Goal: Transaction & Acquisition: Purchase product/service

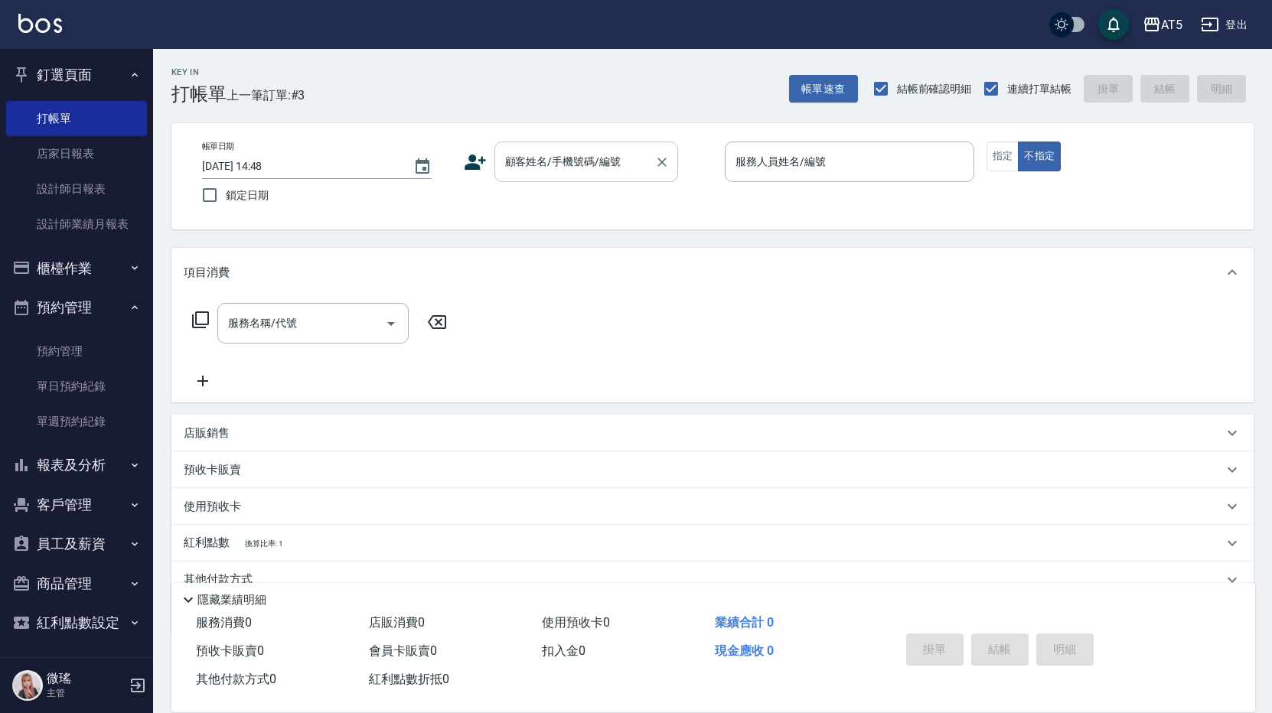
click at [530, 152] on input "顧客姓名/手機號碼/編號" at bounding box center [574, 161] width 147 height 27
click at [112, 390] on link "單日預約紀錄" at bounding box center [76, 386] width 141 height 35
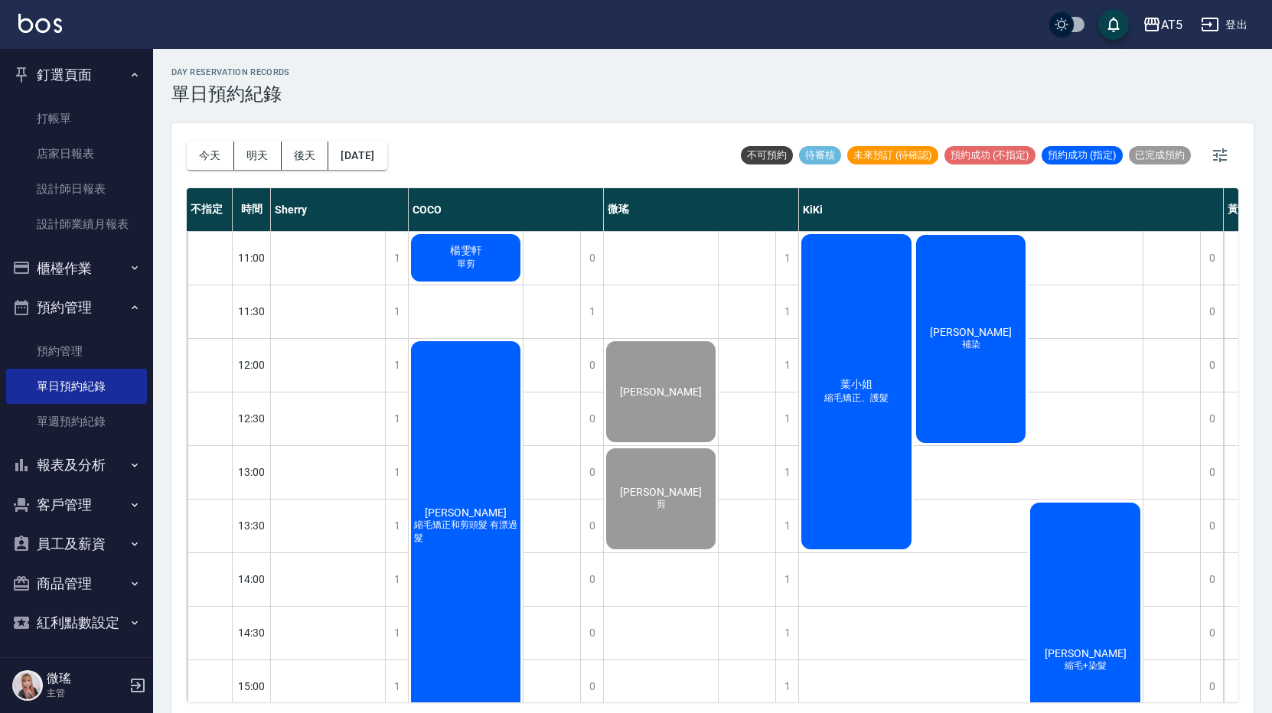
click at [865, 324] on div "葉小姐 縮毛矯正、護髮" at bounding box center [856, 392] width 115 height 320
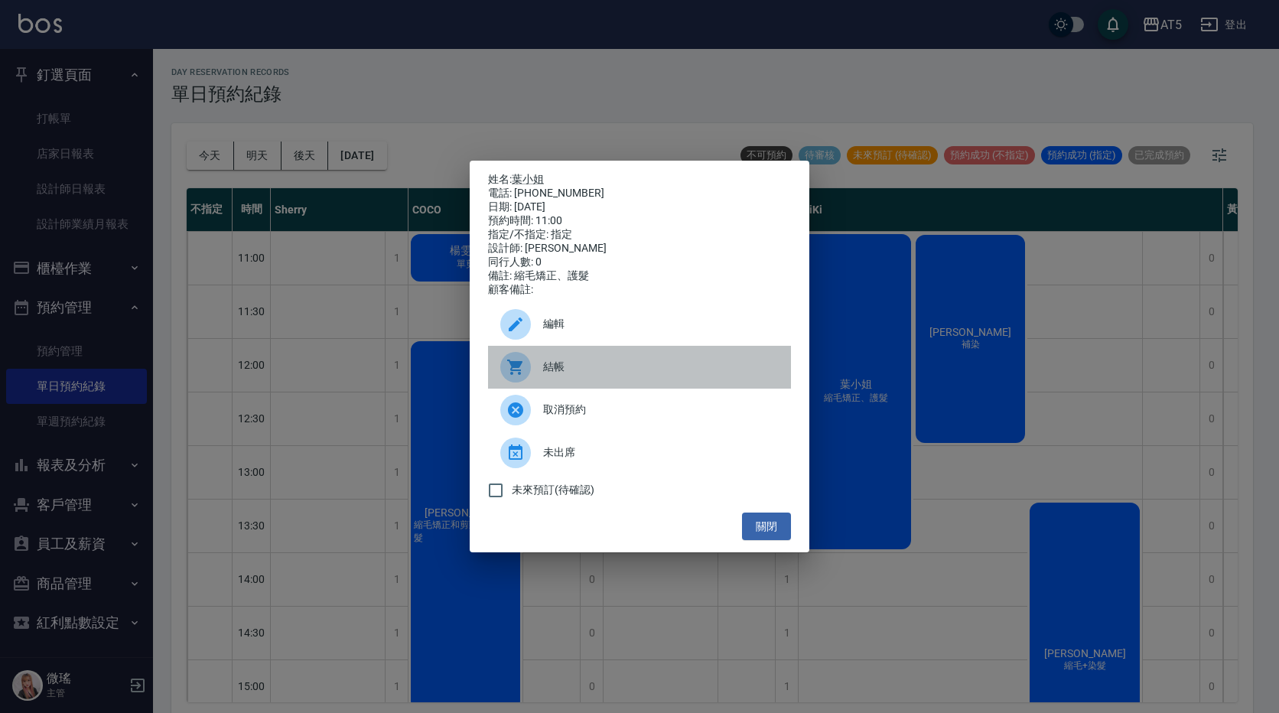
click at [582, 370] on span "結帳" at bounding box center [661, 367] width 236 height 16
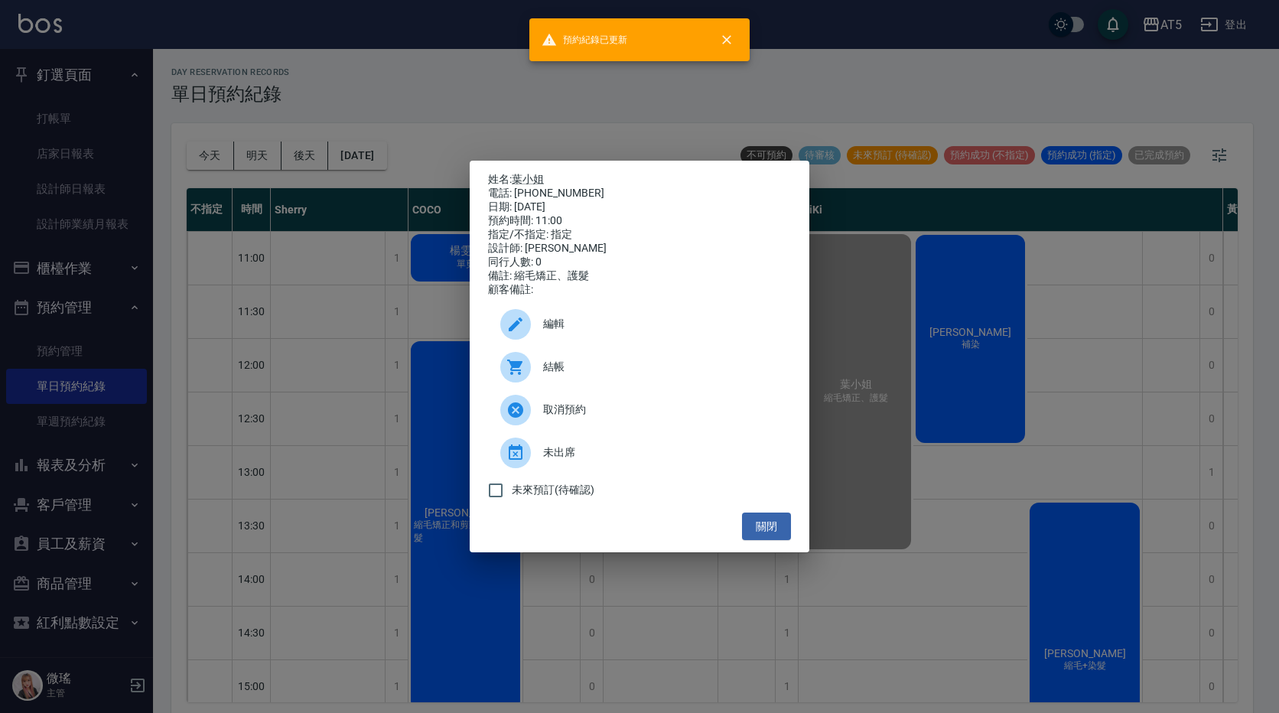
click at [760, 507] on div "未來預訂(待確認)" at bounding box center [639, 490] width 303 height 32
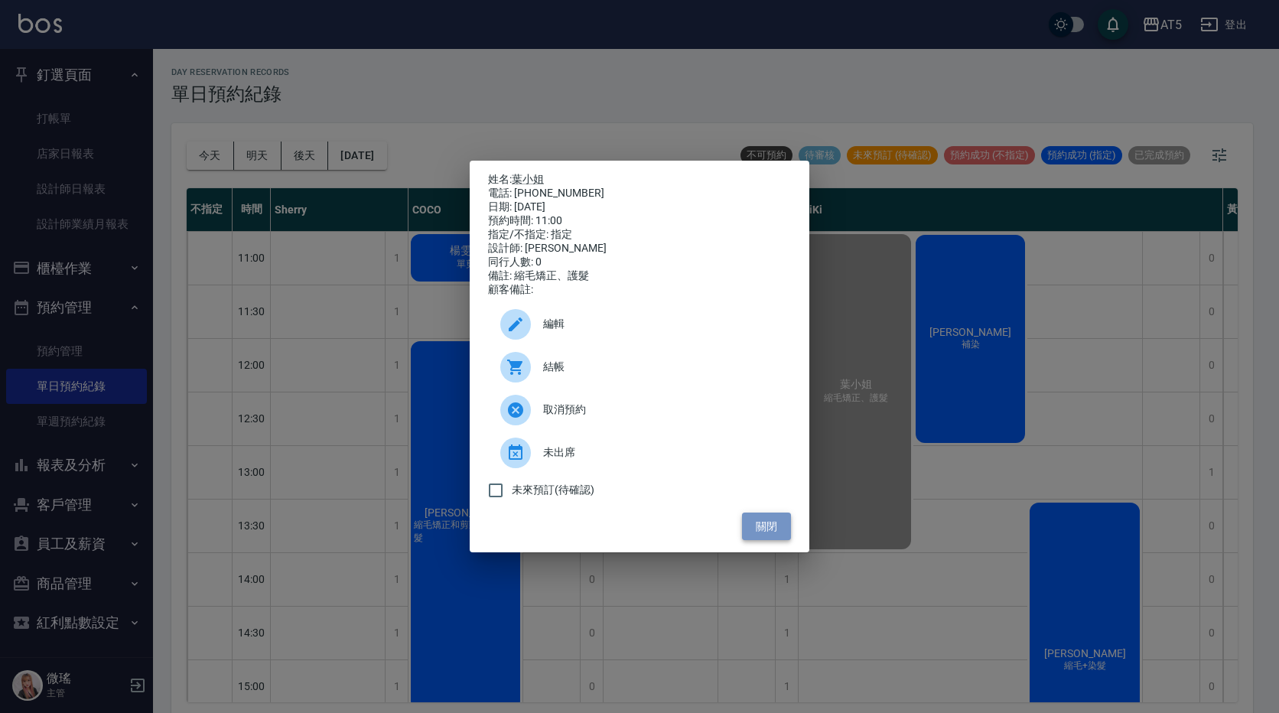
click at [765, 524] on button "關閉" at bounding box center [766, 527] width 49 height 28
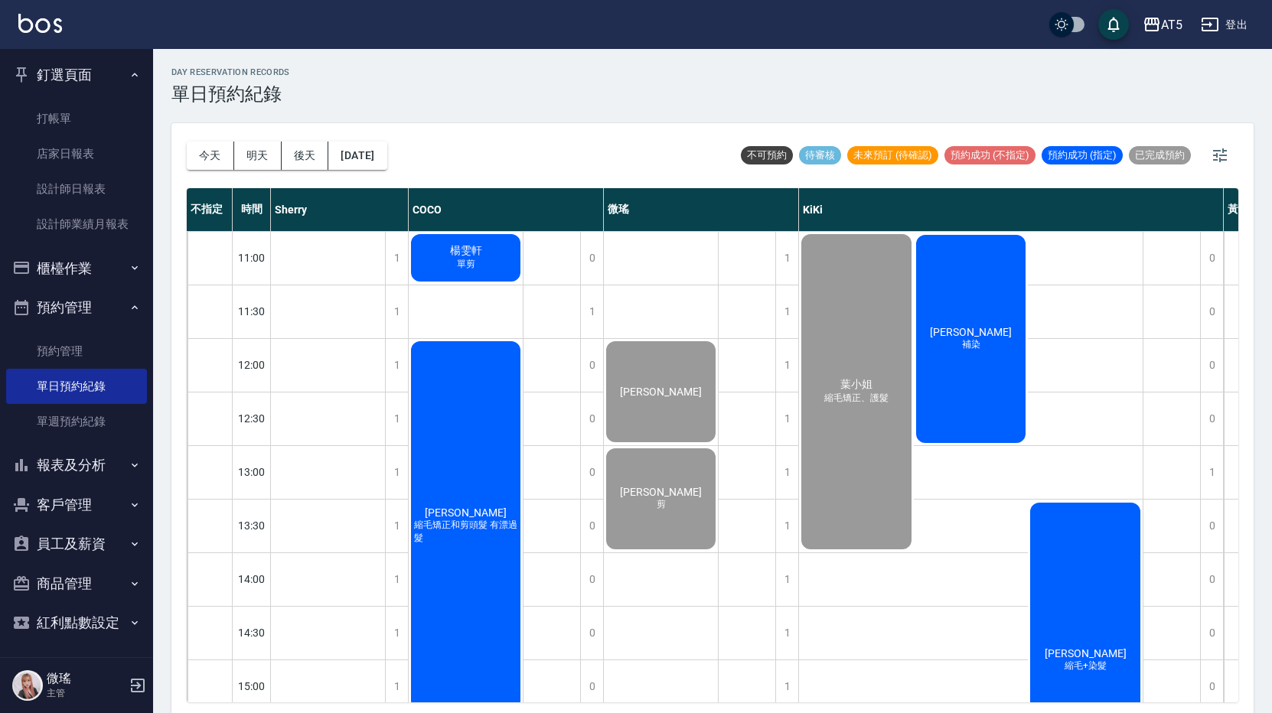
click at [960, 370] on div "黎媛玲 補染" at bounding box center [971, 339] width 115 height 213
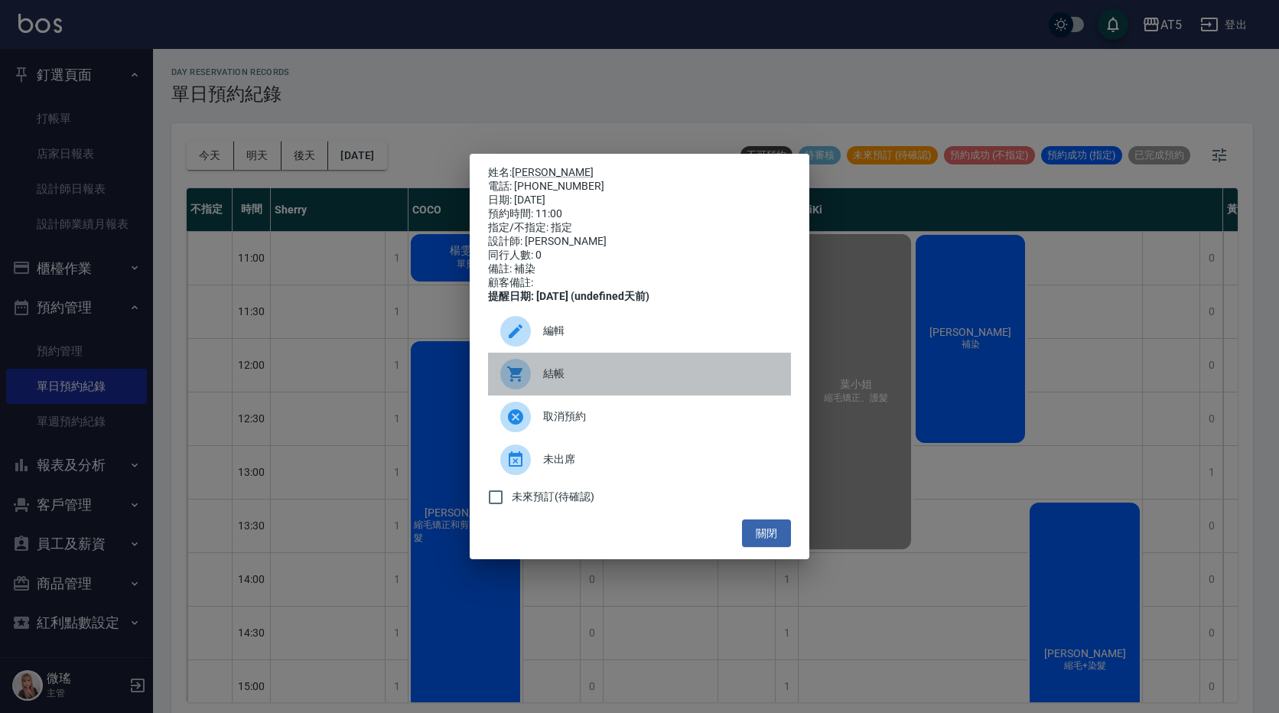
click at [519, 378] on icon at bounding box center [514, 374] width 15 height 15
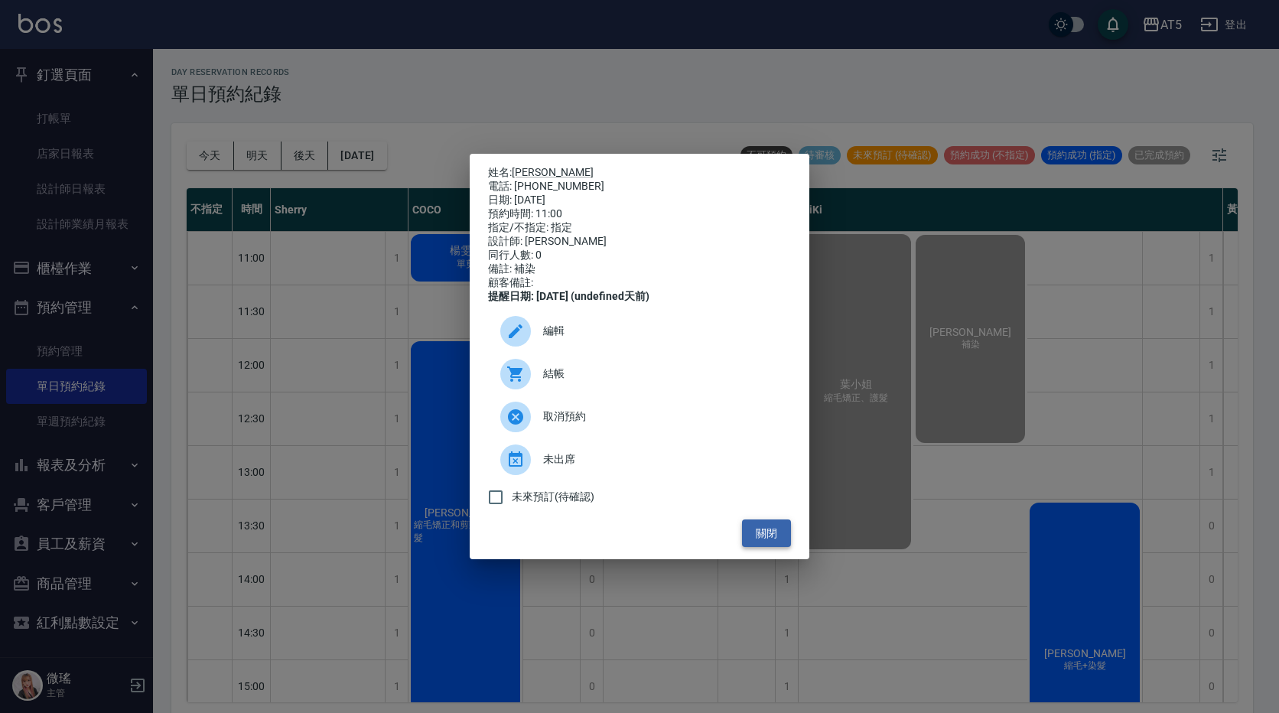
click at [780, 541] on button "關閉" at bounding box center [766, 534] width 49 height 28
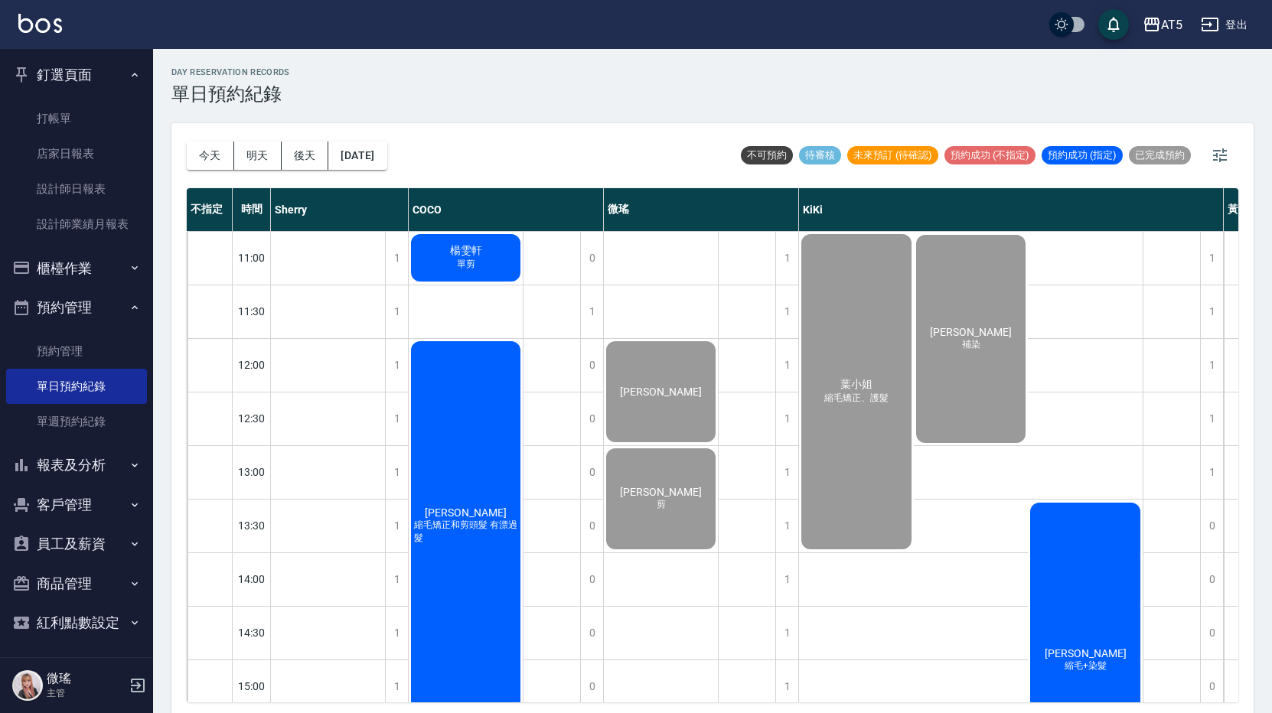
click at [1089, 539] on div "簡沁柔 縮毛+染髮" at bounding box center [1085, 660] width 115 height 320
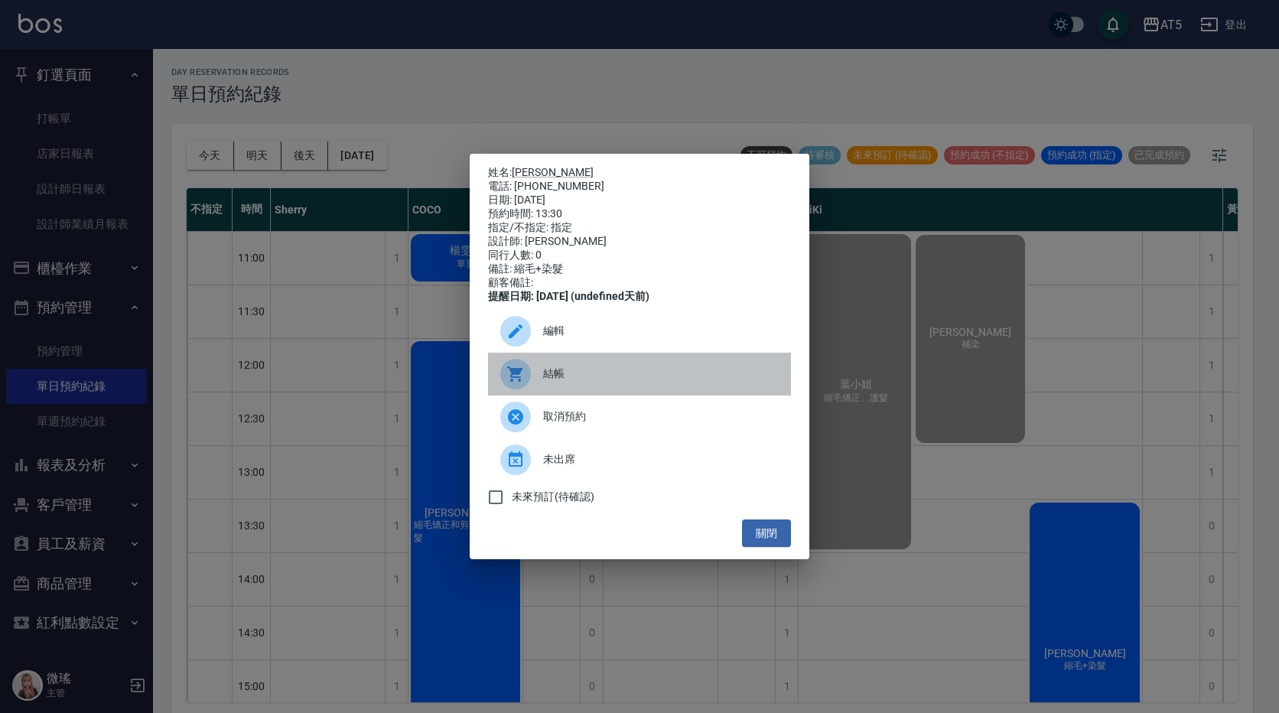
click at [614, 393] on div "結帳" at bounding box center [639, 374] width 303 height 43
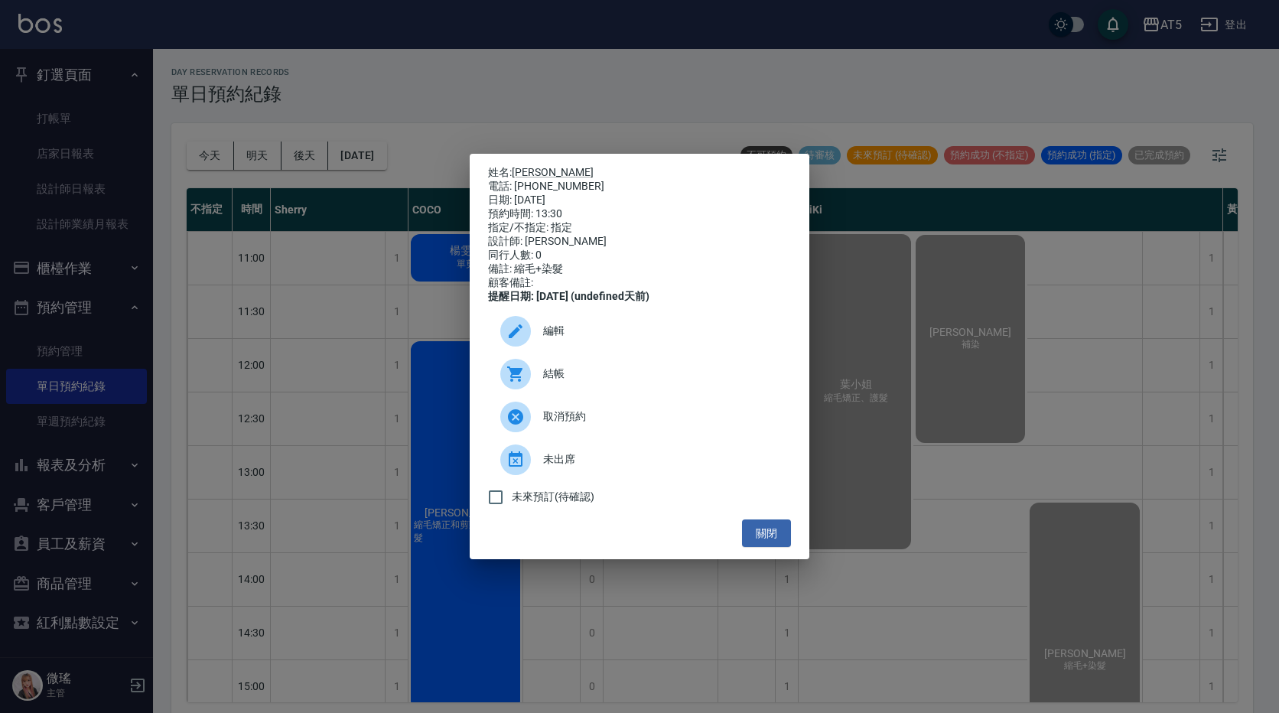
click at [770, 520] on ul "編輯 結帳 取消預約 未出席 未來預訂(待確認)" at bounding box center [639, 412] width 303 height 216
click at [770, 529] on button "關閉" at bounding box center [766, 534] width 49 height 28
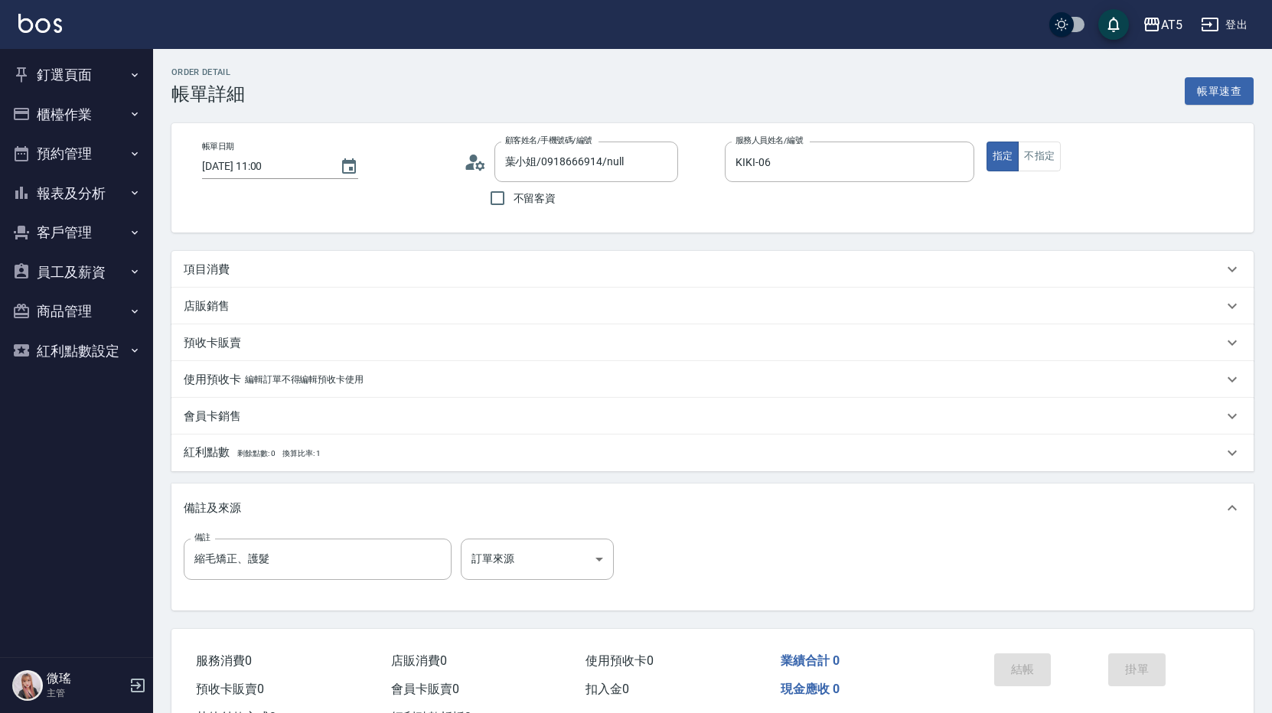
click at [253, 260] on div "項目消費" at bounding box center [712, 269] width 1082 height 37
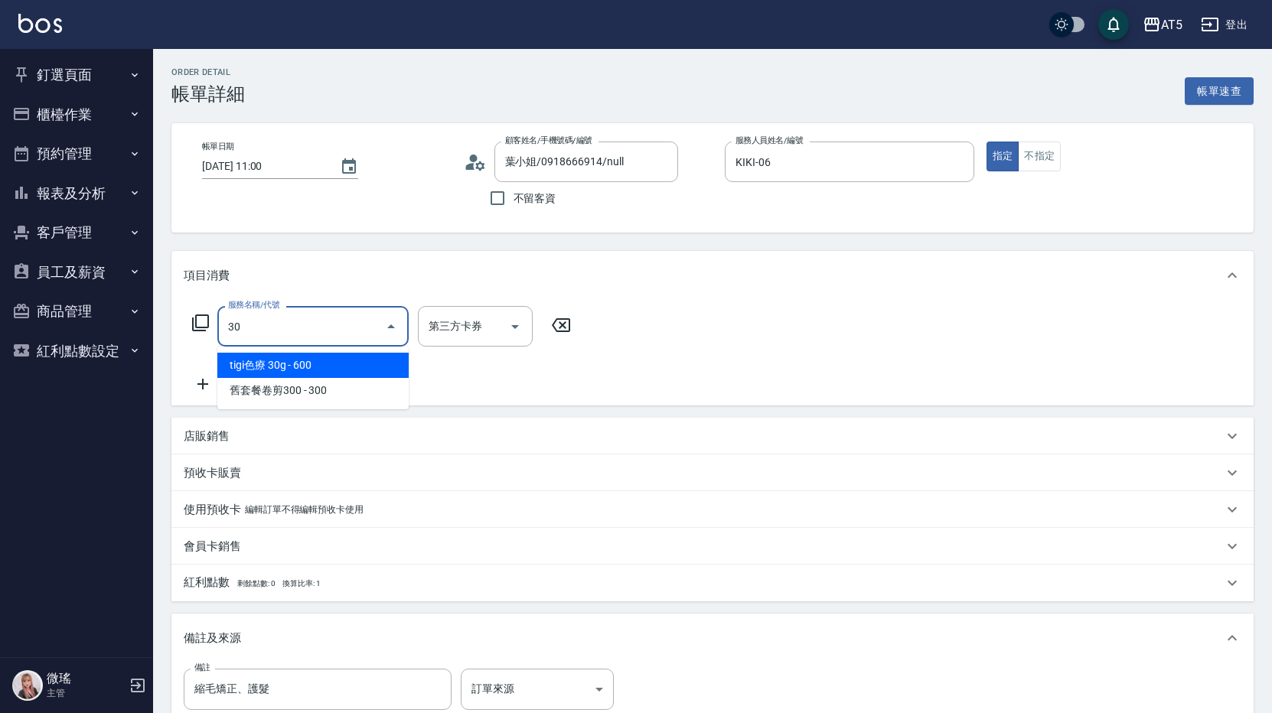
type input "301"
type input "150"
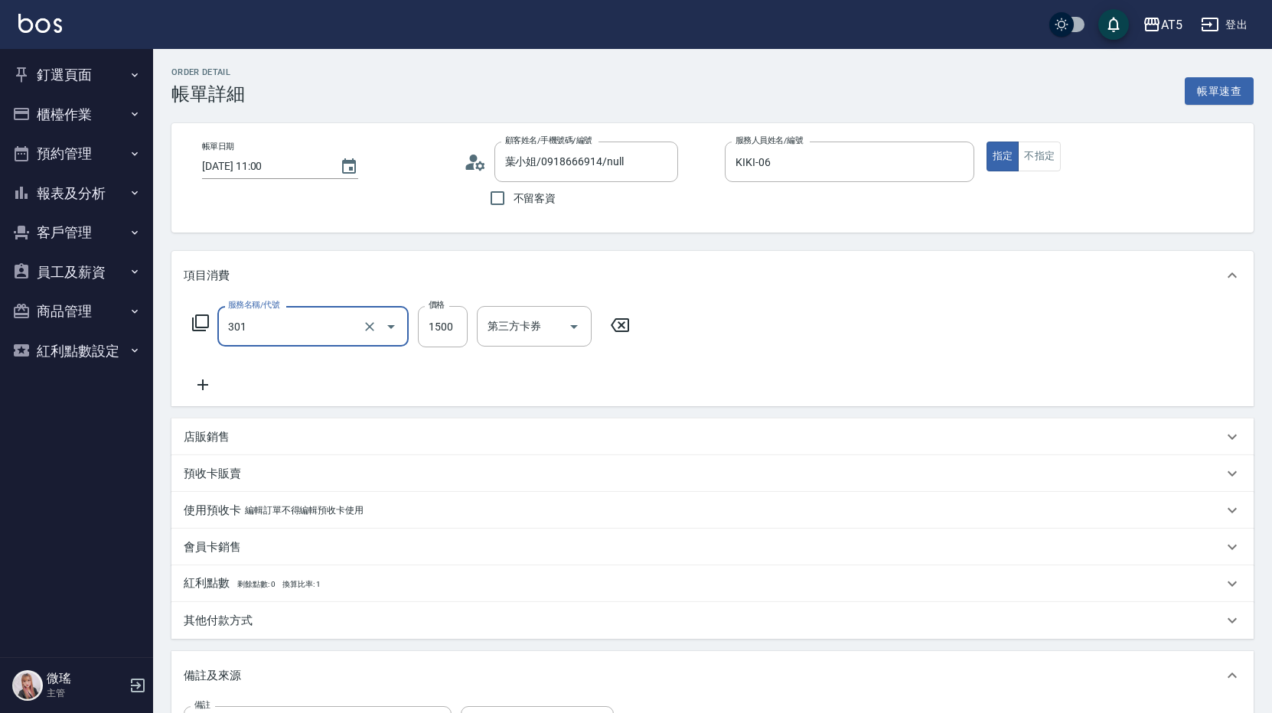
type input "燙髮(301)"
type input "0"
type input "18"
type input "10"
type input "188"
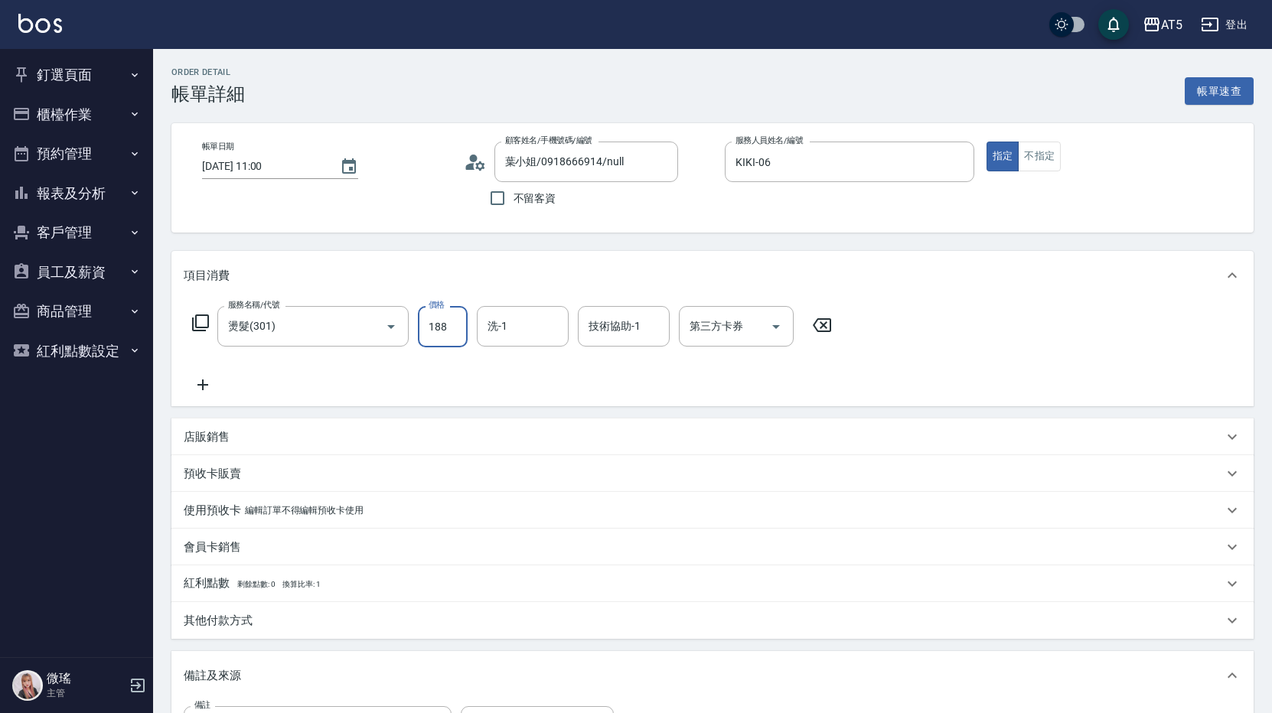
type input "180"
type input "1880"
click at [202, 386] on icon at bounding box center [202, 385] width 11 height 11
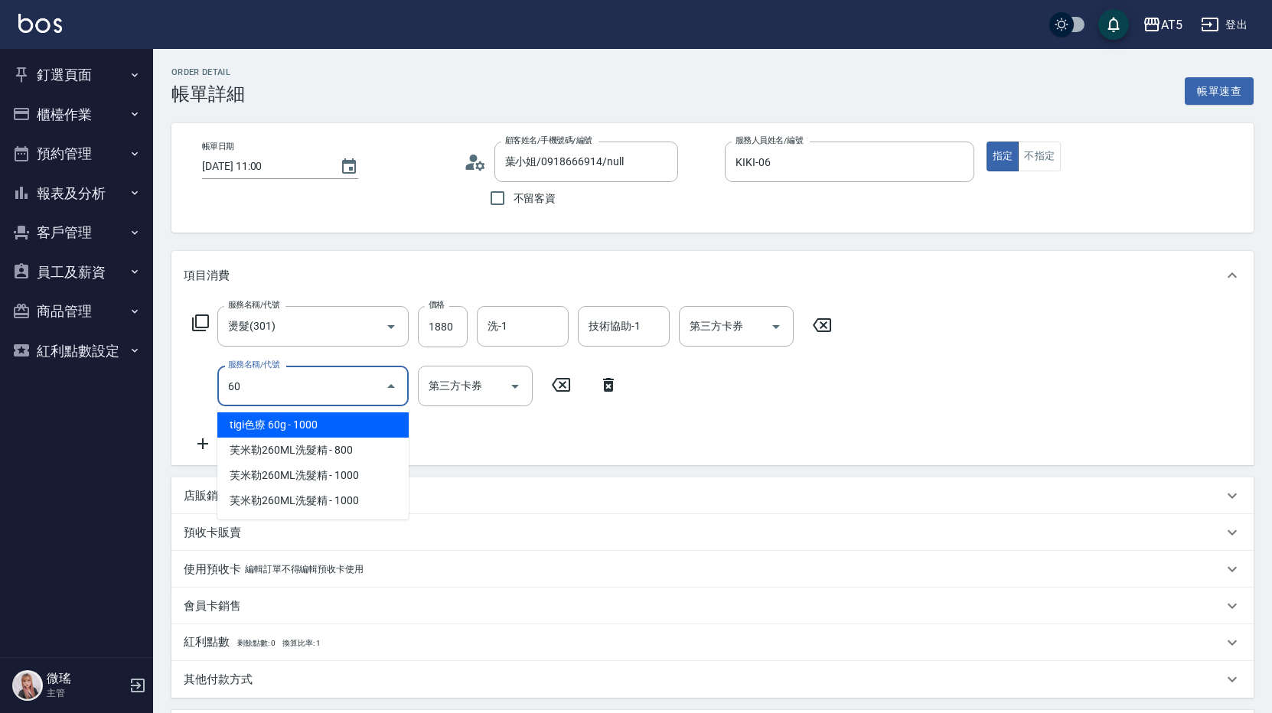
type input "601"
type input "210"
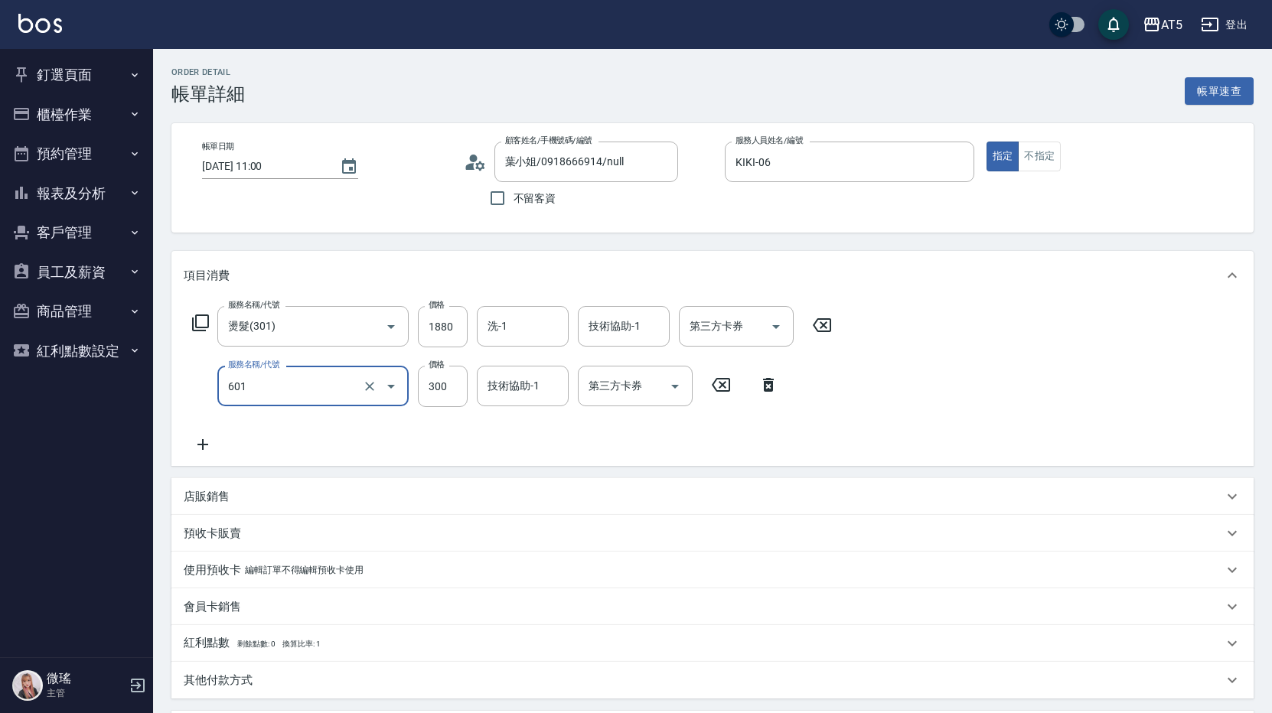
type input "自備護髮(601)"
type input "180"
type input "9"
type input "190"
type input "95"
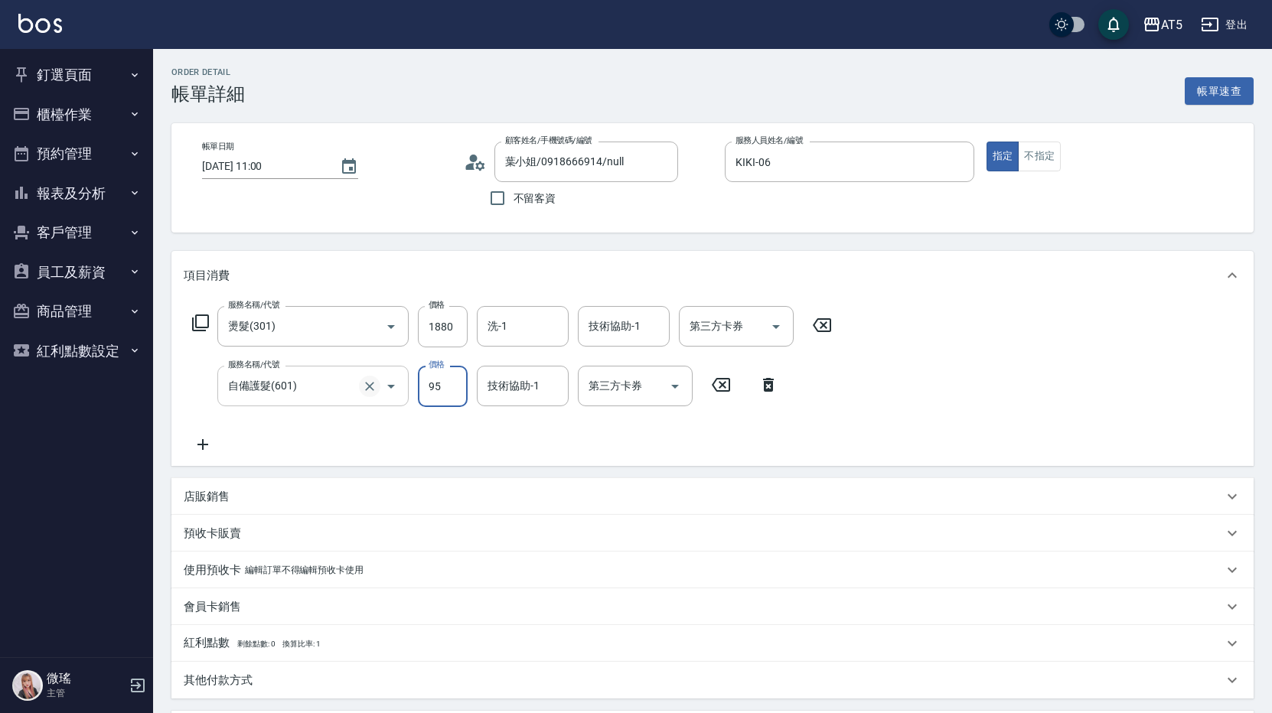
type input "280"
type input "950"
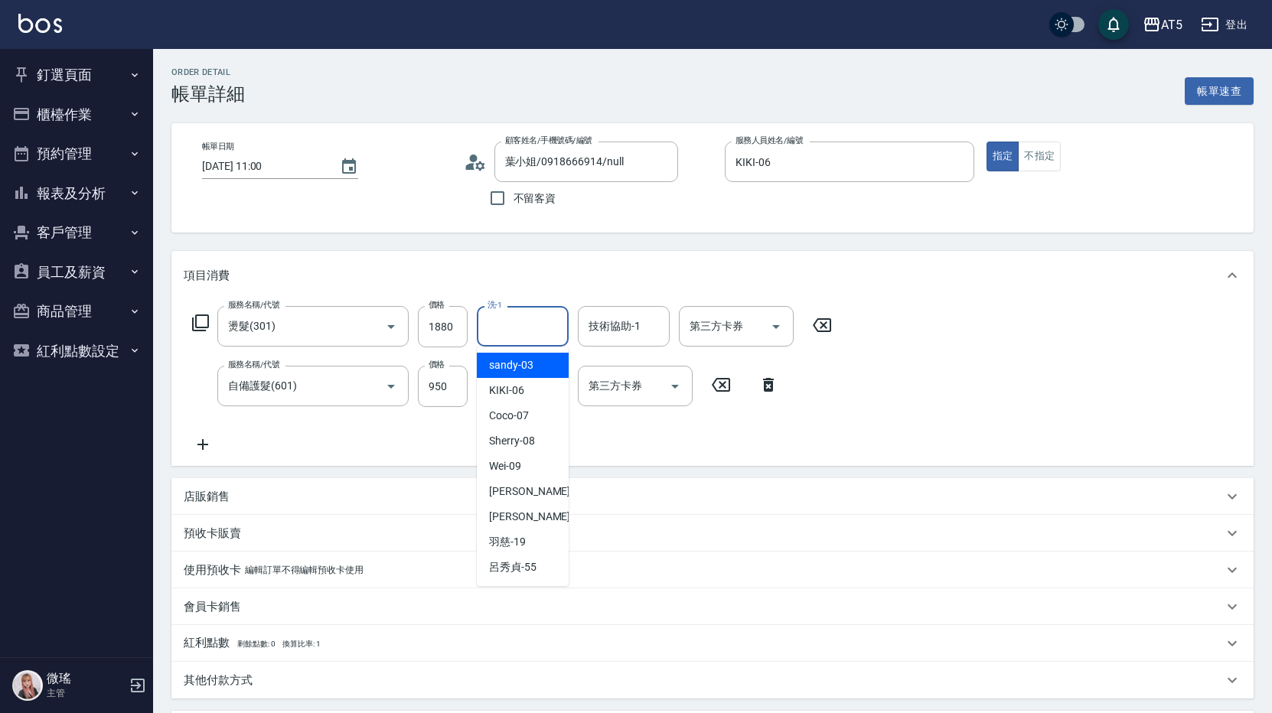
click at [518, 330] on input "洗-1" at bounding box center [523, 326] width 78 height 27
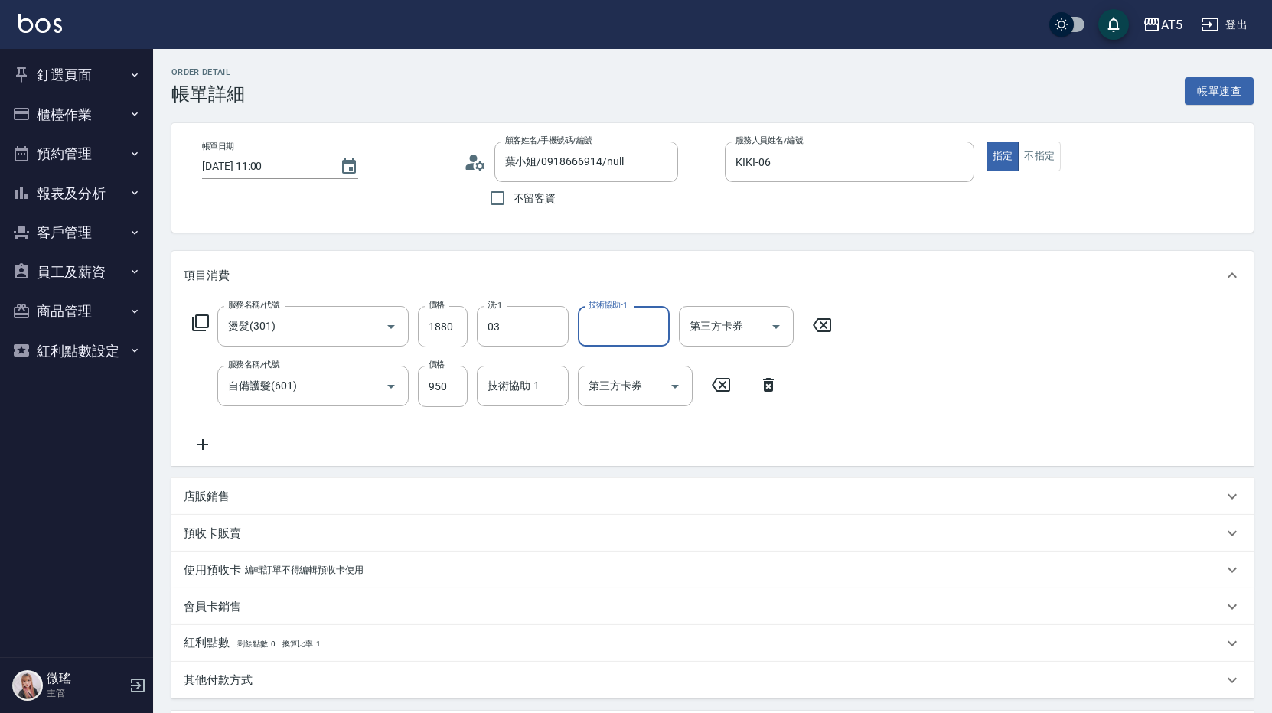
type input "sandy-03"
click at [543, 327] on button "Clear" at bounding box center [552, 326] width 21 height 21
type input "[PERSON_NAME]-11"
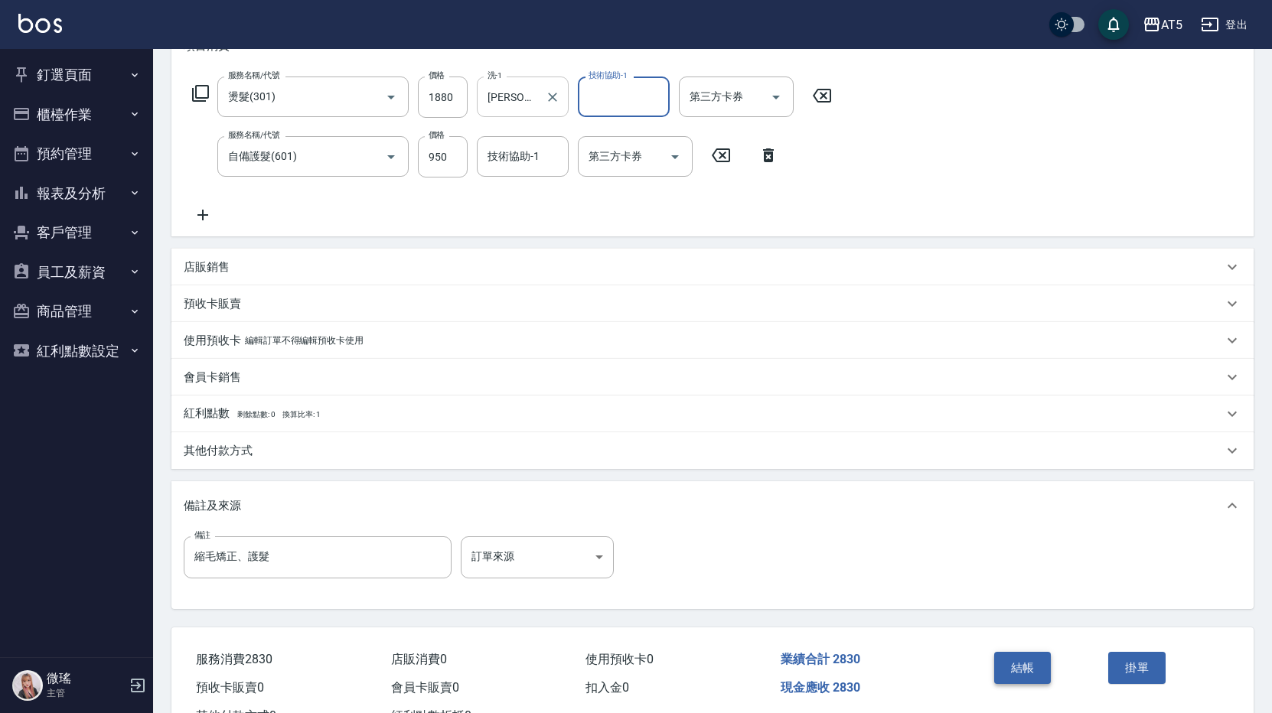
click at [995, 679] on button "結帳" at bounding box center [1022, 668] width 57 height 32
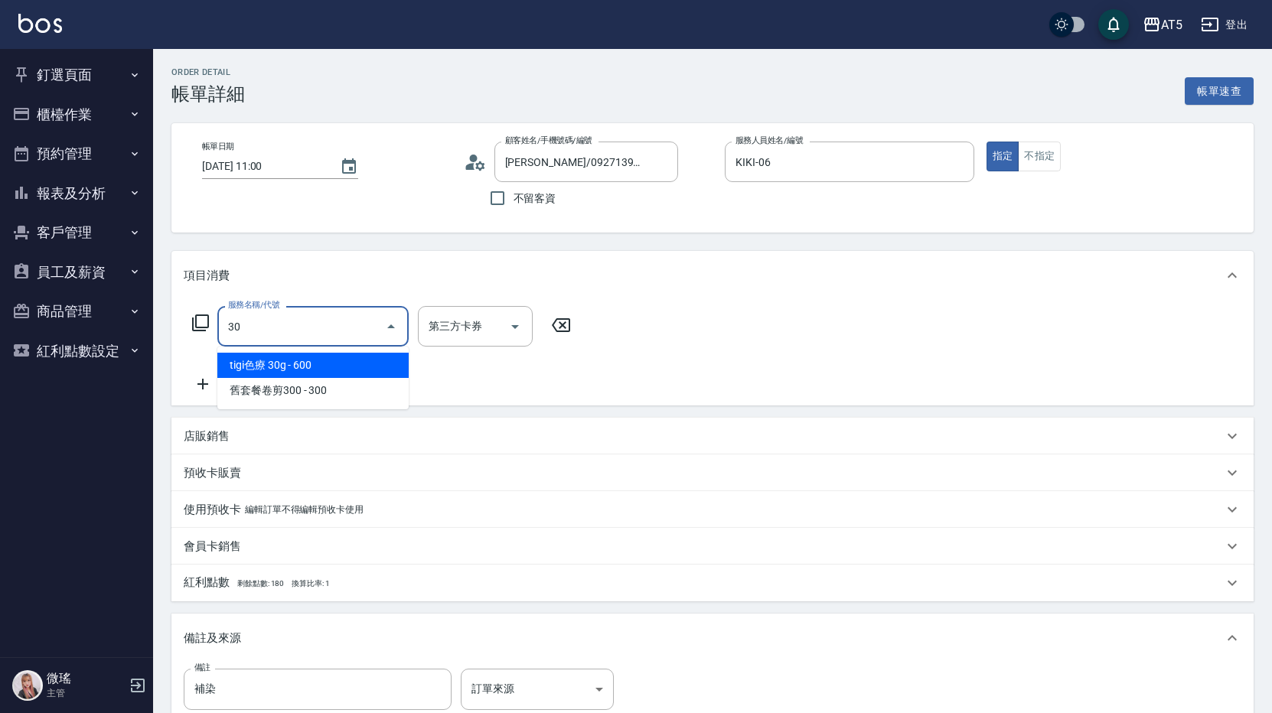
drag, startPoint x: 253, startPoint y: 335, endPoint x: 207, endPoint y: 337, distance: 46.0
click at [207, 337] on div "服務名稱/代號 30 服務名稱/代號 第三方卡券 第三方卡券" at bounding box center [382, 326] width 396 height 41
type input "501"
type input "100"
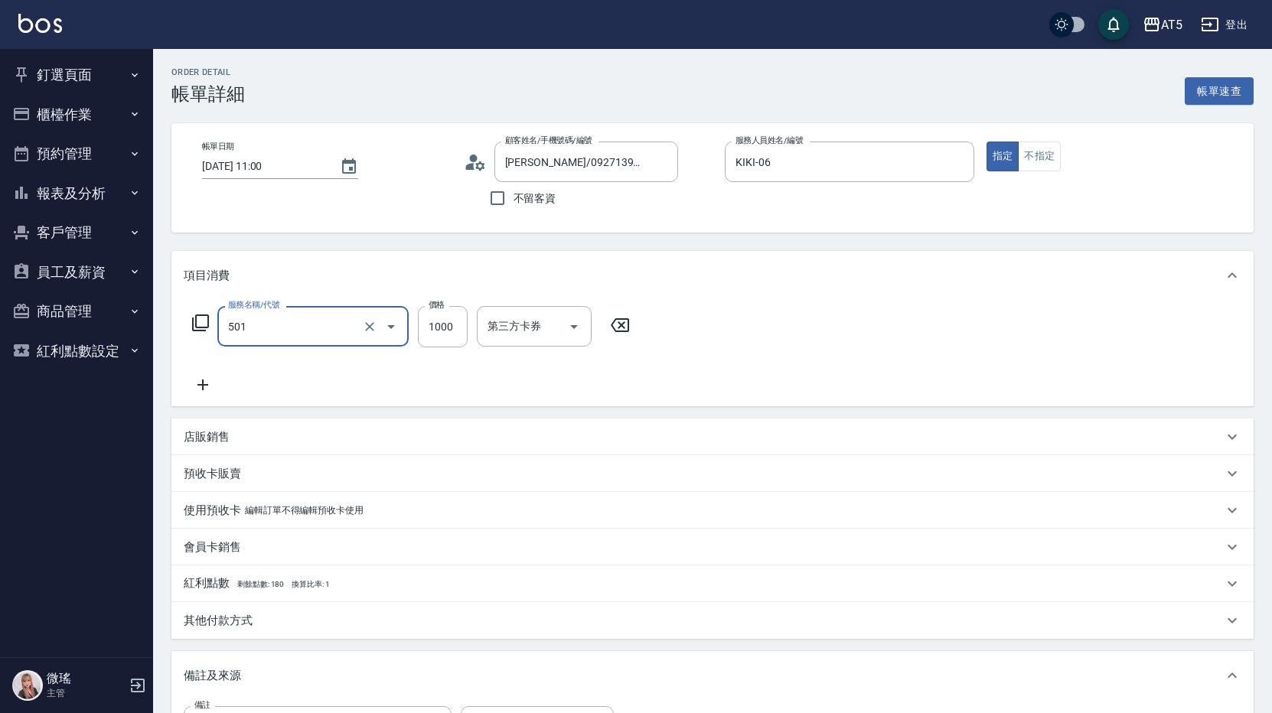
type input "染髮(501)"
type input "1"
type input "0"
type input "150"
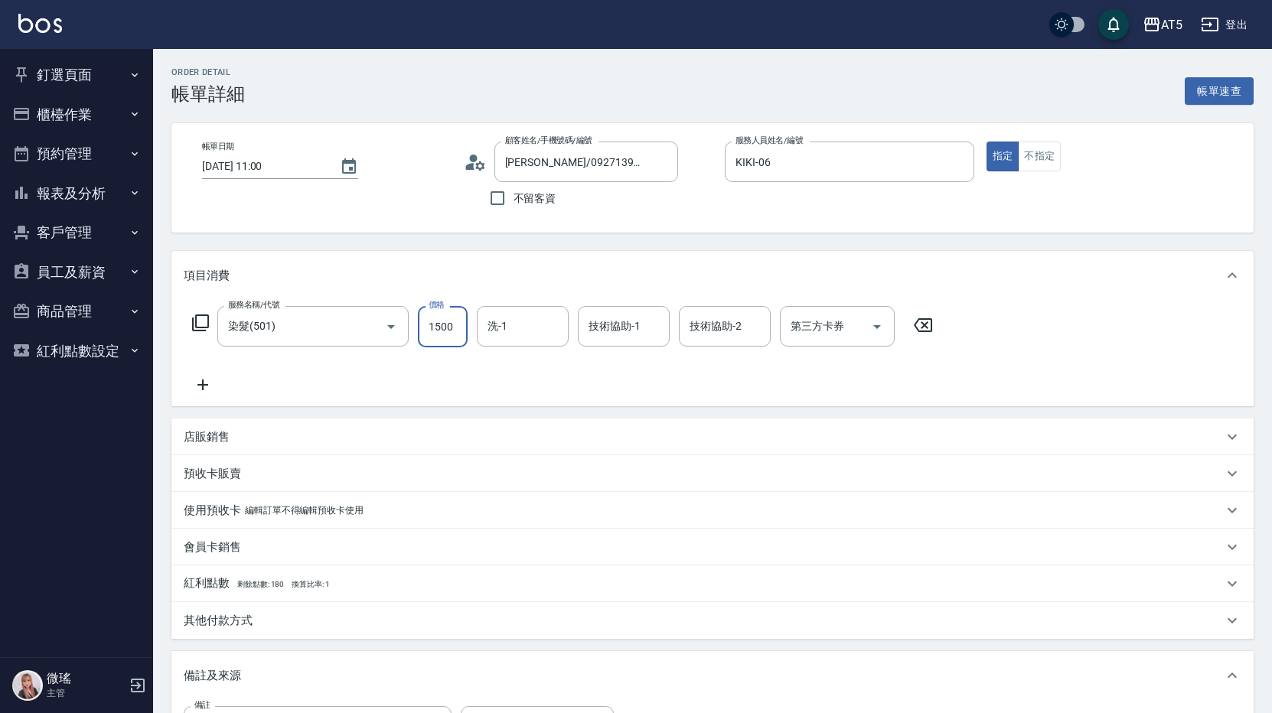
type input "1500"
click at [206, 383] on icon at bounding box center [203, 385] width 38 height 18
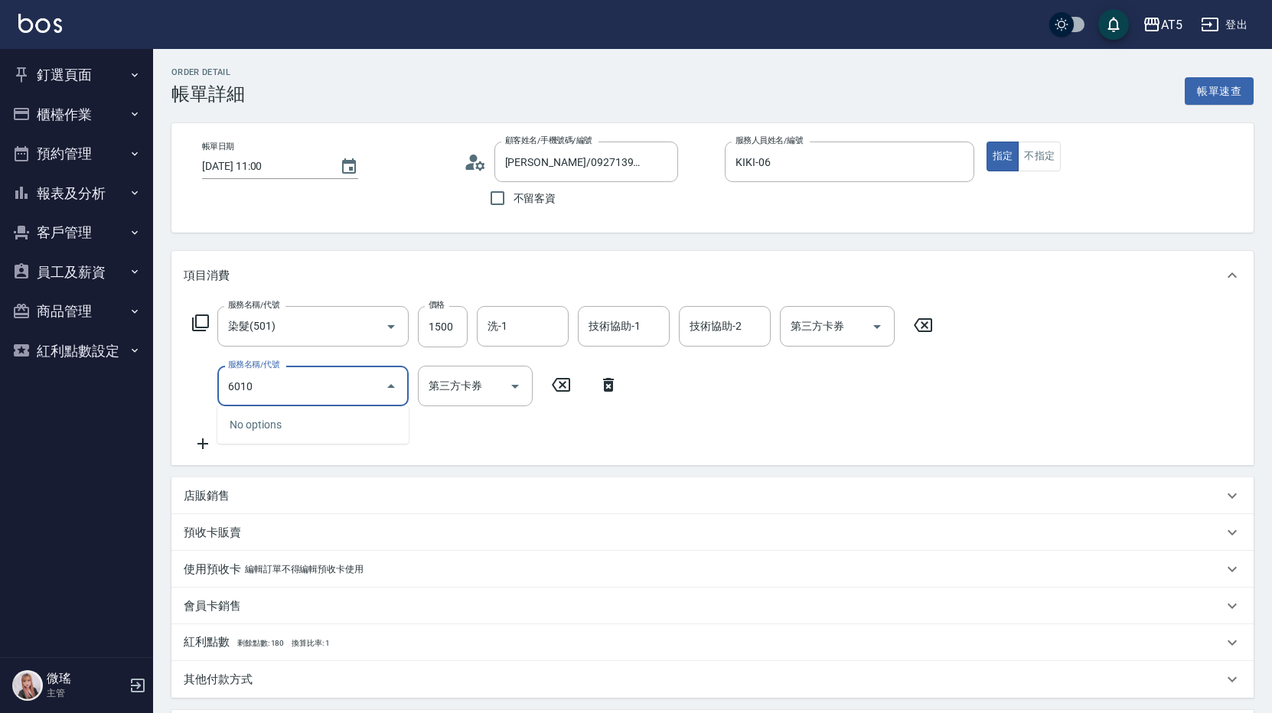
type input "6010"
click at [288, 365] on div "服務名稱/代號 染髮(501) 服務名稱/代號 價格 1500 價格 洗-1 洗-1 技術協助-1 技術協助-1 技術協助-2 技術協助-2 第三方卡券 第三…" at bounding box center [563, 379] width 758 height 147
drag, startPoint x: 288, startPoint y: 365, endPoint x: 253, endPoint y: 376, distance: 37.0
click at [253, 376] on div "服務名稱/代號 染髮(501) 服務名稱/代號 價格 1500 價格 洗-1 洗-1 技術協助-1 技術協助-1 技術協助-2 技術協助-2 第三方卡券 第三…" at bounding box center [563, 379] width 758 height 147
click at [269, 377] on input "服務名稱/代號" at bounding box center [301, 386] width 155 height 27
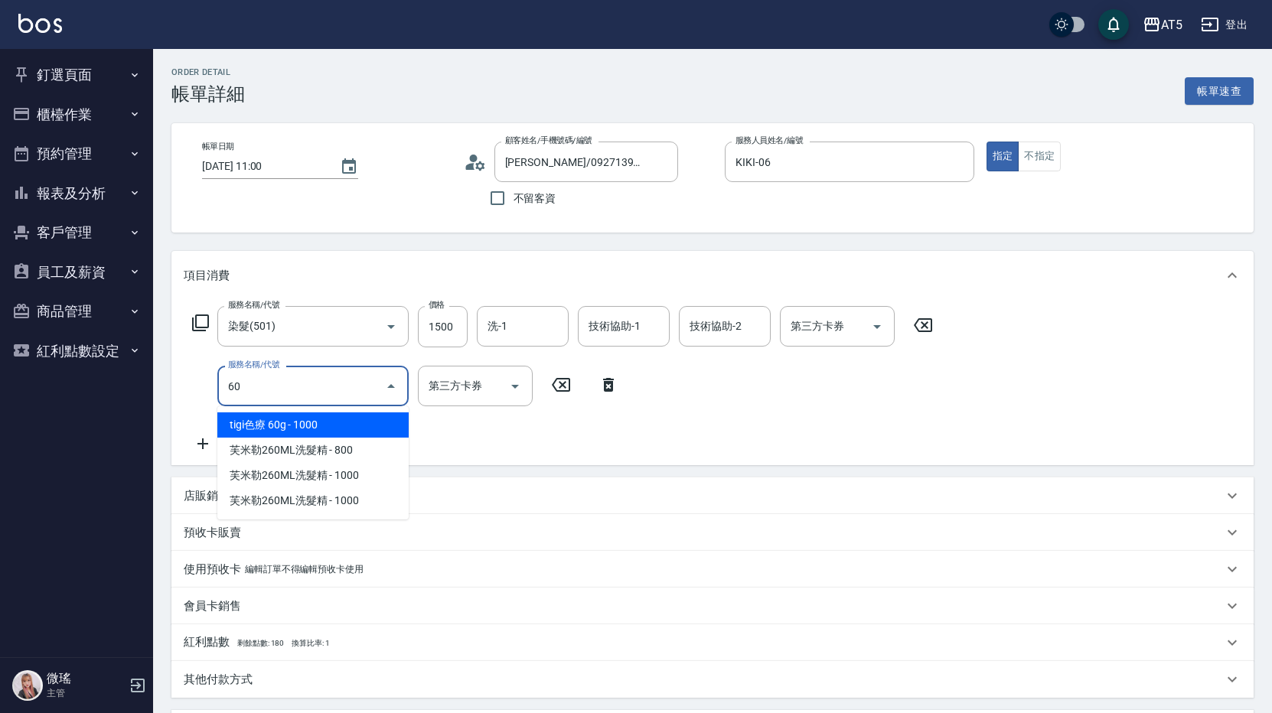
type input "601"
type input "180"
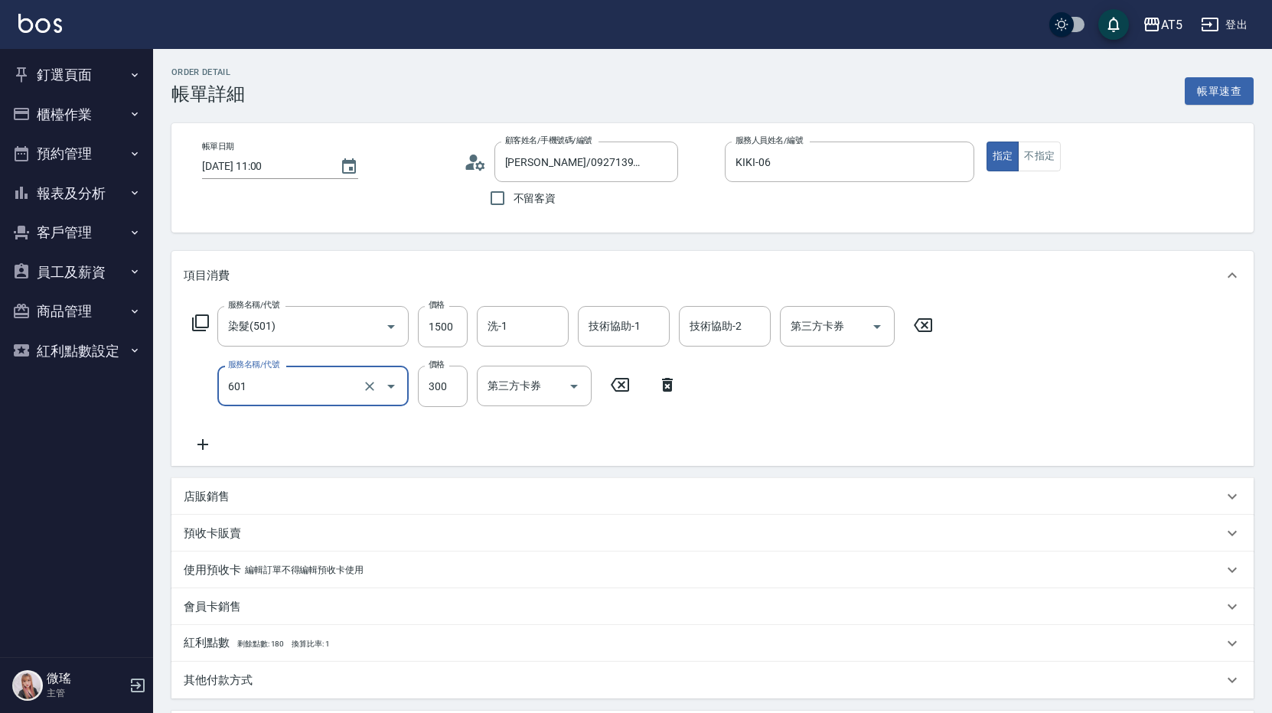
type input "自備護髮(601)"
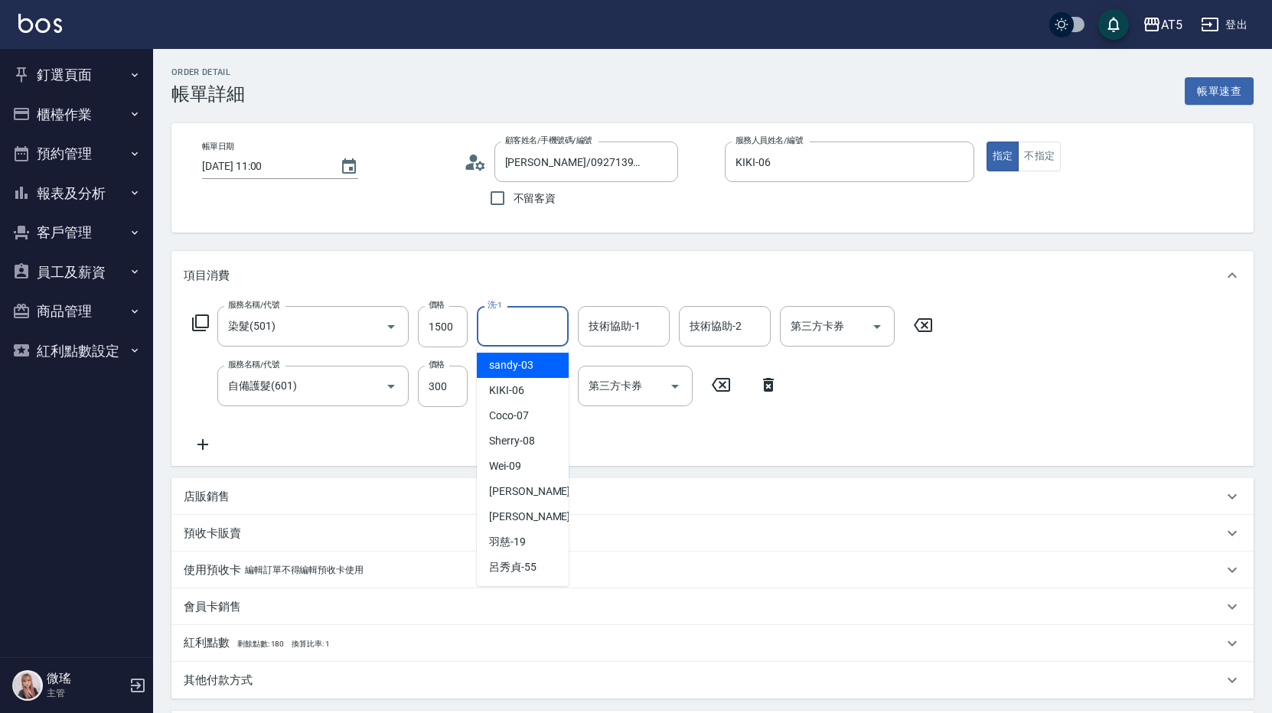
click at [518, 338] on input "洗-1" at bounding box center [523, 326] width 78 height 27
click at [621, 324] on input "技術協助-1" at bounding box center [624, 326] width 78 height 27
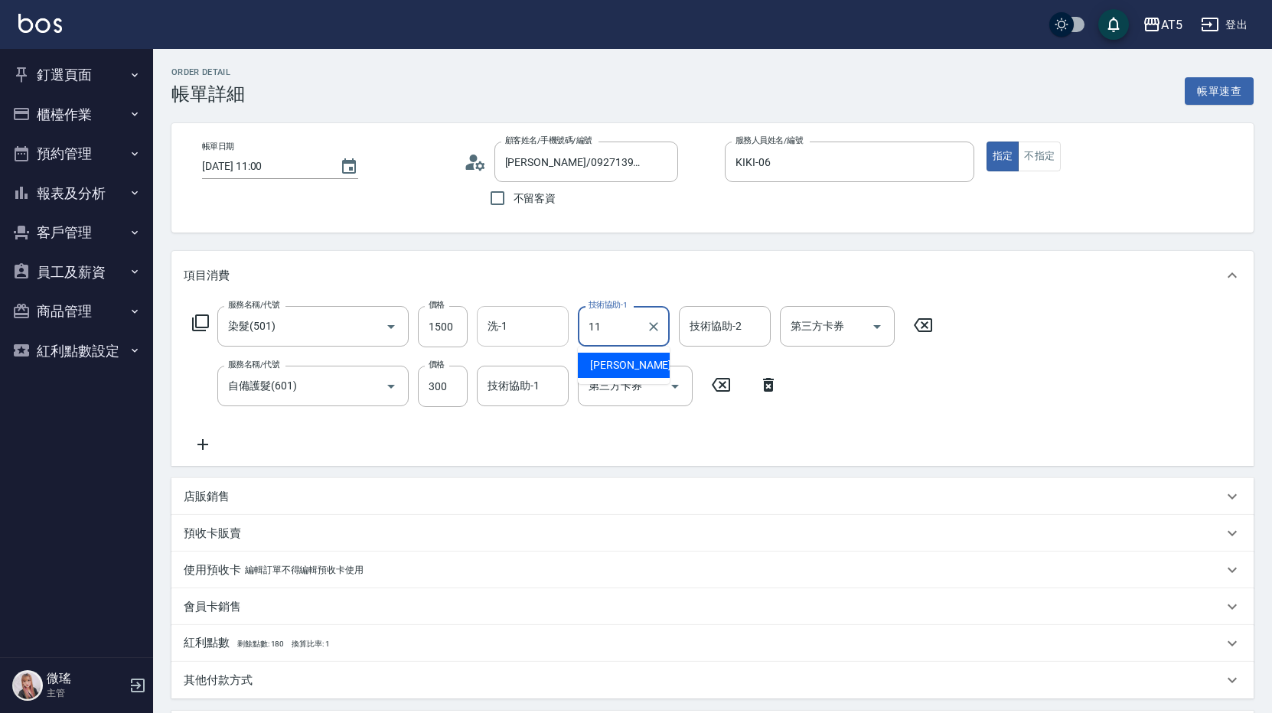
type input "[PERSON_NAME]-11"
click at [530, 389] on input "技術協助-1" at bounding box center [523, 386] width 78 height 27
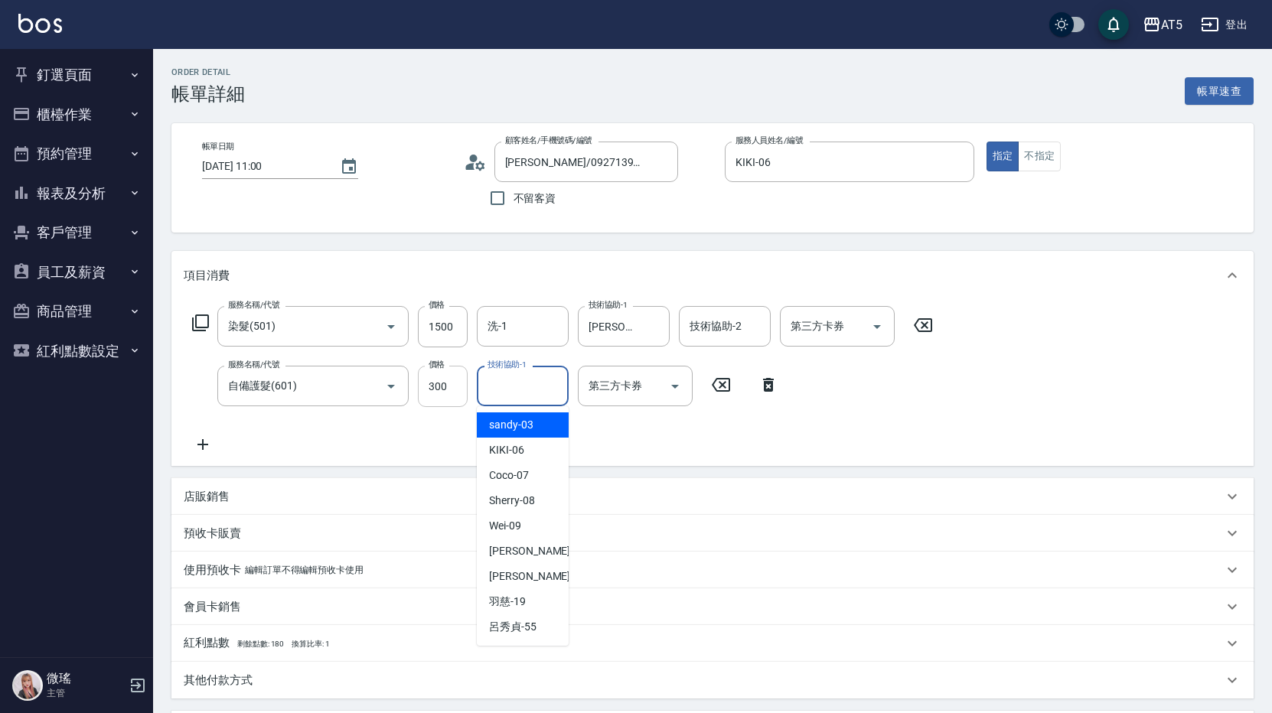
click at [453, 383] on input "300" at bounding box center [443, 386] width 50 height 41
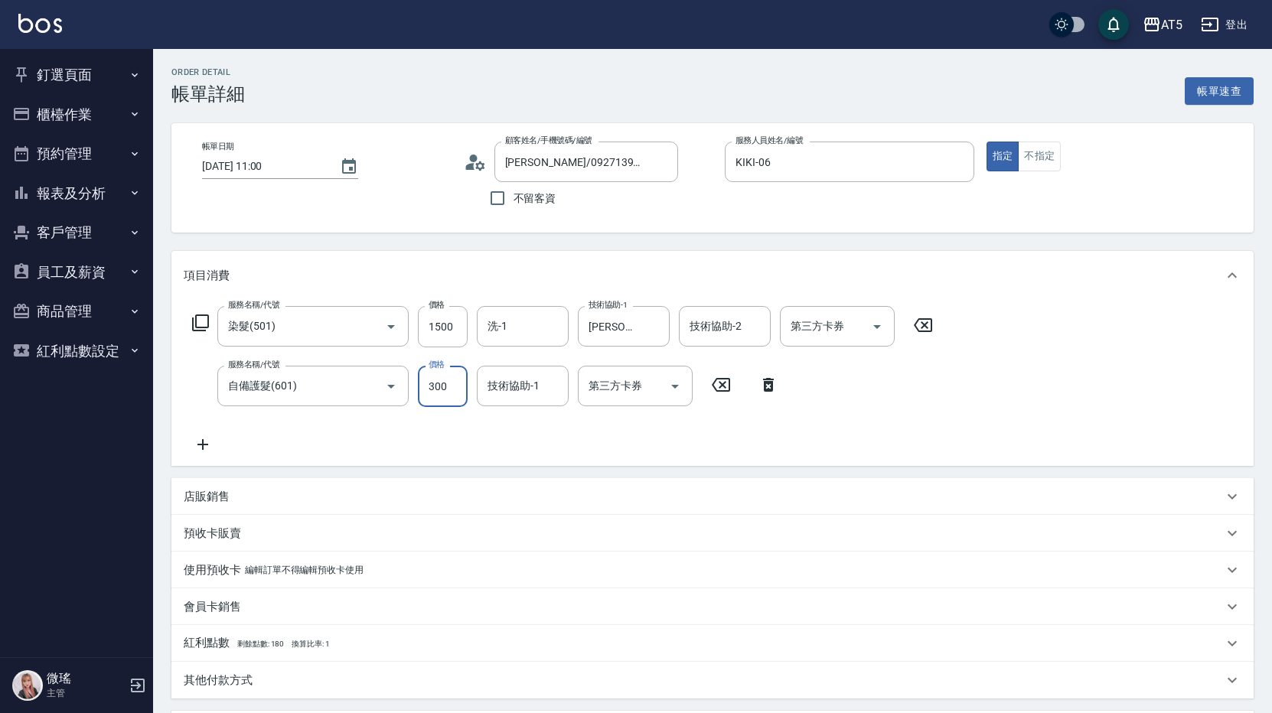
type input "1"
type input "150"
type input "12"
type input "160"
type input "1275"
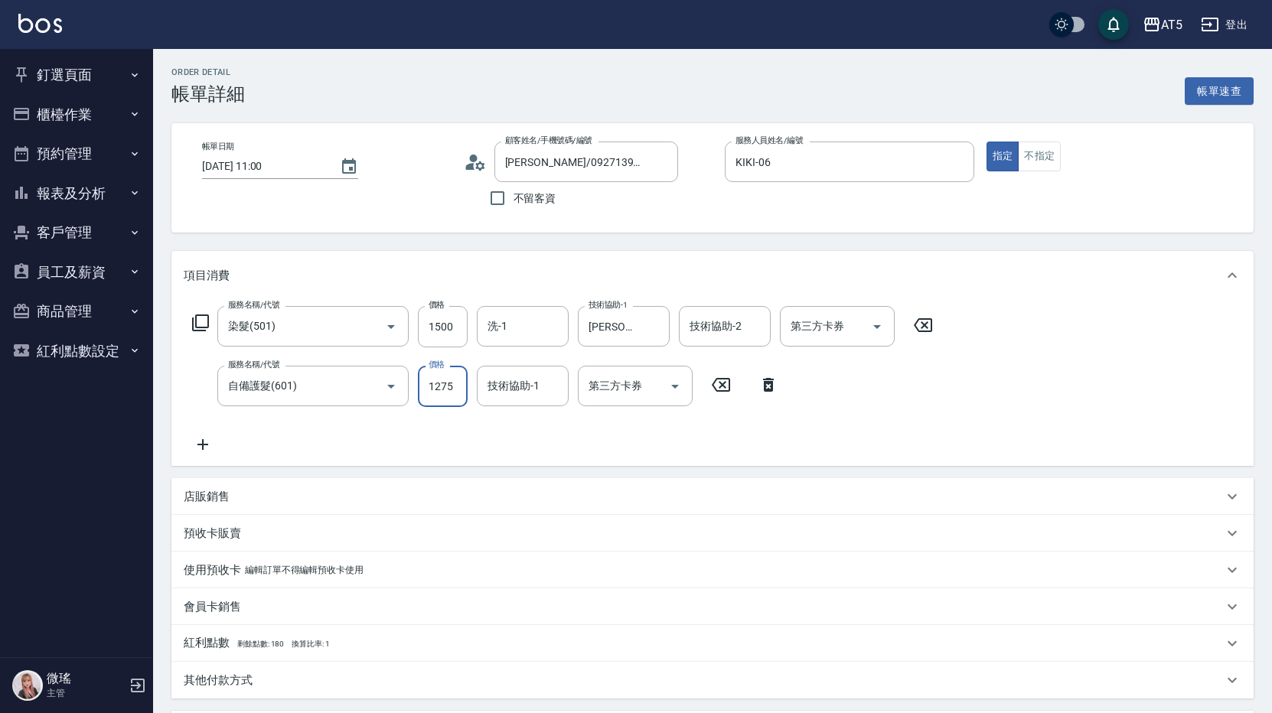
type input "270"
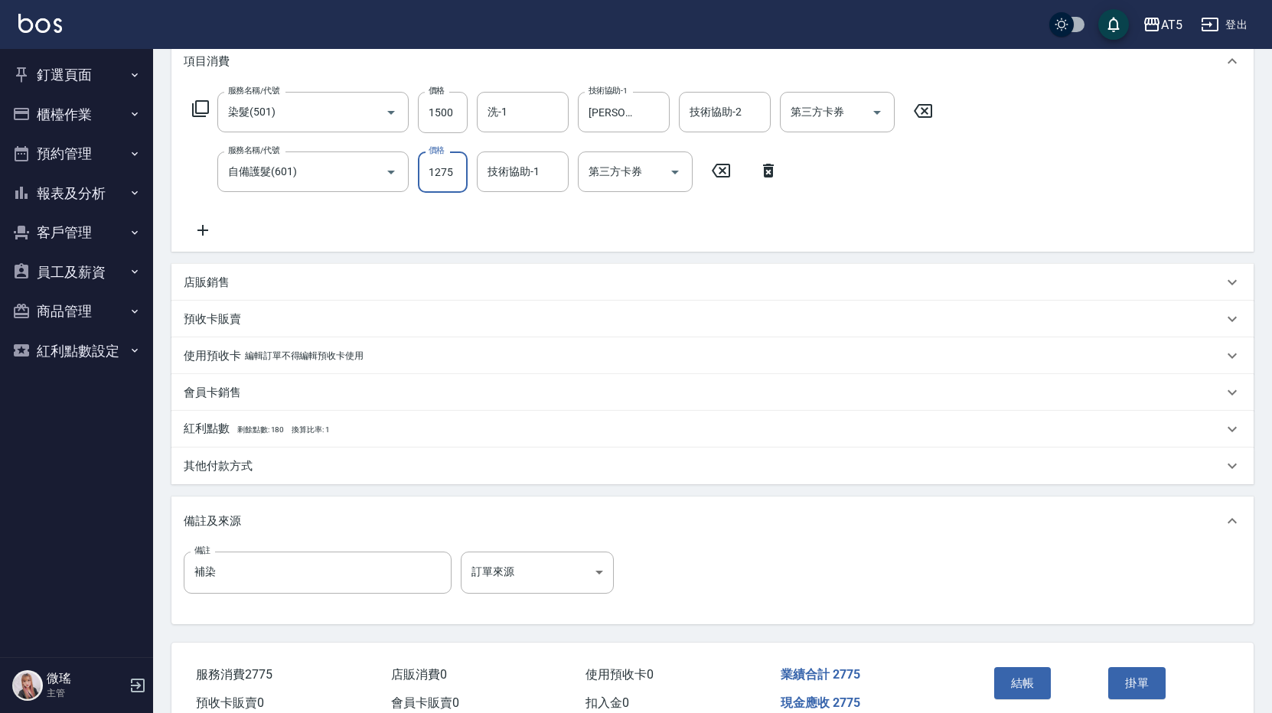
scroll to position [291, 0]
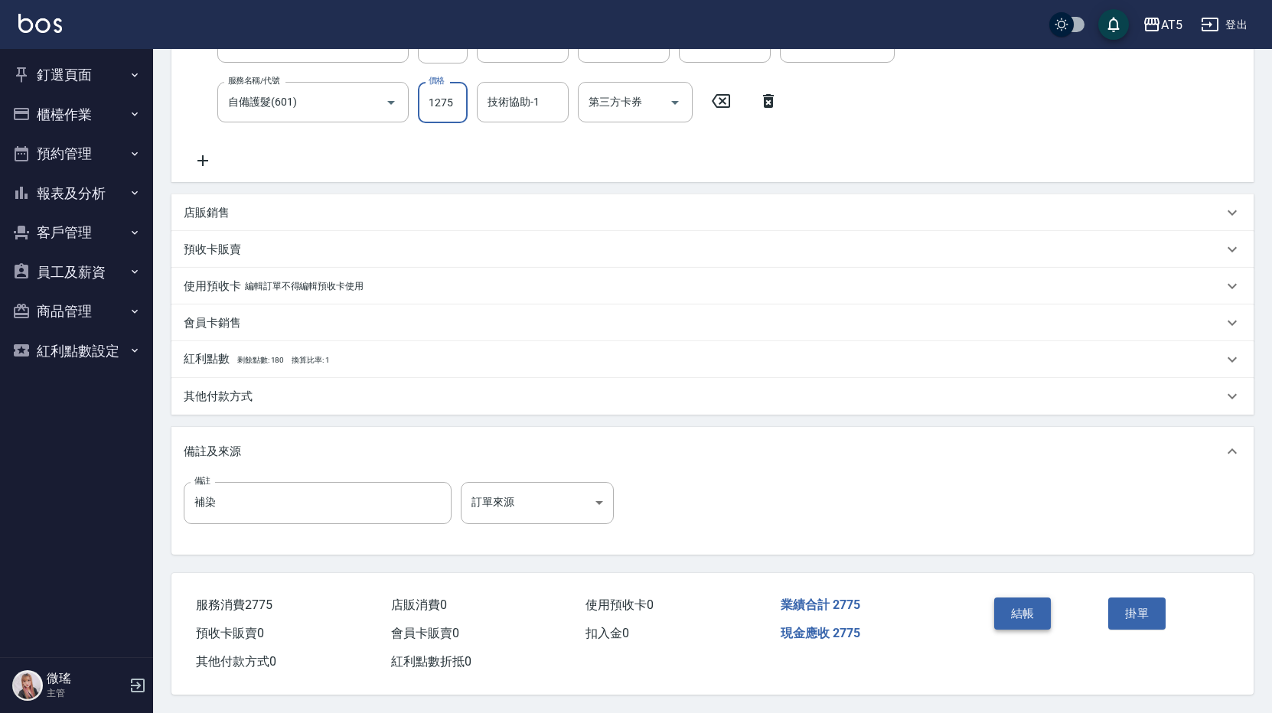
type input "1275"
click at [1008, 615] on button "結帳" at bounding box center [1022, 614] width 57 height 32
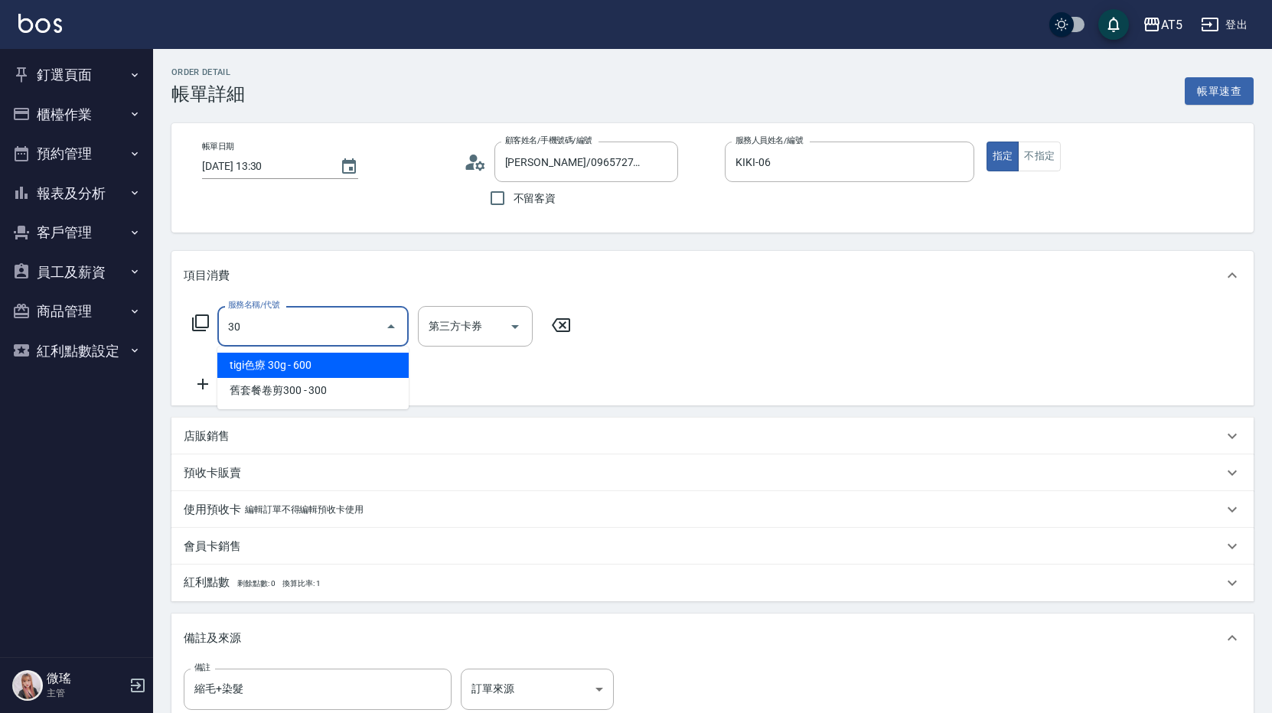
type input "301"
type input "150"
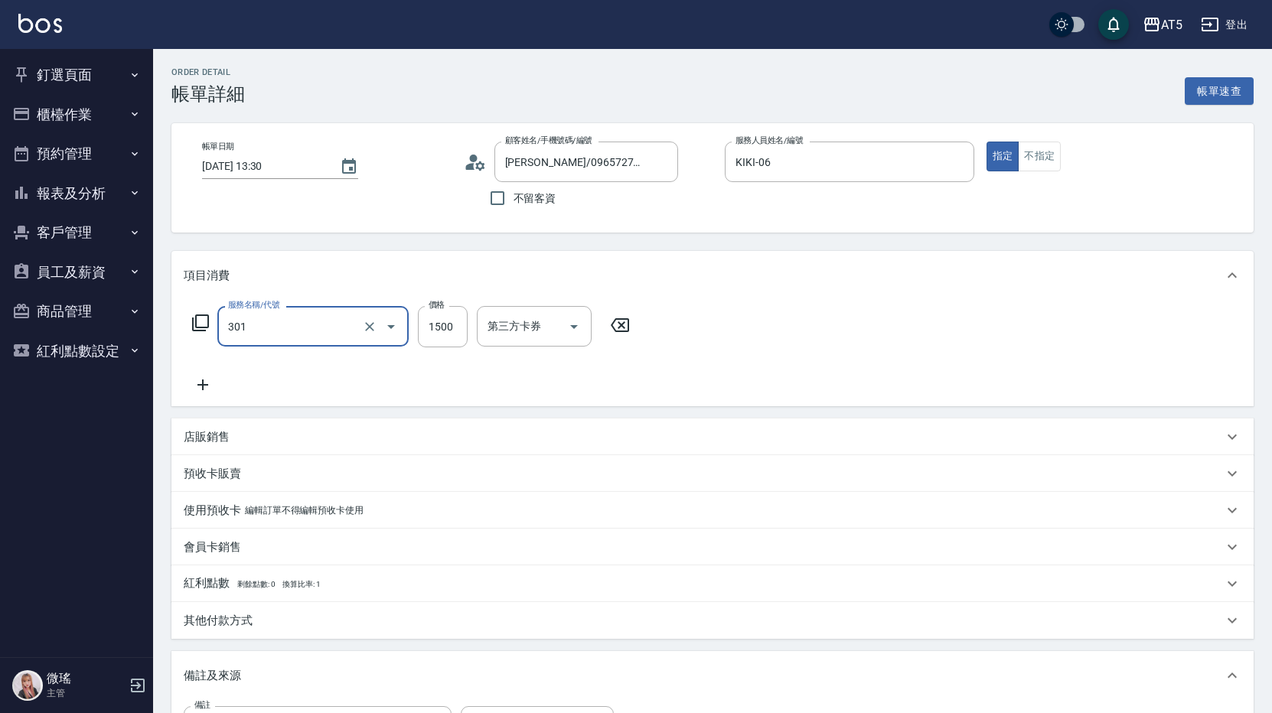
type input "燙髮(301)"
type input "0"
type input "18"
type input "10"
type input "188"
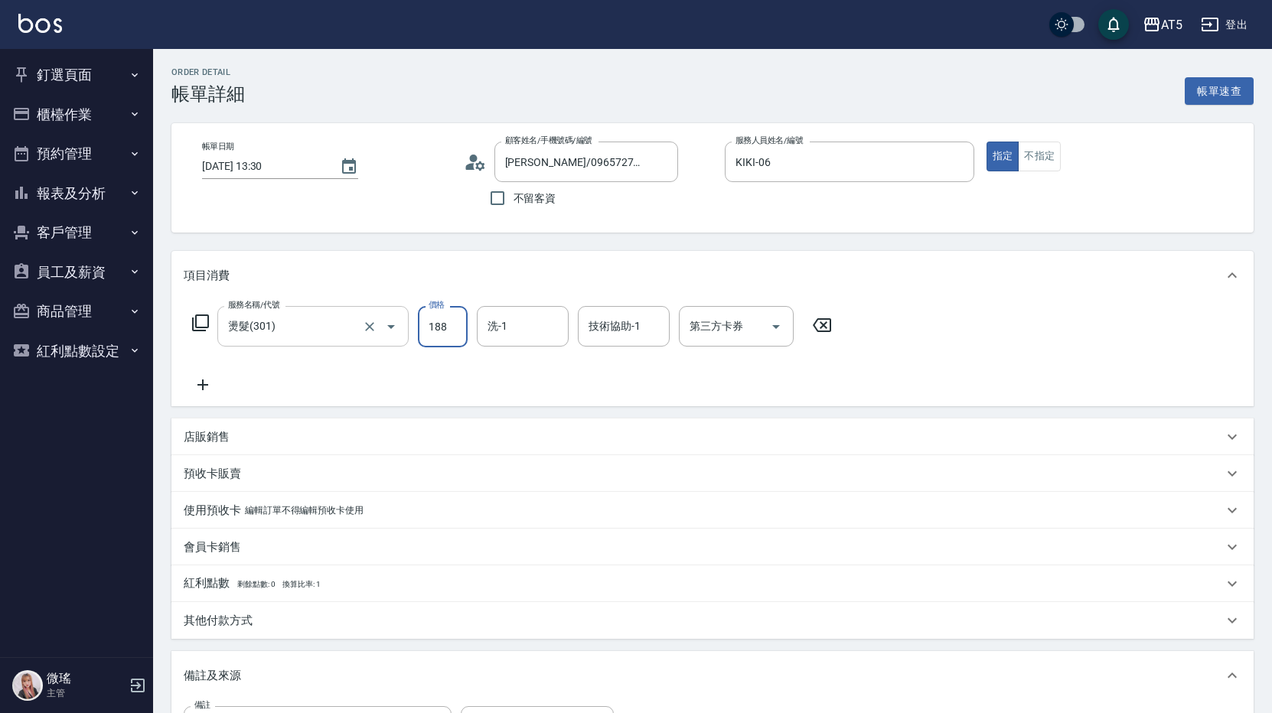
type input "180"
type input "1880"
click at [210, 389] on icon at bounding box center [203, 385] width 38 height 18
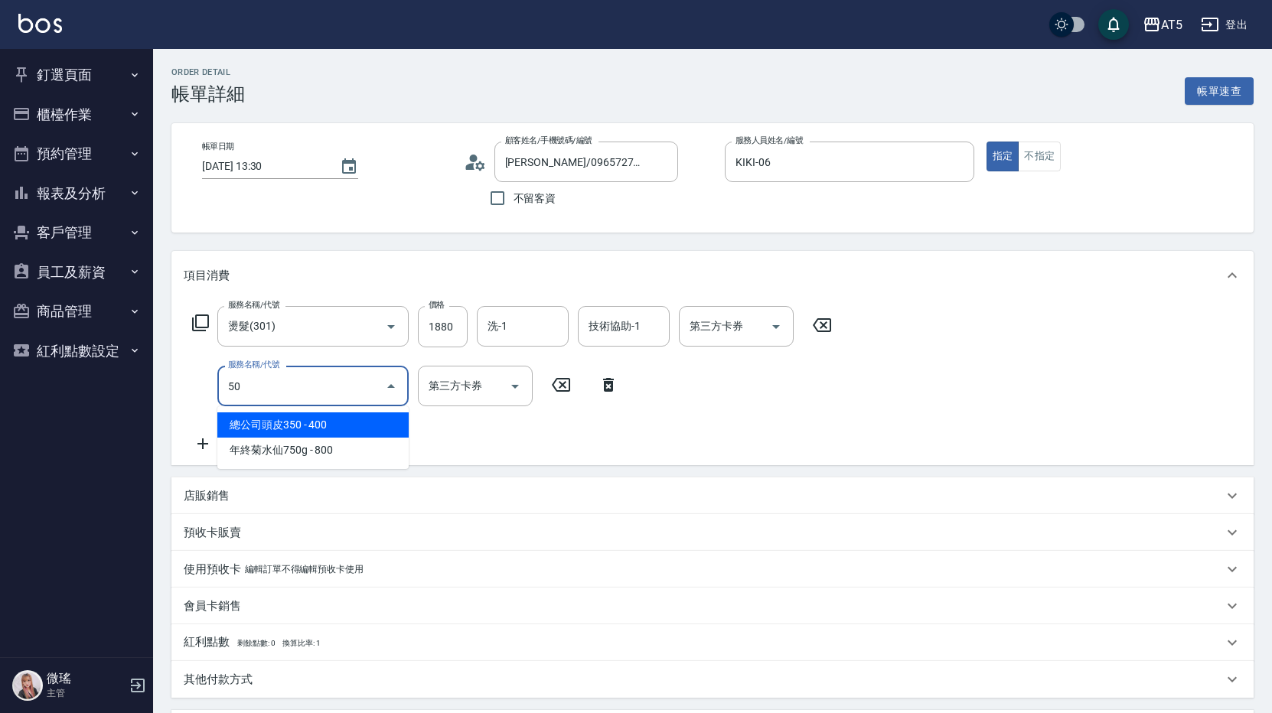
type input "501"
type input "280"
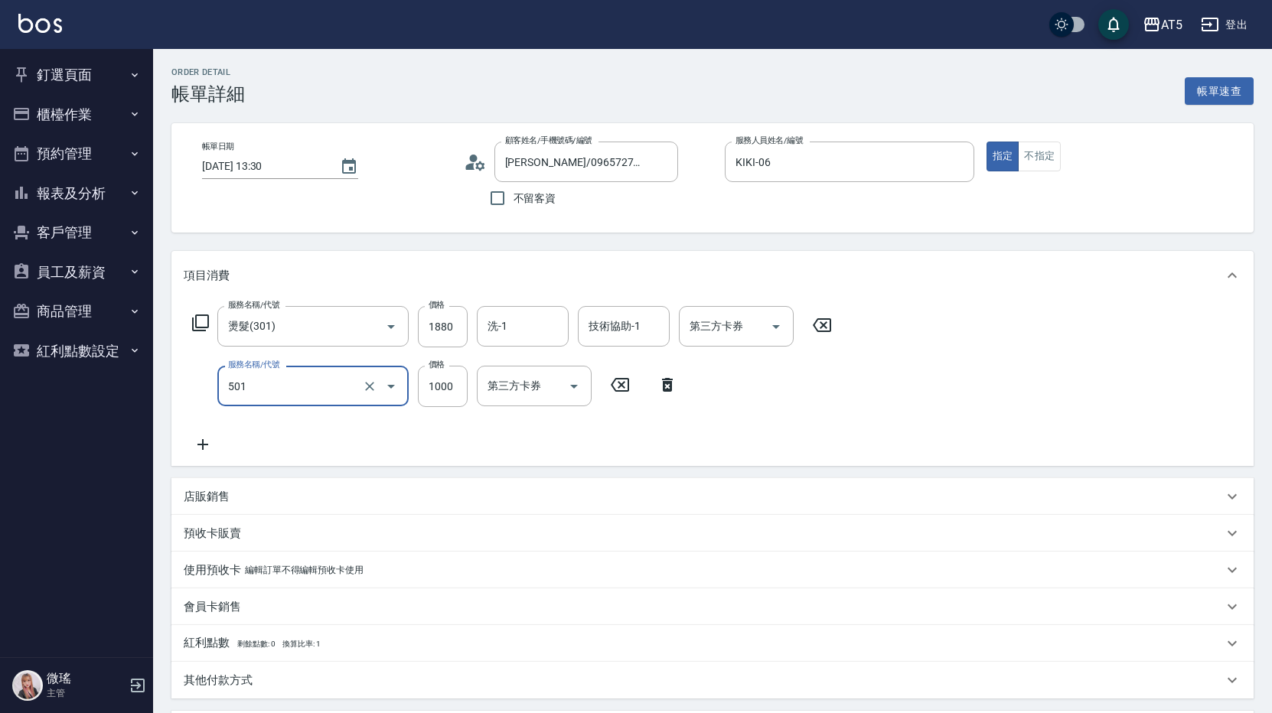
type input "染髮(501)"
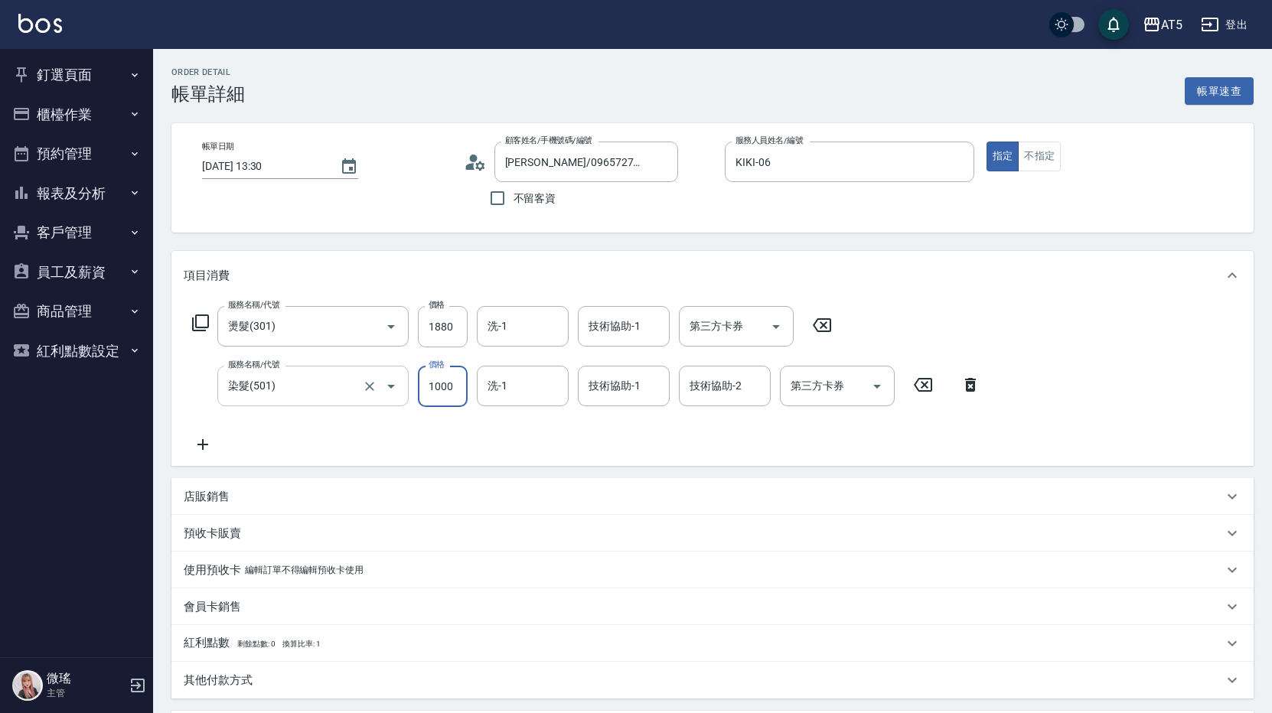
type input "180"
type input "5"
type input "190"
type input "50"
type input "230"
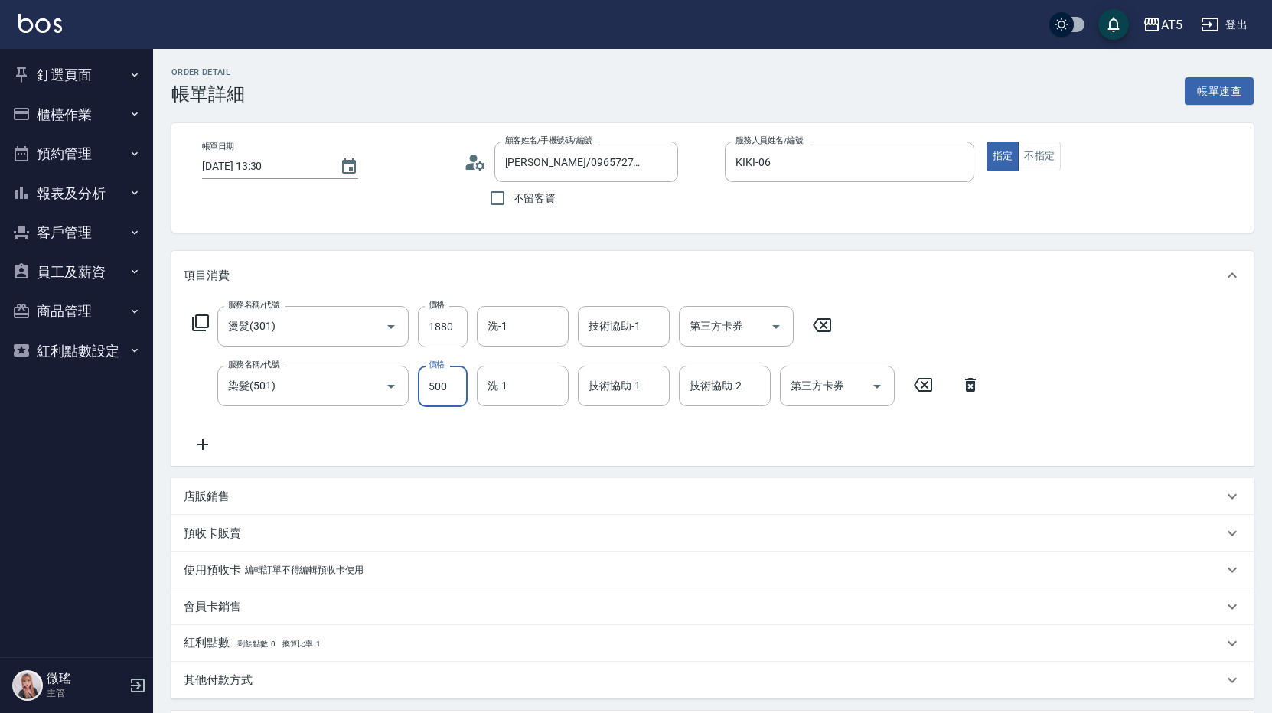
type input "500"
click at [207, 447] on icon at bounding box center [203, 444] width 38 height 18
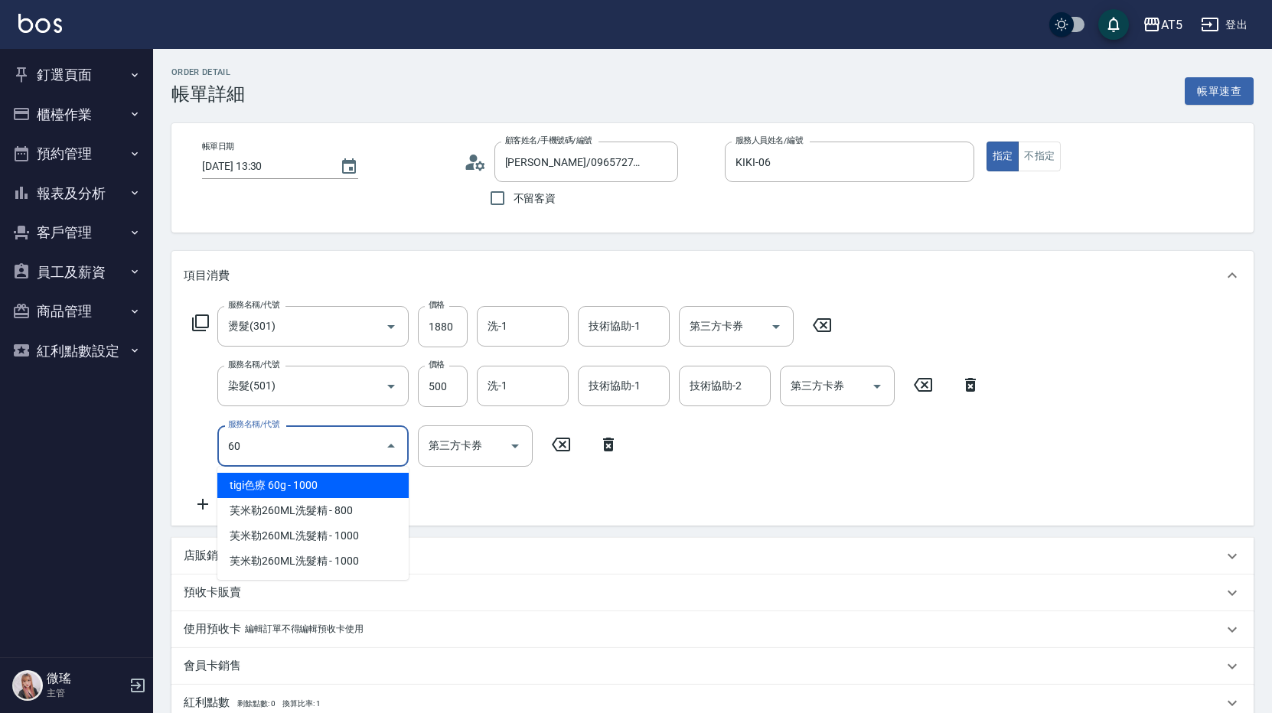
type input "601"
type input "260"
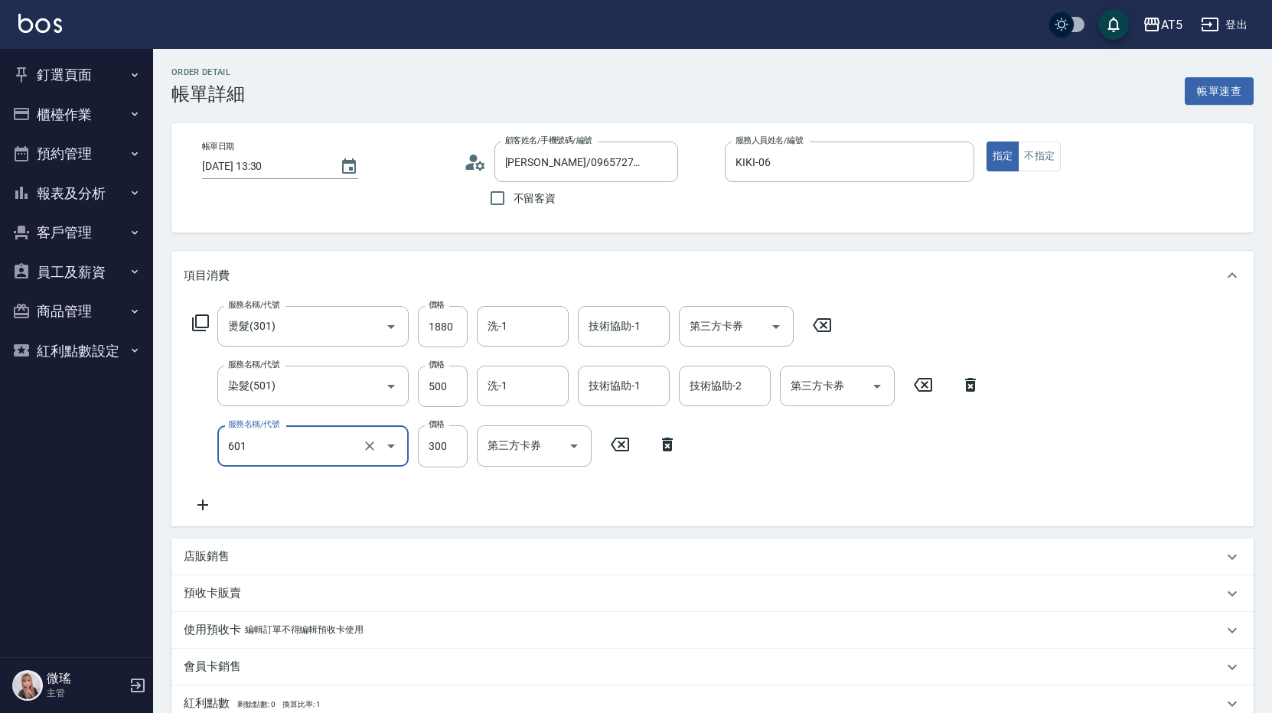
type input "自備護髮(601)"
type input "1"
type input "230"
type input "170"
type input "250"
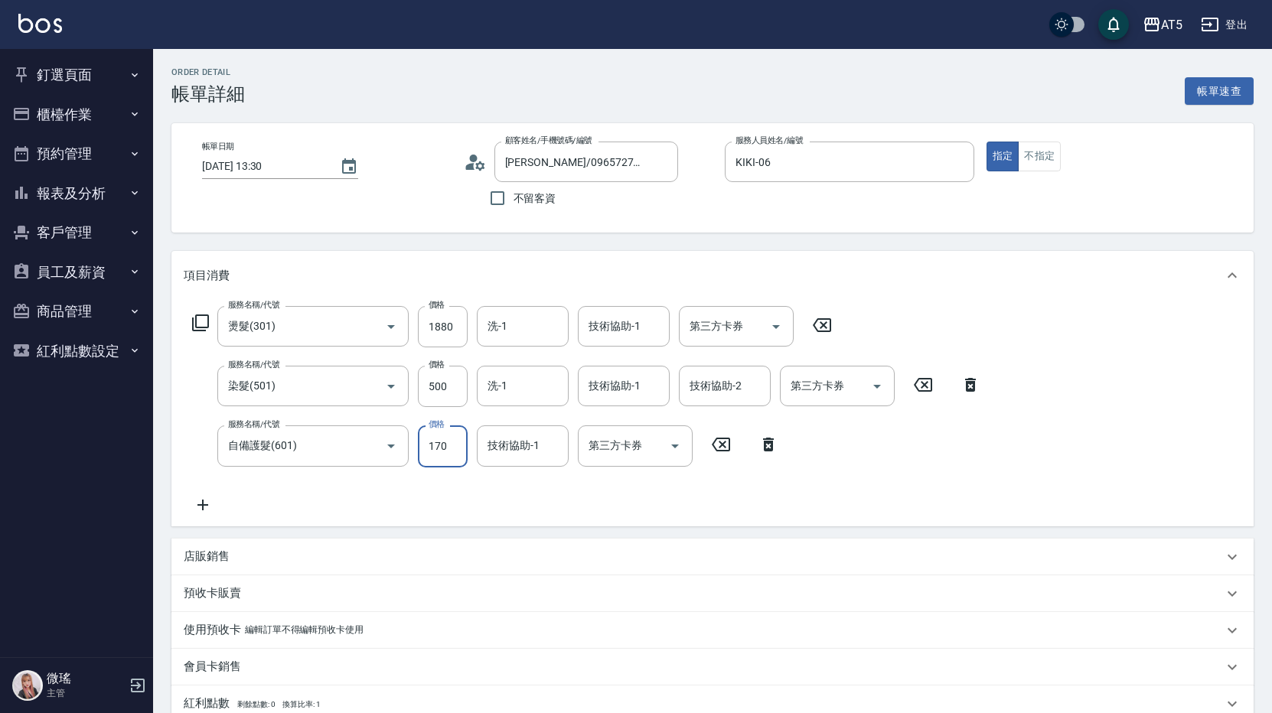
type input "1700"
type input "400"
type input "1700"
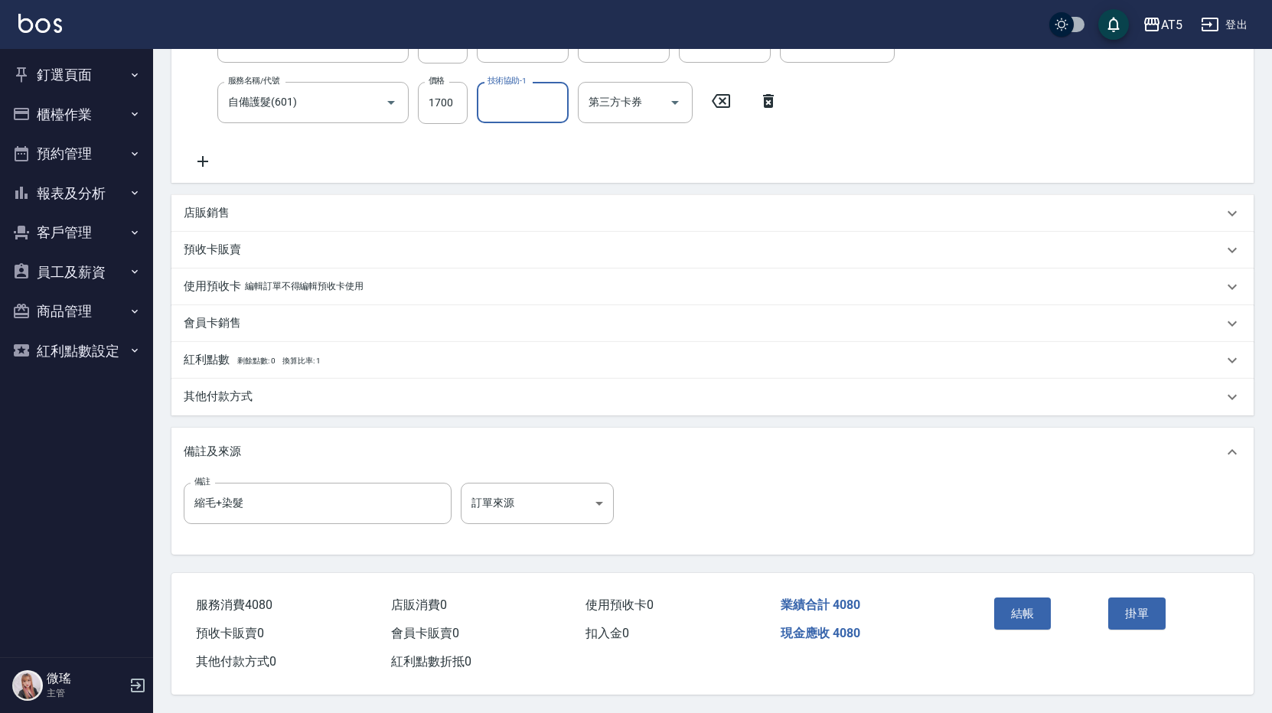
click at [226, 393] on p "其他付款方式" at bounding box center [218, 397] width 69 height 16
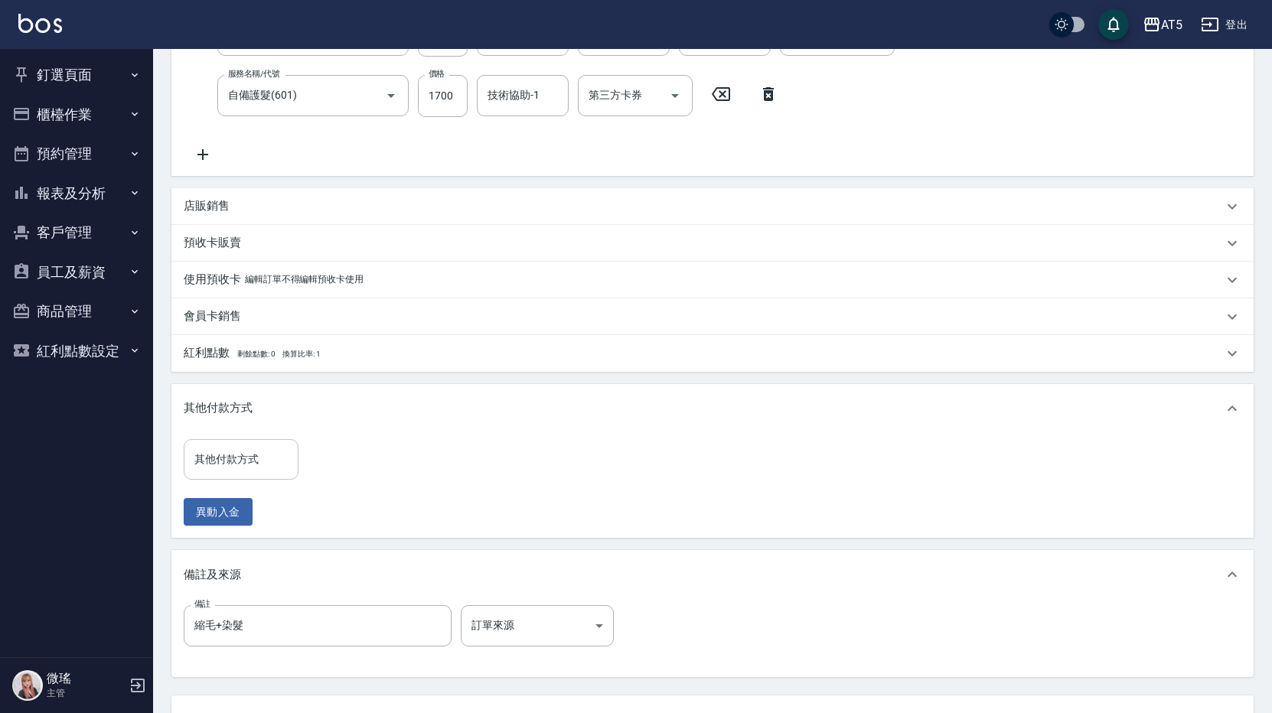
click at [225, 453] on input "其他付款方式" at bounding box center [241, 459] width 101 height 27
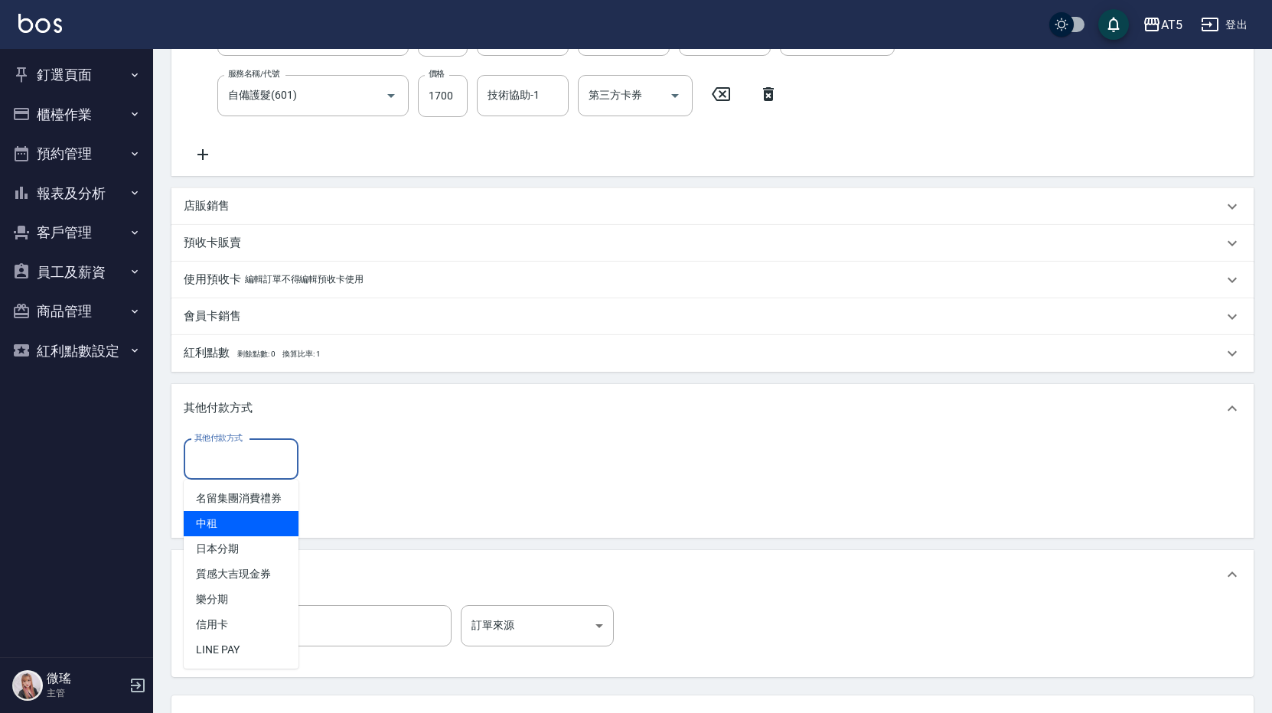
click at [198, 530] on span "中租" at bounding box center [241, 523] width 115 height 25
type input "中租"
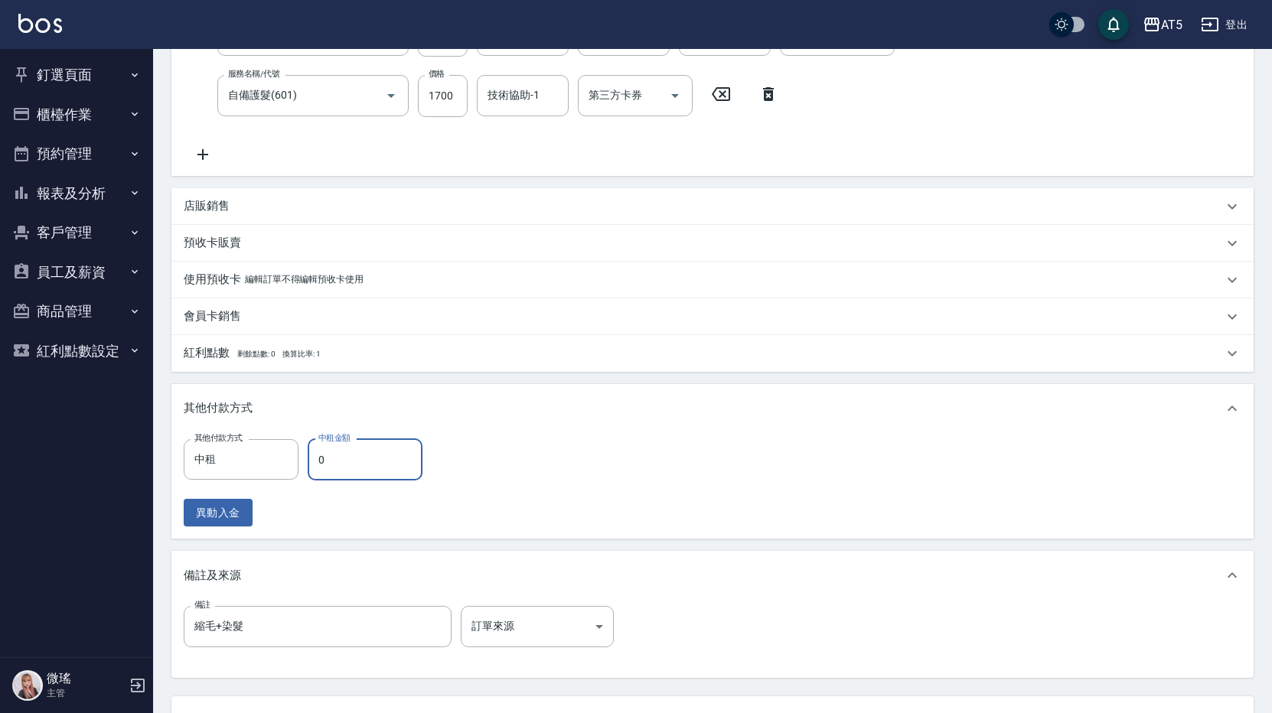
click at [363, 463] on input "0" at bounding box center [365, 459] width 115 height 41
type input "408"
type input "360"
type input "4080"
type input "0"
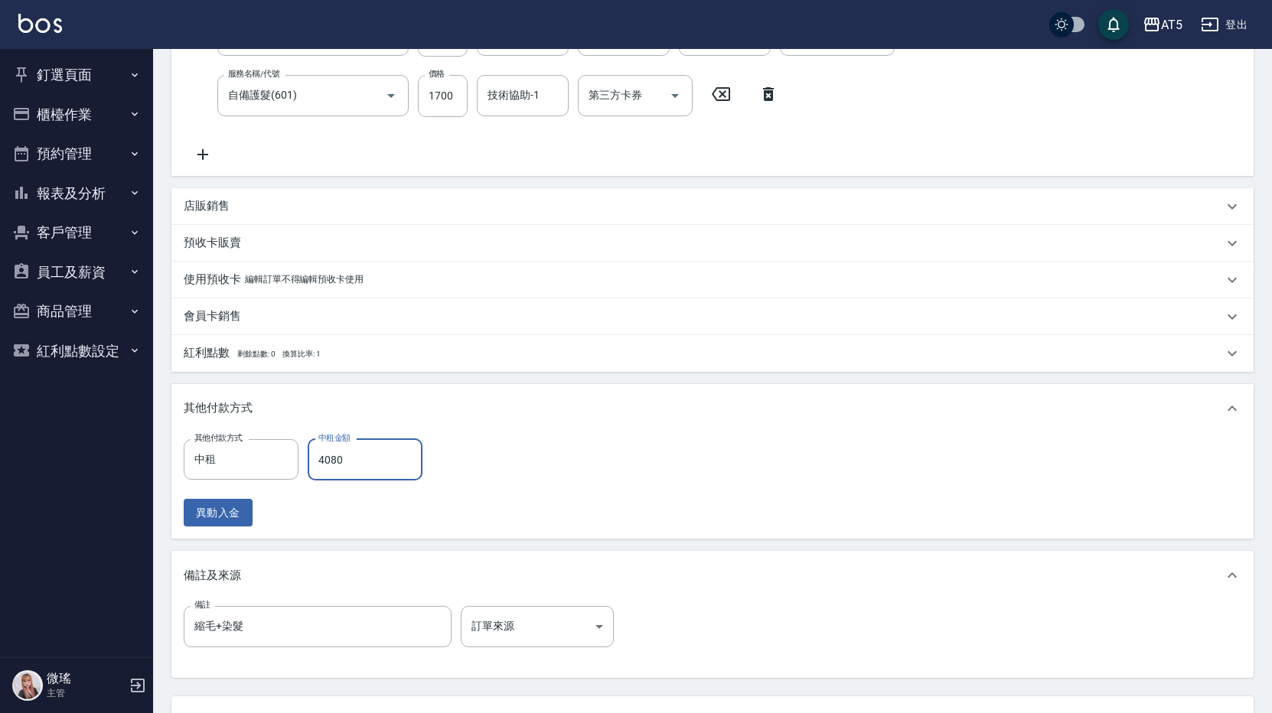
type input "4080"
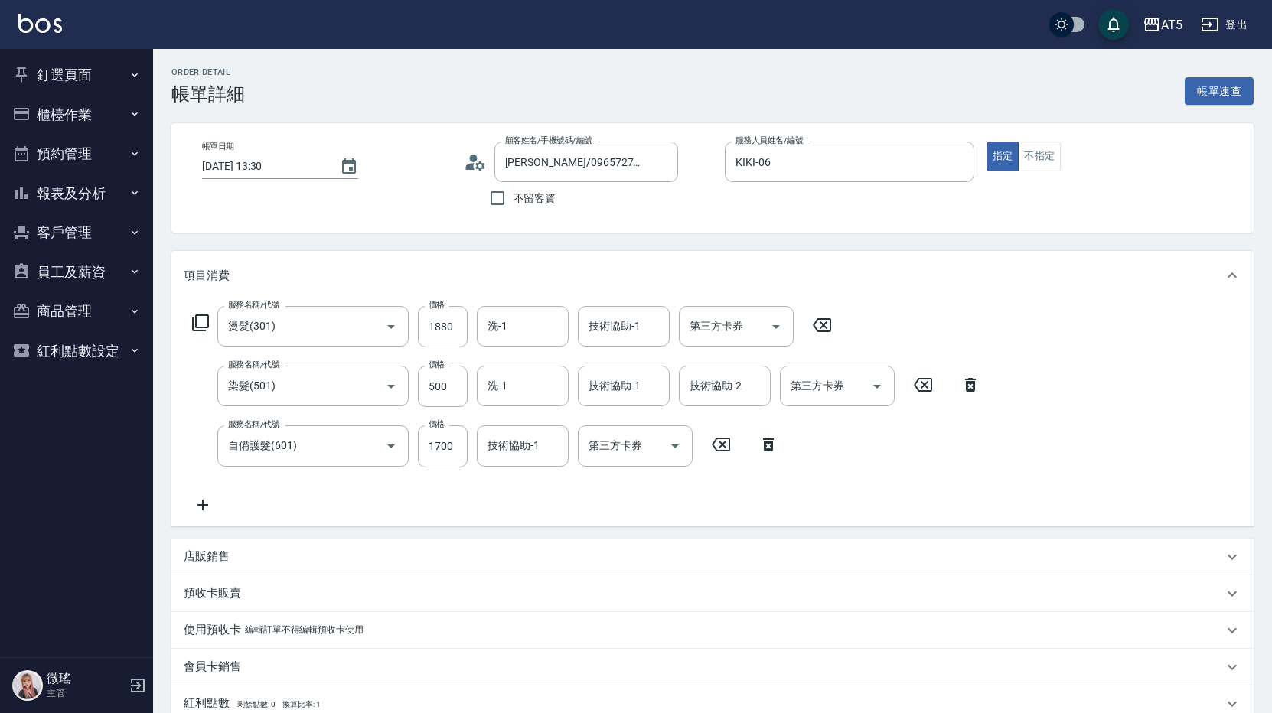
scroll to position [383, 0]
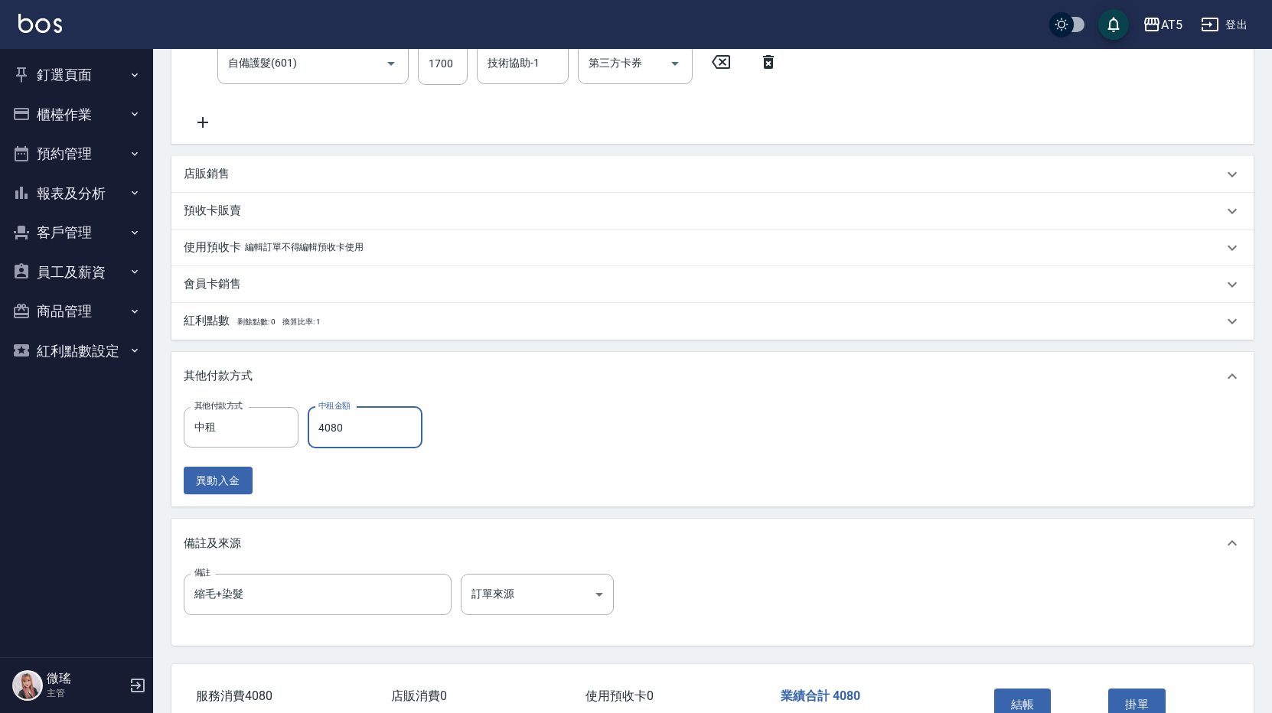
click at [1038, 693] on button "結帳" at bounding box center [1022, 705] width 57 height 32
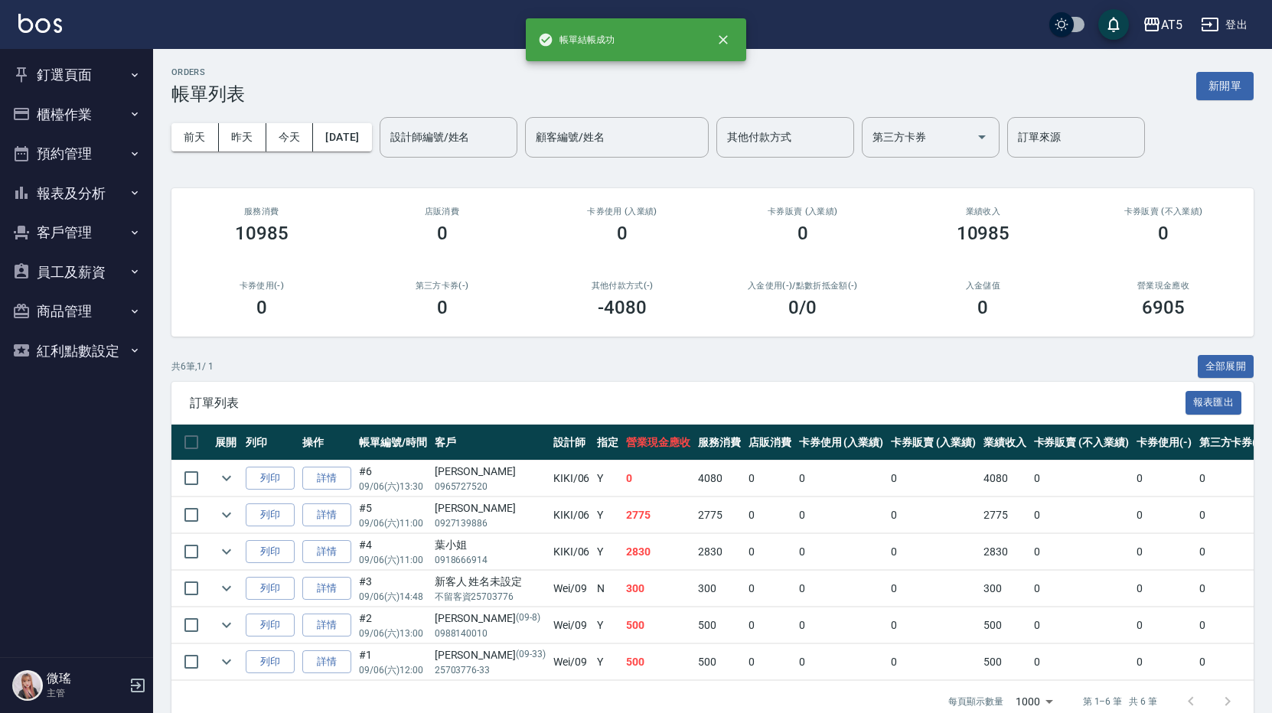
click at [103, 83] on button "釘選頁面" at bounding box center [76, 75] width 141 height 40
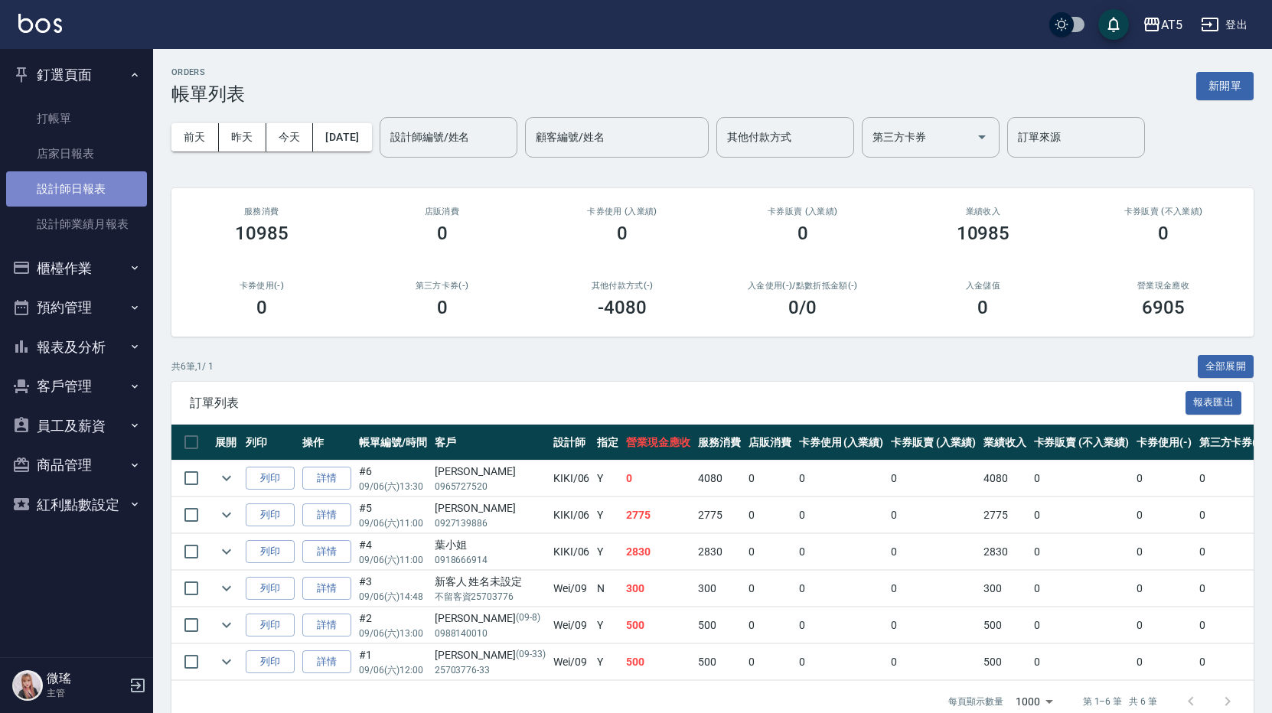
click at [69, 180] on link "設計師日報表" at bounding box center [76, 188] width 141 height 35
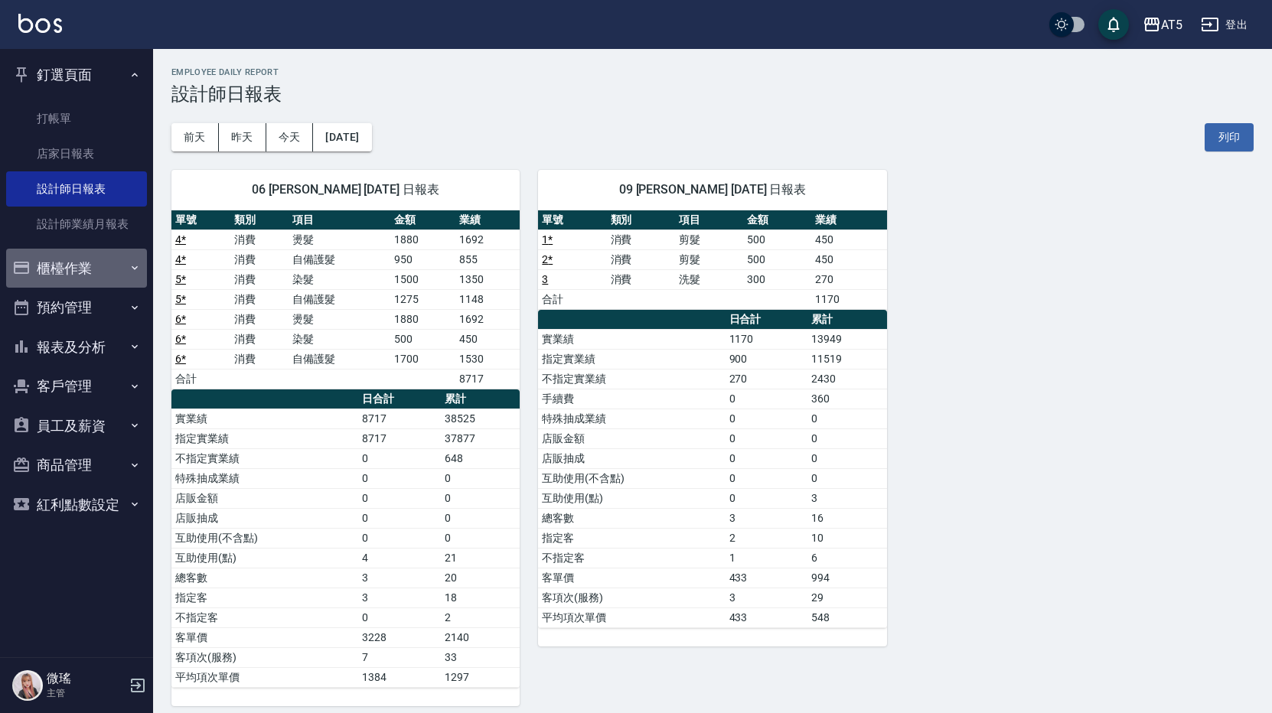
click at [70, 272] on button "櫃檯作業" at bounding box center [76, 269] width 141 height 40
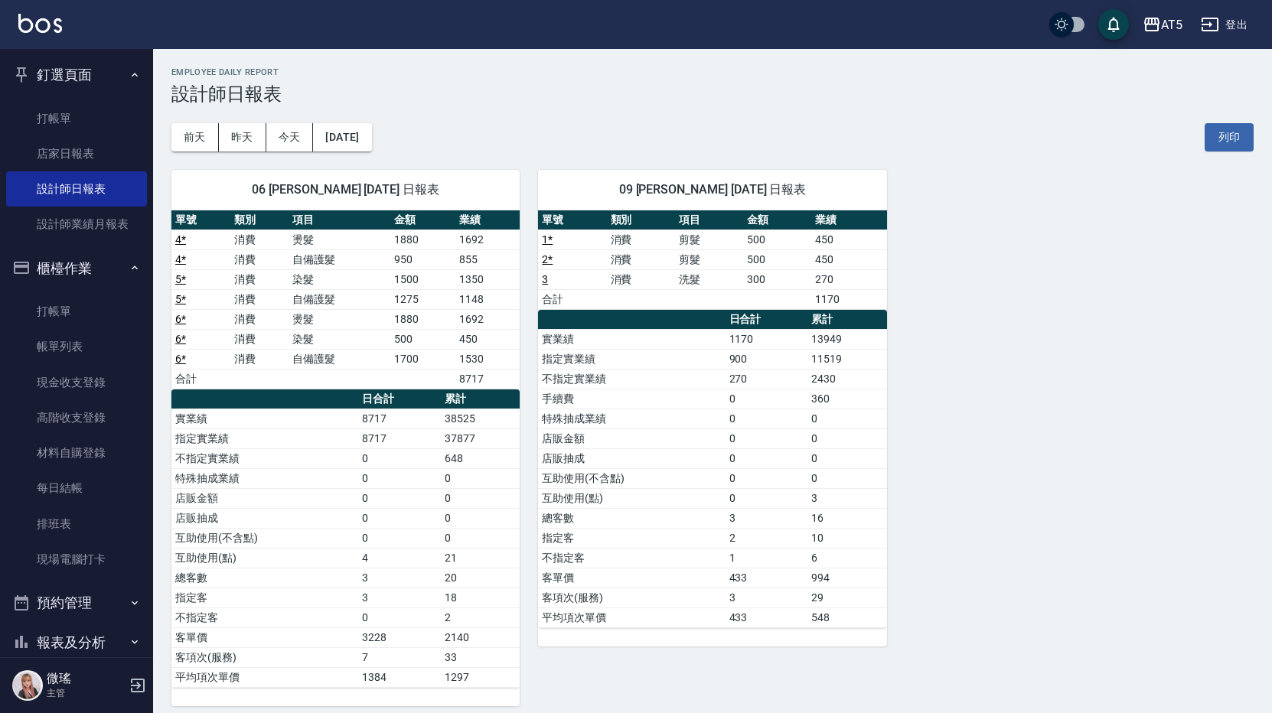
click at [70, 272] on button "櫃檯作業" at bounding box center [76, 269] width 141 height 40
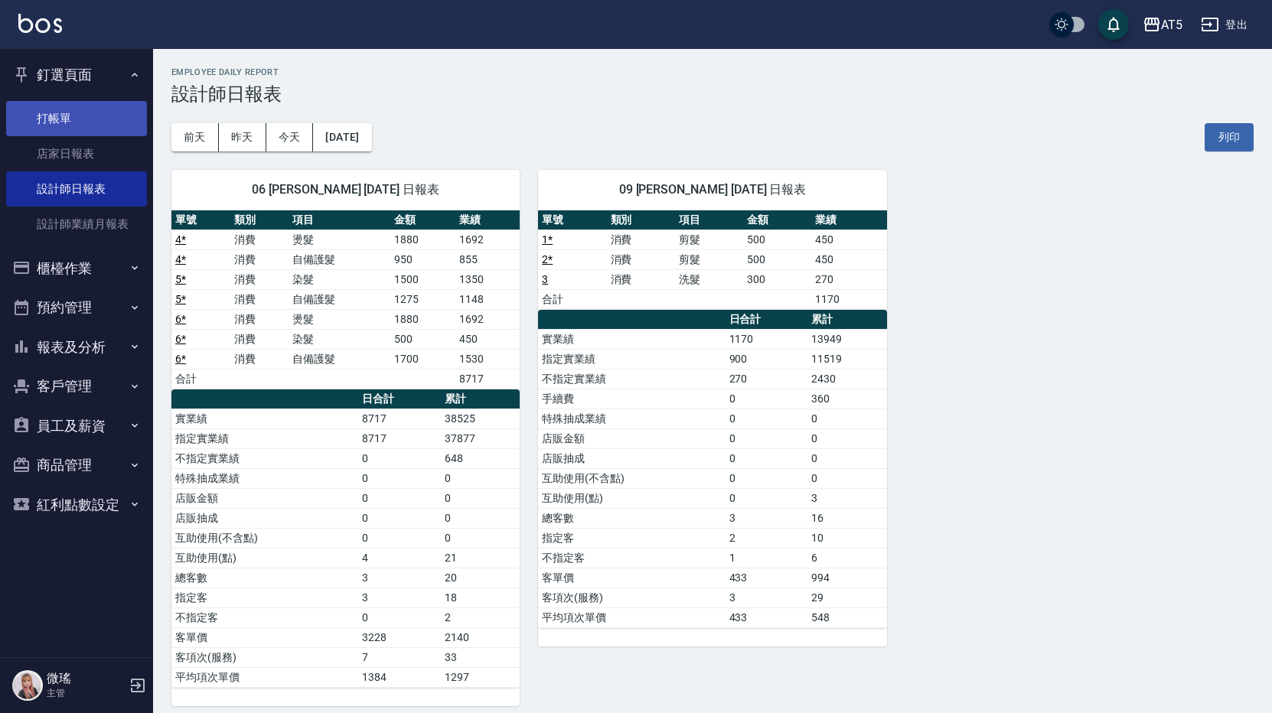
click at [83, 132] on link "打帳單" at bounding box center [76, 118] width 141 height 35
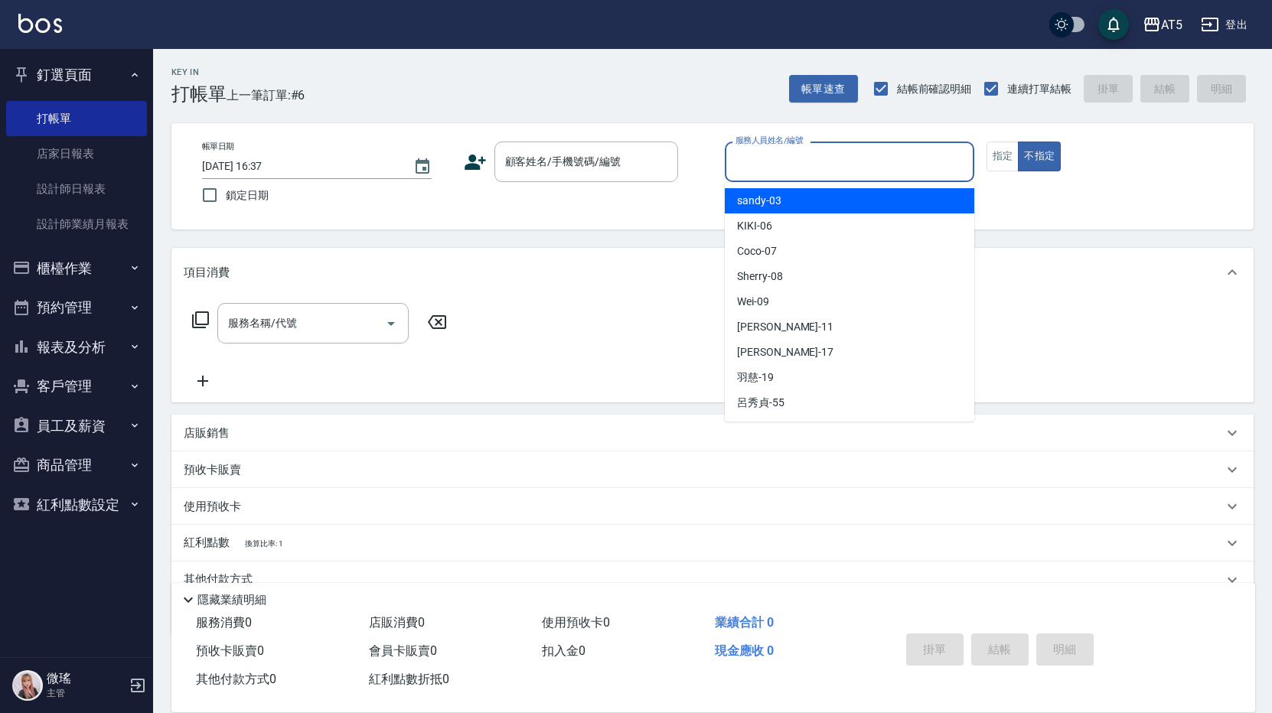
click at [775, 174] on input "服務人員姓名/編號" at bounding box center [850, 161] width 236 height 27
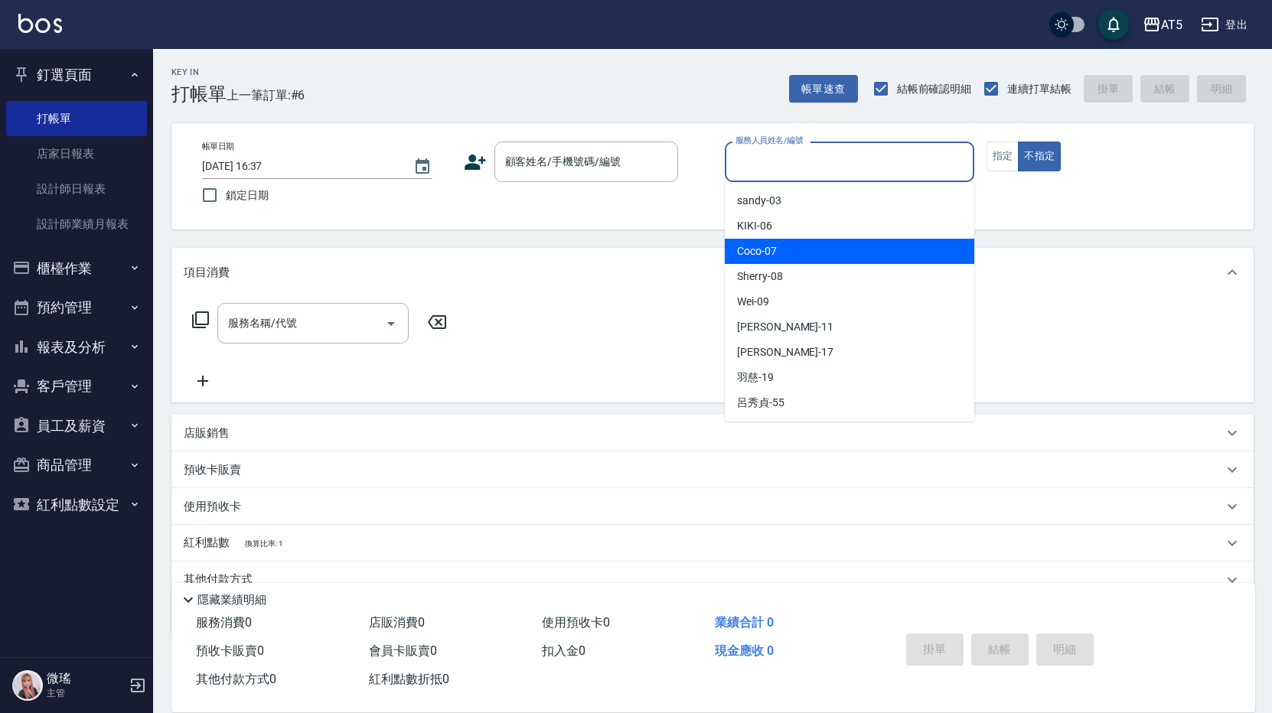
click at [775, 246] on span "Coco -07" at bounding box center [757, 251] width 40 height 16
type input "Coco-07"
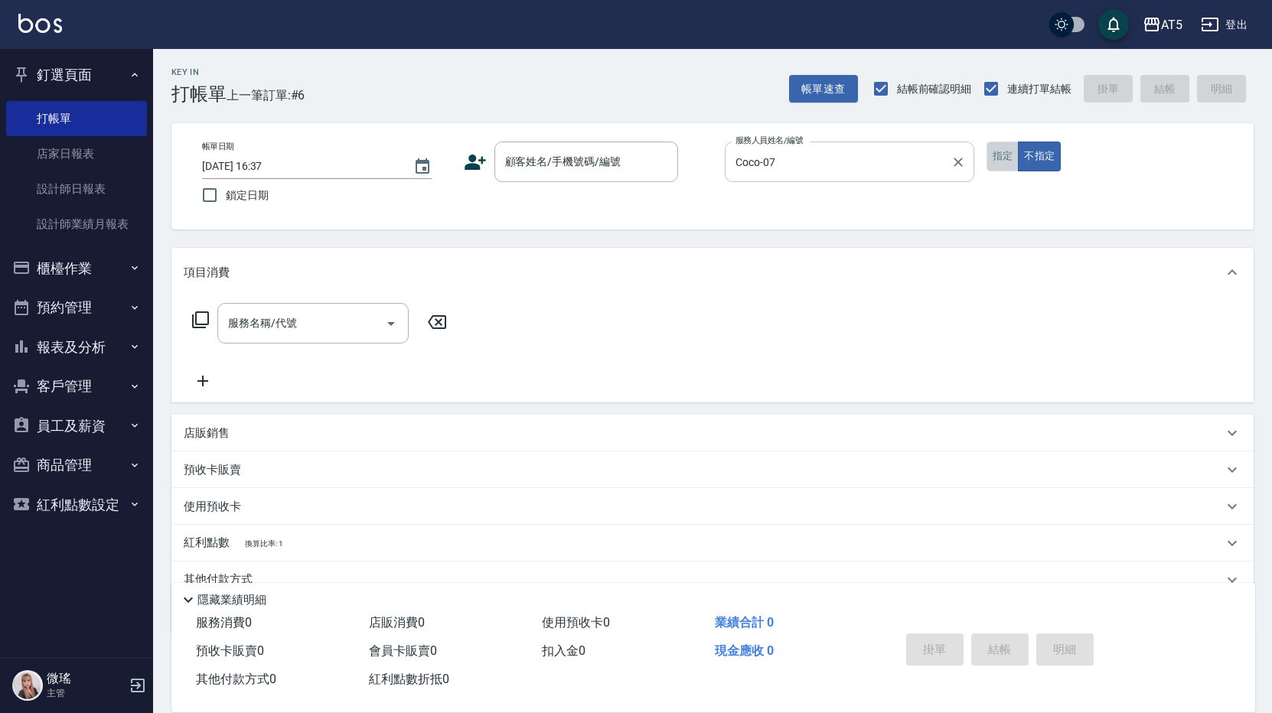
drag, startPoint x: 1009, startPoint y: 152, endPoint x: 931, endPoint y: 181, distance: 82.6
click at [1008, 152] on button "指定" at bounding box center [1002, 157] width 33 height 30
click at [563, 167] on input "顧客姓名/手機號碼/編號" at bounding box center [574, 161] width 147 height 27
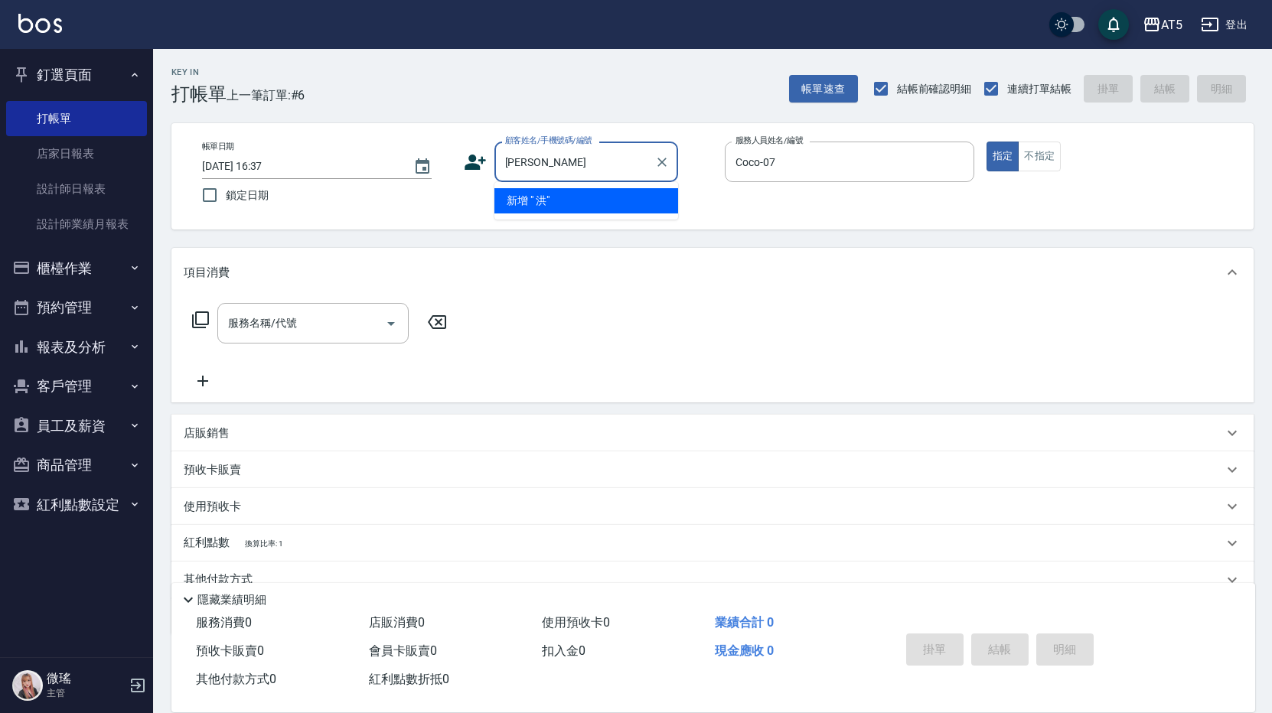
click at [559, 171] on input "洪" at bounding box center [574, 161] width 147 height 27
type input "玉"
click at [559, 172] on input "玉" at bounding box center [567, 161] width 132 height 27
click at [524, 162] on input "洪" at bounding box center [574, 161] width 147 height 27
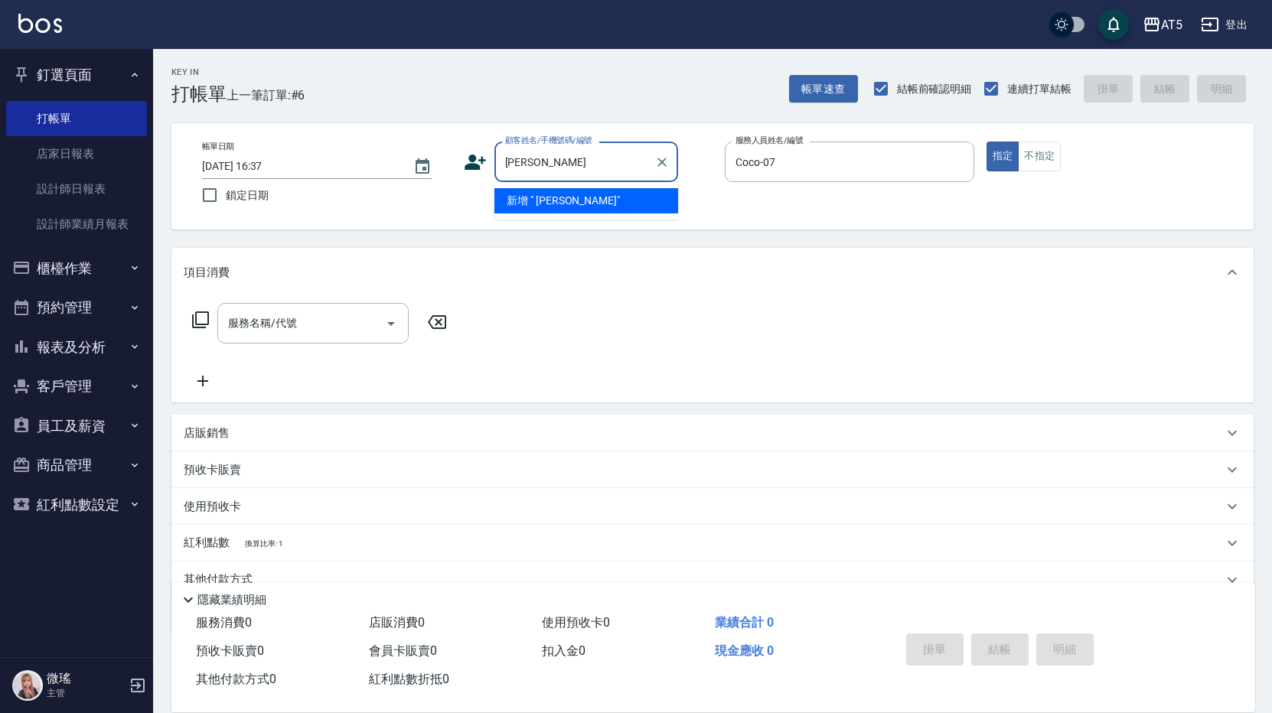
click at [567, 173] on input "洪玉" at bounding box center [574, 161] width 147 height 27
click at [575, 159] on input "洪雲雲" at bounding box center [574, 161] width 147 height 27
type input "洪郁雯"
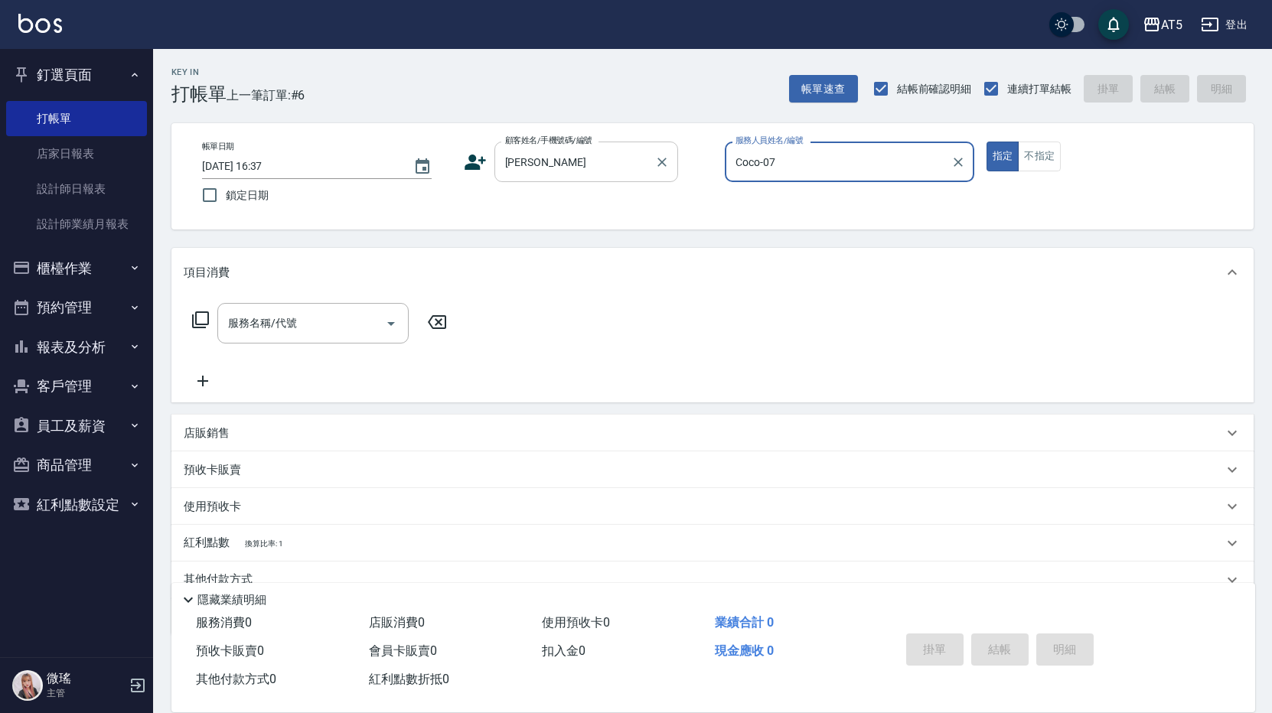
click at [577, 165] on input "洪郁雯" at bounding box center [574, 161] width 147 height 27
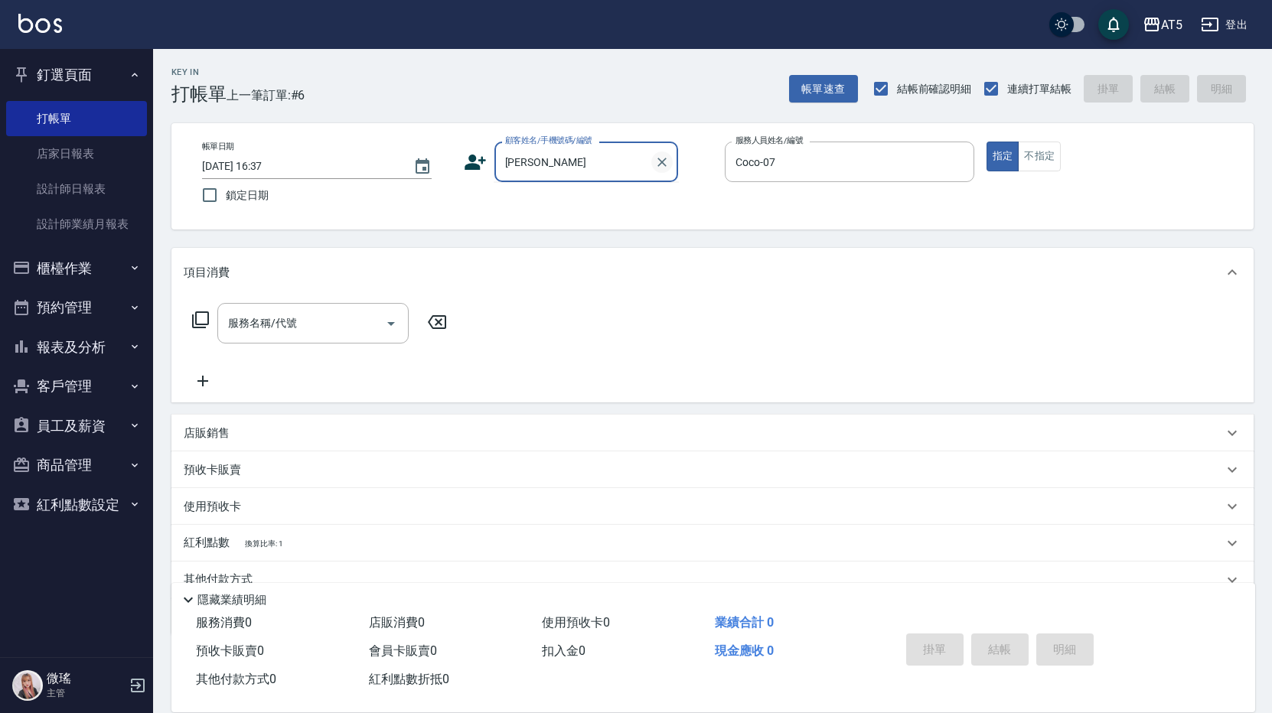
click at [659, 167] on icon "Clear" at bounding box center [661, 162] width 15 height 15
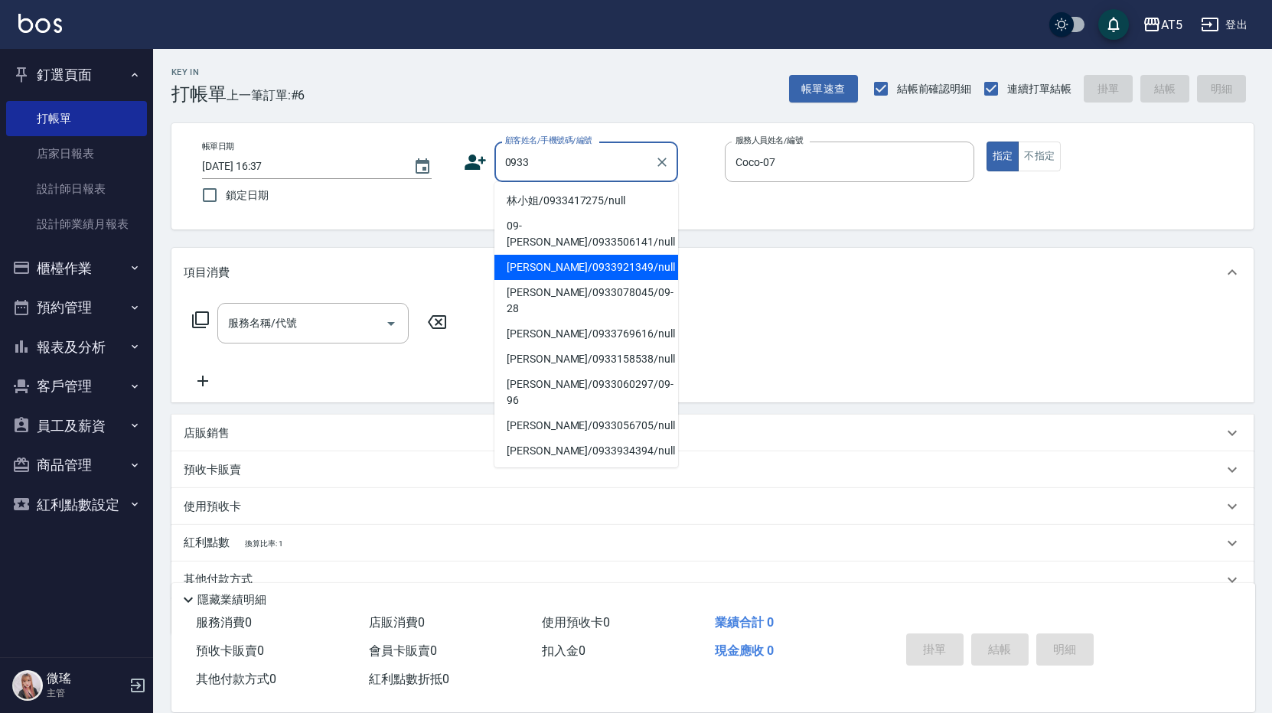
click at [560, 259] on li "洪郁雯/0933921349/null" at bounding box center [586, 267] width 184 height 25
click at [560, 259] on div "項目消費" at bounding box center [712, 272] width 1082 height 49
type input "洪郁雯/0933921349/null"
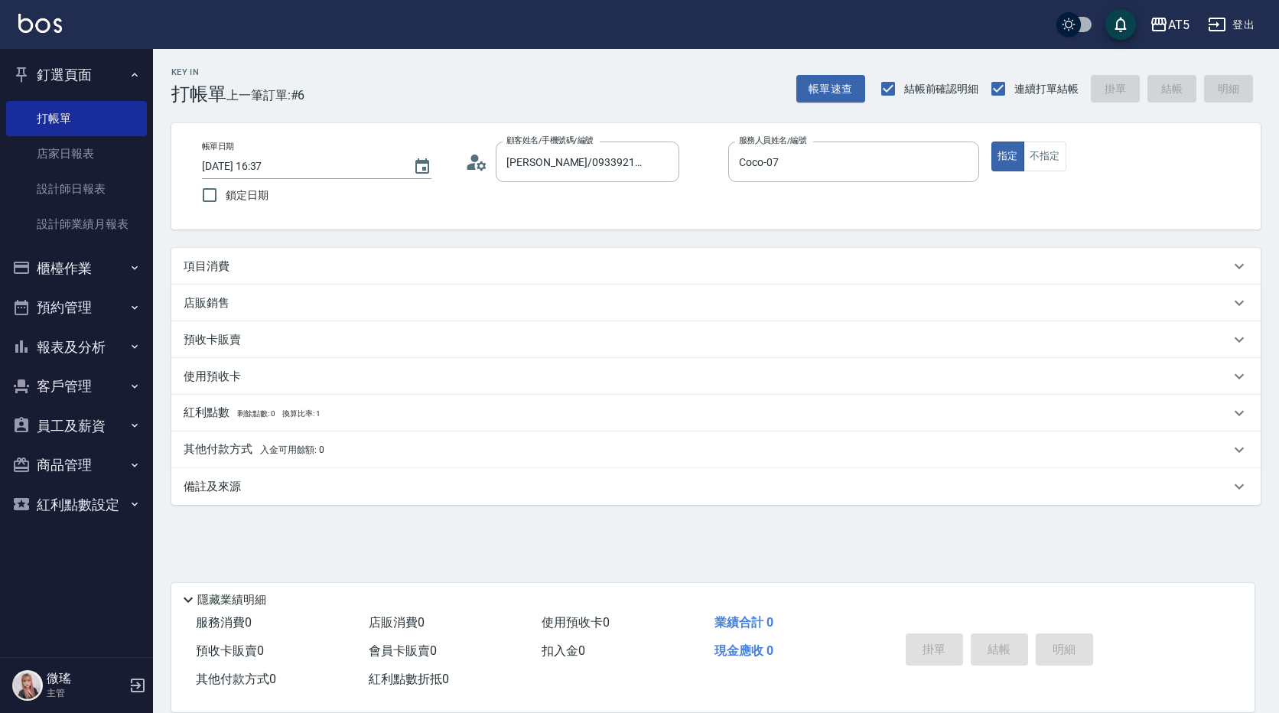
click at [286, 254] on div "項目消費" at bounding box center [716, 266] width 1090 height 37
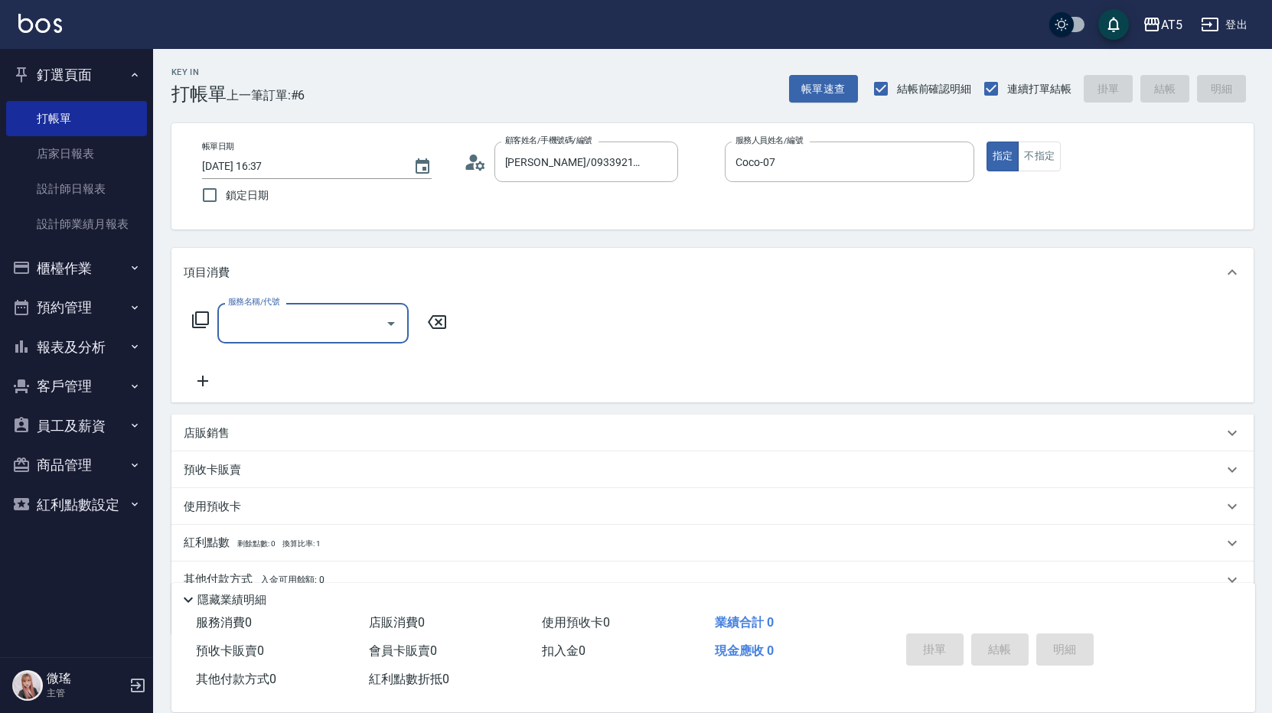
click at [200, 329] on icon at bounding box center [200, 320] width 18 height 18
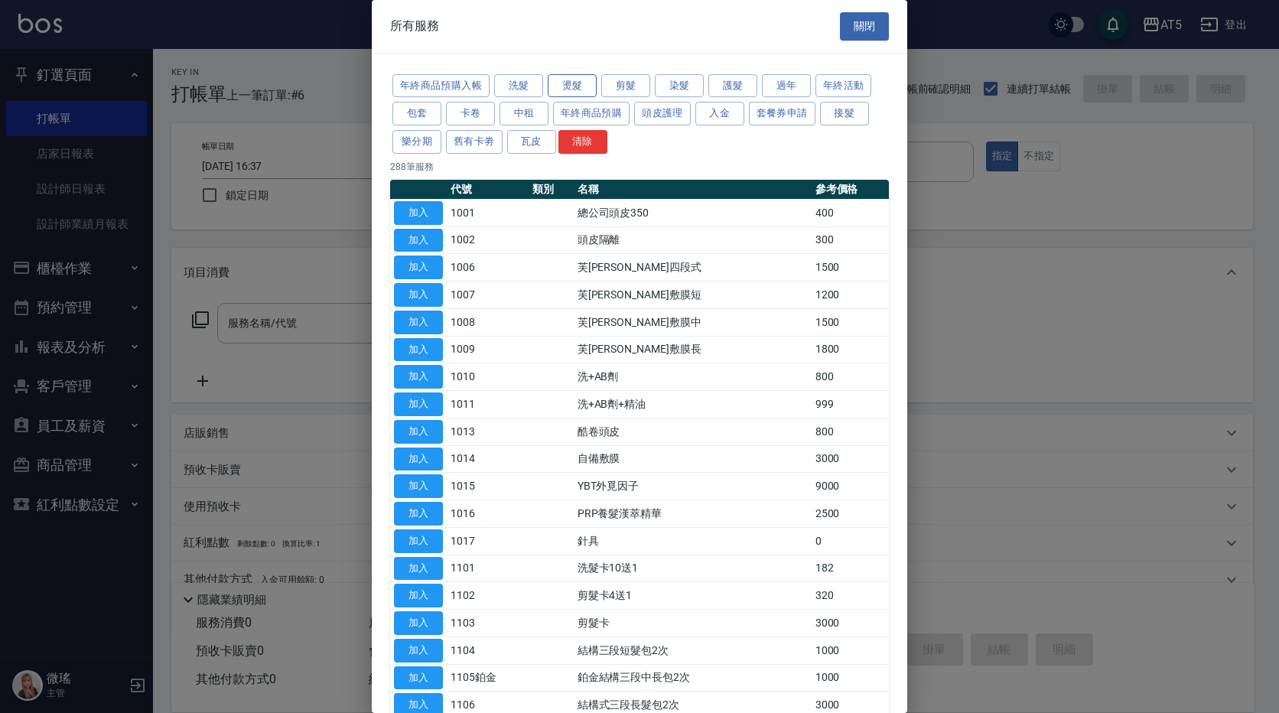
click at [574, 93] on button "燙髮" at bounding box center [572, 86] width 49 height 24
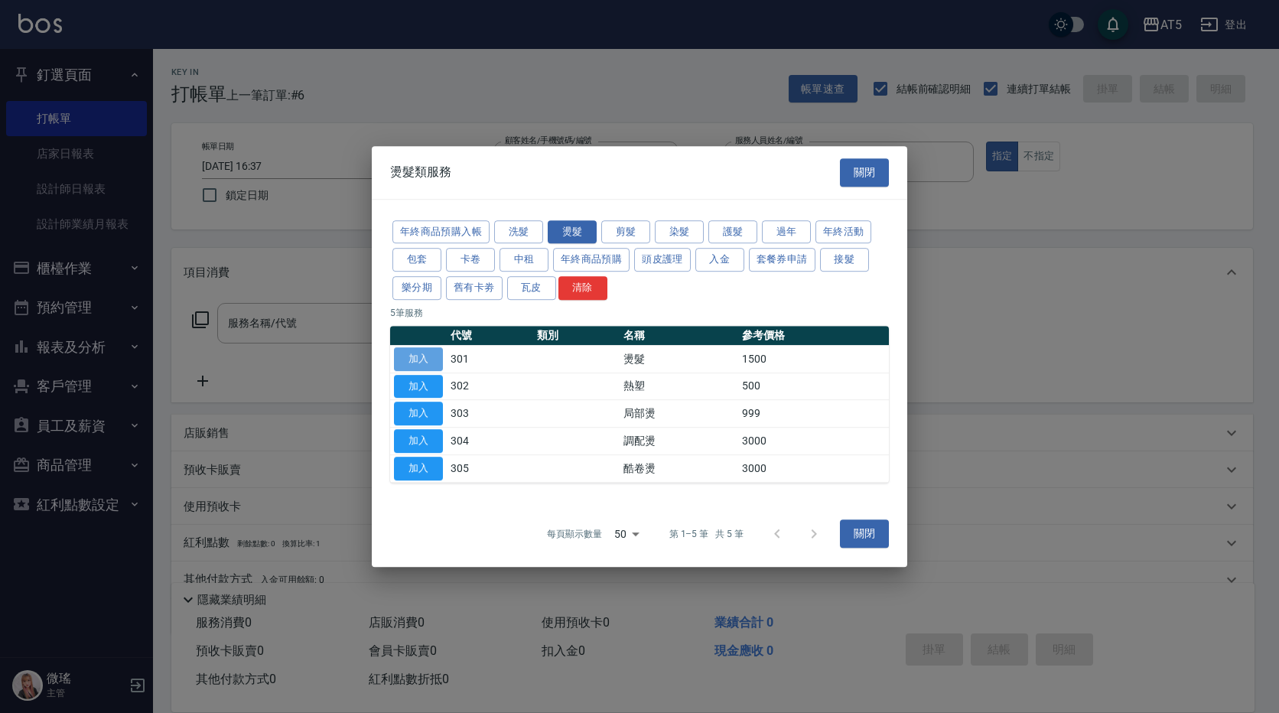
click at [415, 359] on button "加入" at bounding box center [418, 359] width 49 height 24
type input "燙髮(301)"
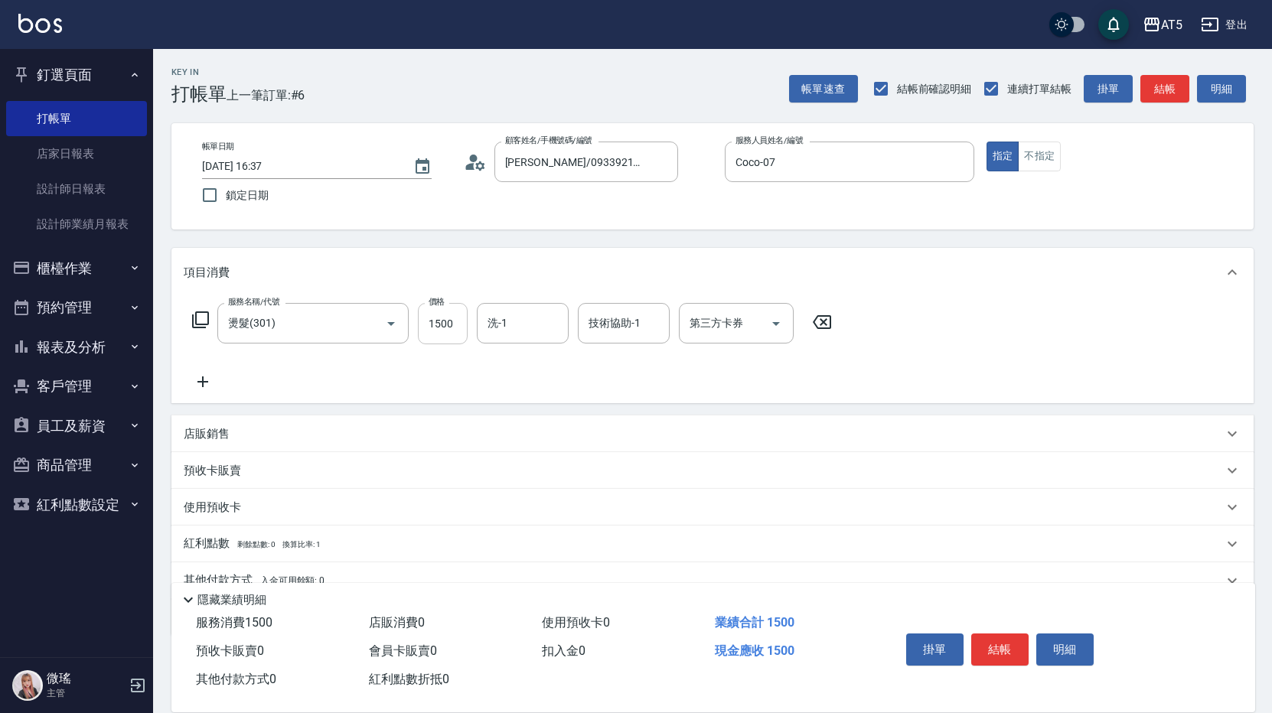
click at [447, 335] on input "1500" at bounding box center [443, 323] width 50 height 41
click at [448, 335] on input "1500" at bounding box center [443, 323] width 50 height 41
type input "0"
type input "180"
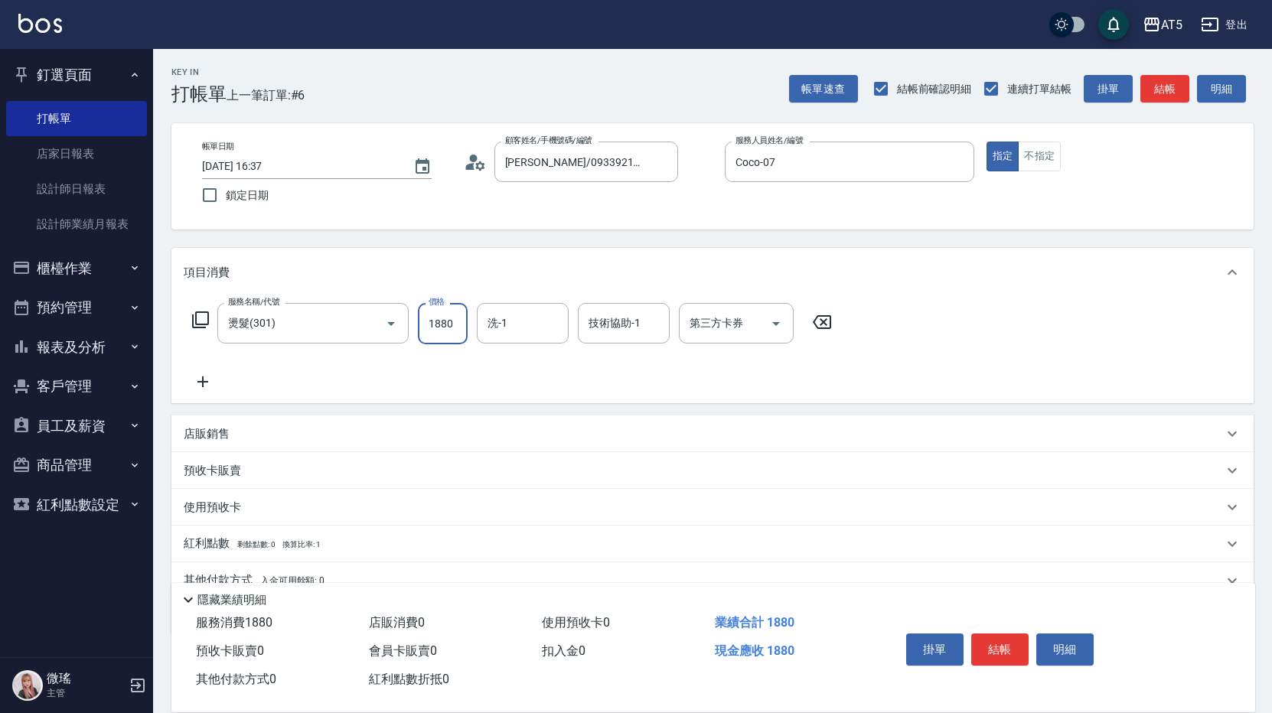
type input "1880"
click at [197, 320] on icon at bounding box center [200, 319] width 17 height 17
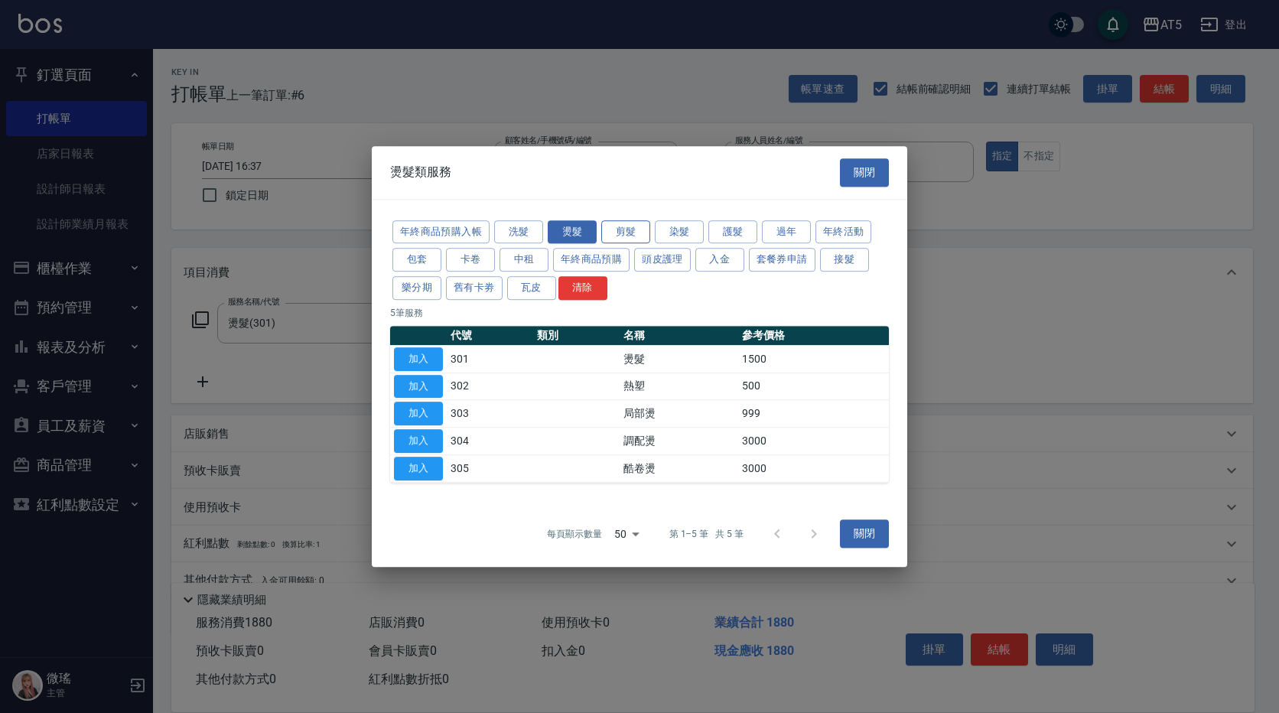
click at [617, 226] on button "剪髮" at bounding box center [625, 232] width 49 height 24
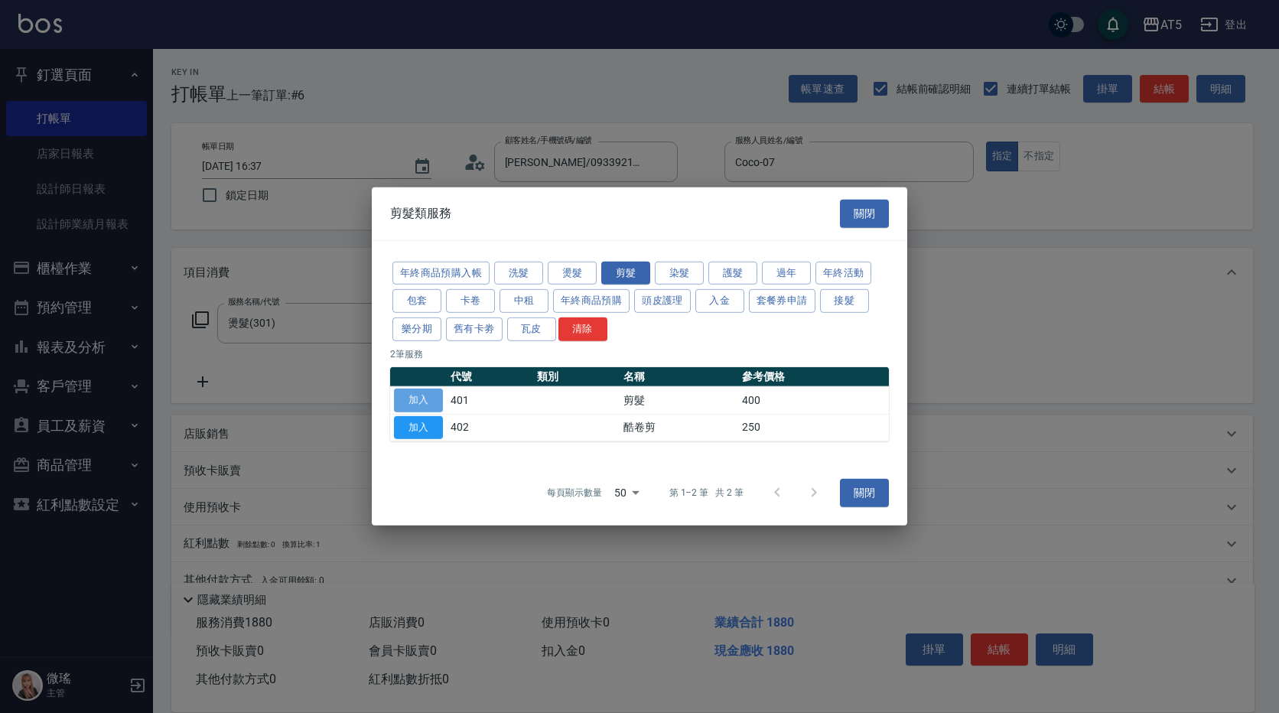
click at [424, 404] on button "加入" at bounding box center [418, 401] width 49 height 24
type input "220"
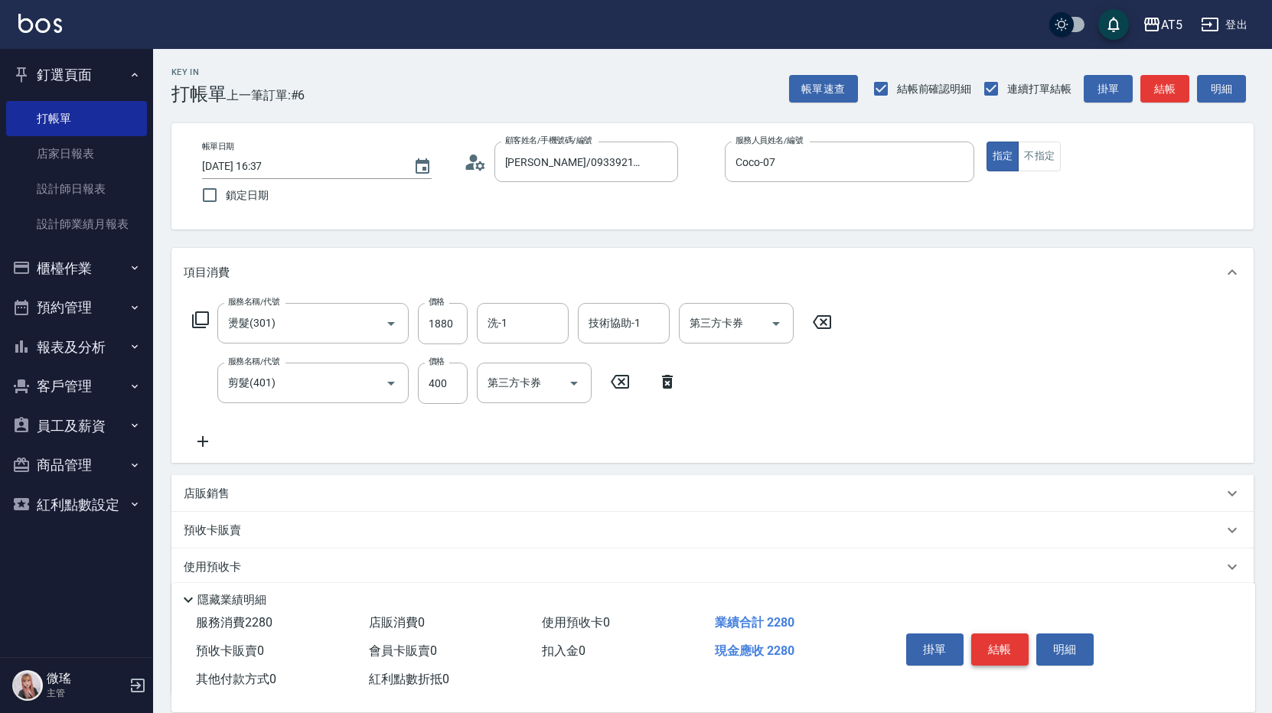
click at [994, 634] on button "結帳" at bounding box center [999, 650] width 57 height 32
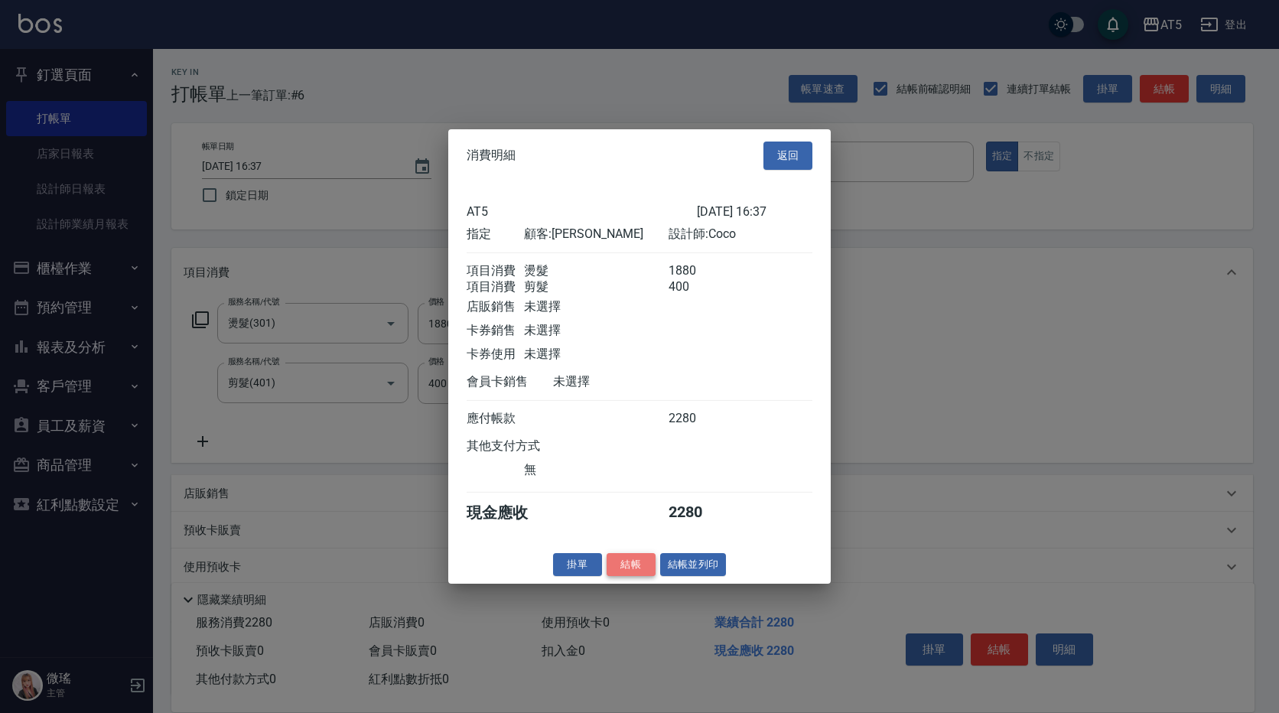
click at [632, 576] on button "結帳" at bounding box center [631, 564] width 49 height 24
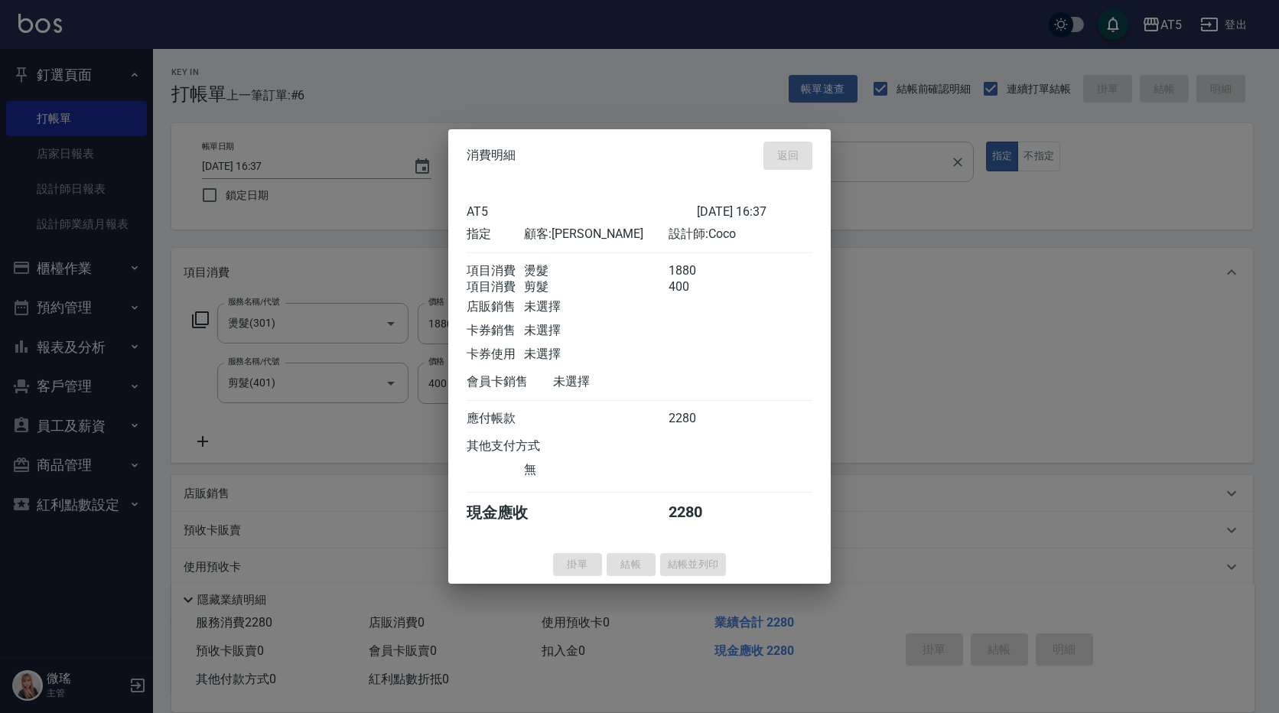
type input "2025/09/06 16:45"
type input "0"
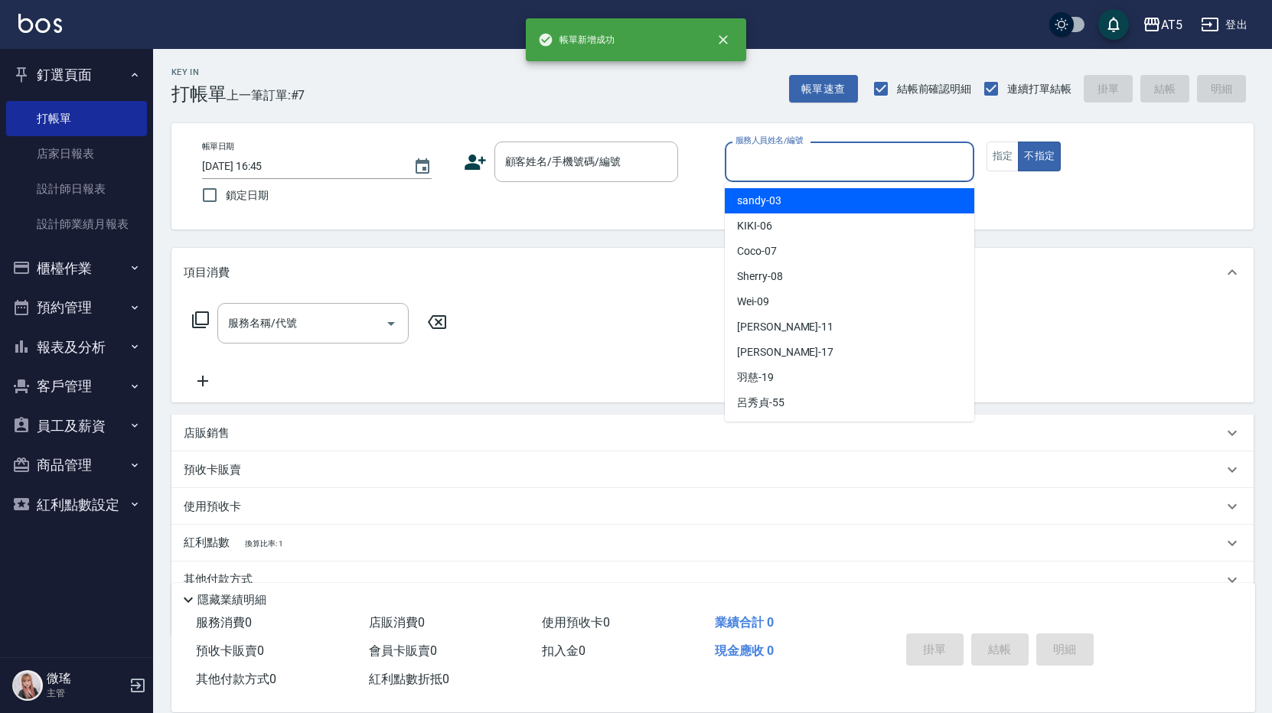
click at [852, 168] on input "服務人員姓名/編號" at bounding box center [850, 161] width 236 height 27
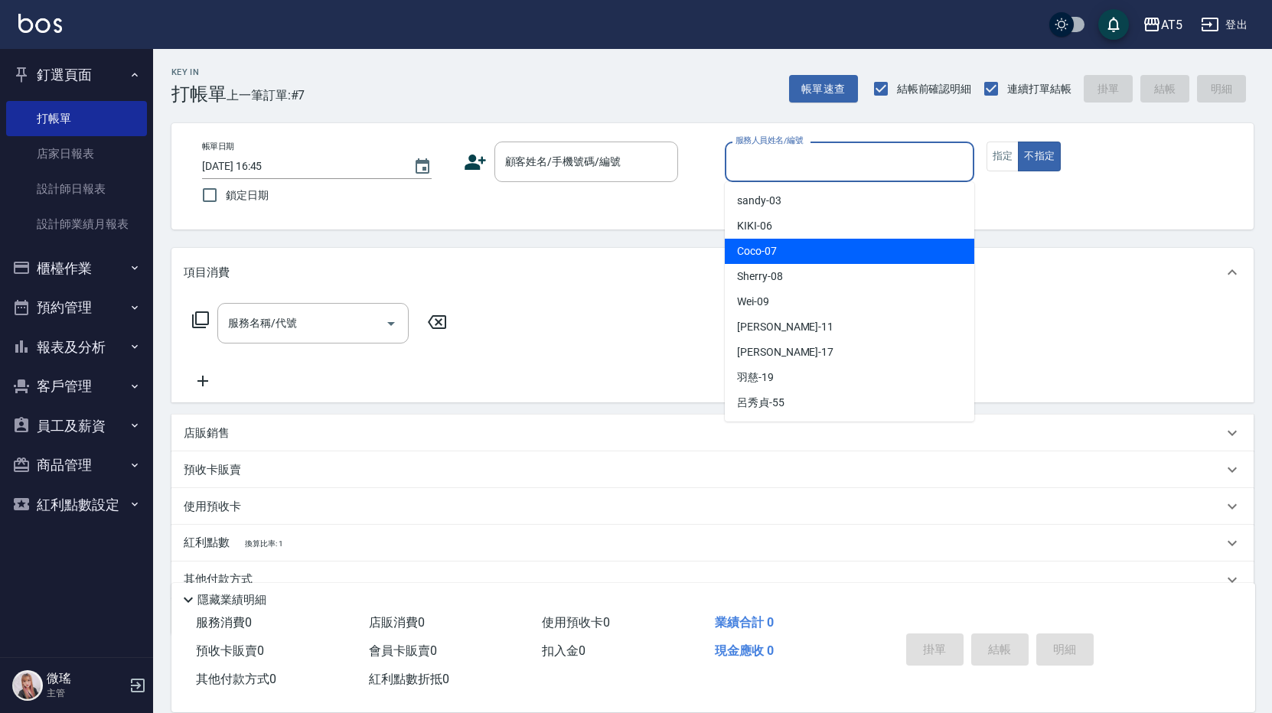
click at [845, 259] on div "Coco -07" at bounding box center [849, 251] width 249 height 25
type input "Coco-07"
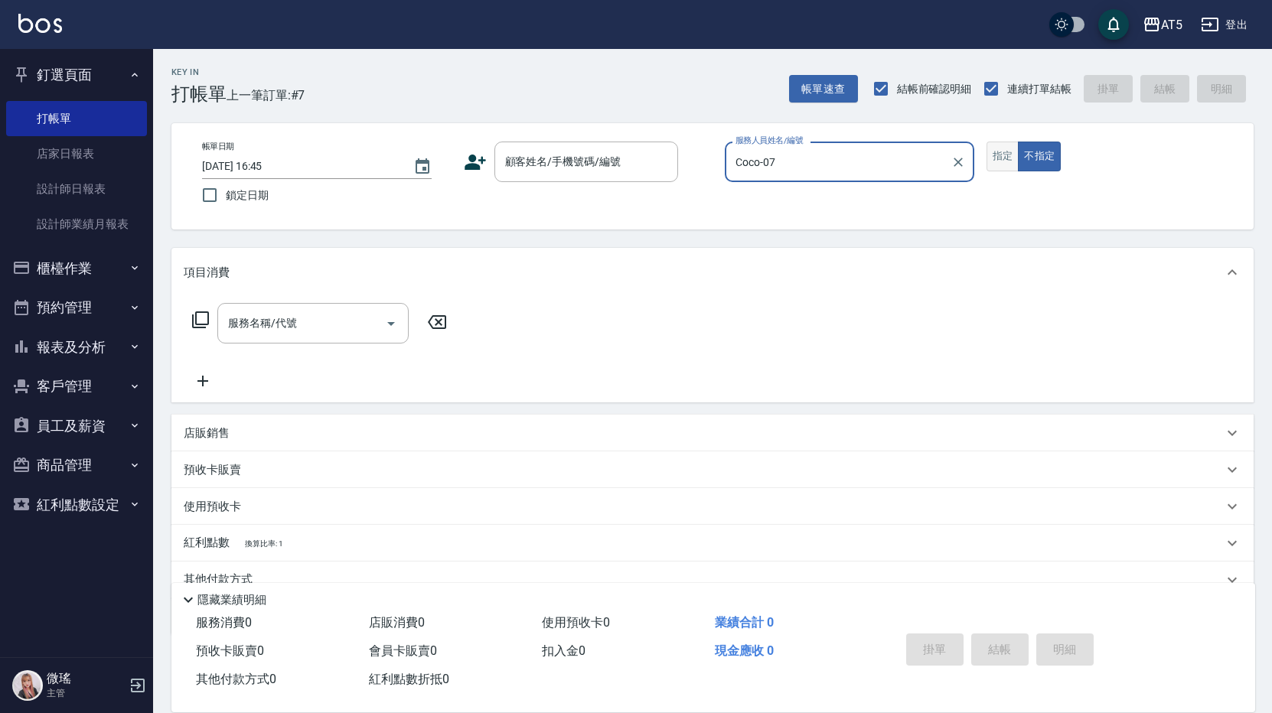
click at [1002, 147] on button "指定" at bounding box center [1002, 157] width 33 height 30
click at [620, 165] on input "顧客姓名/手機號碼/編號" at bounding box center [574, 161] width 147 height 27
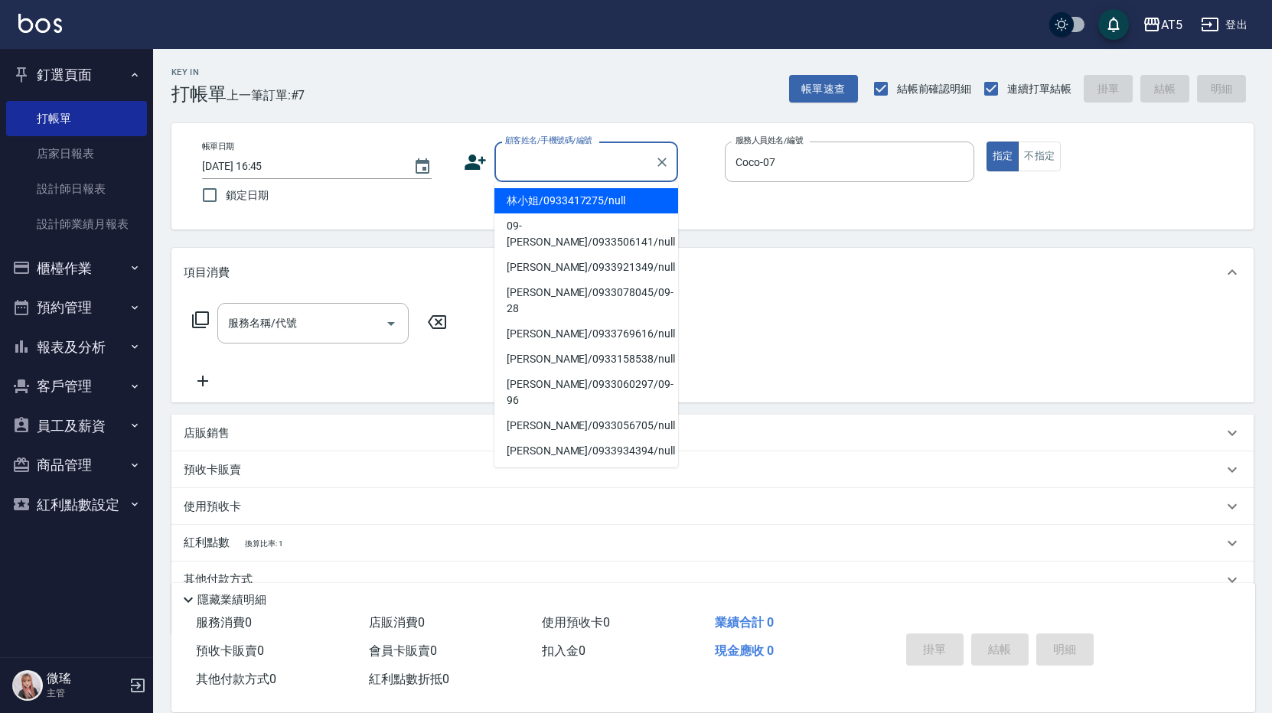
click at [560, 161] on input "顧客姓名/手機號碼/編號" at bounding box center [574, 161] width 147 height 27
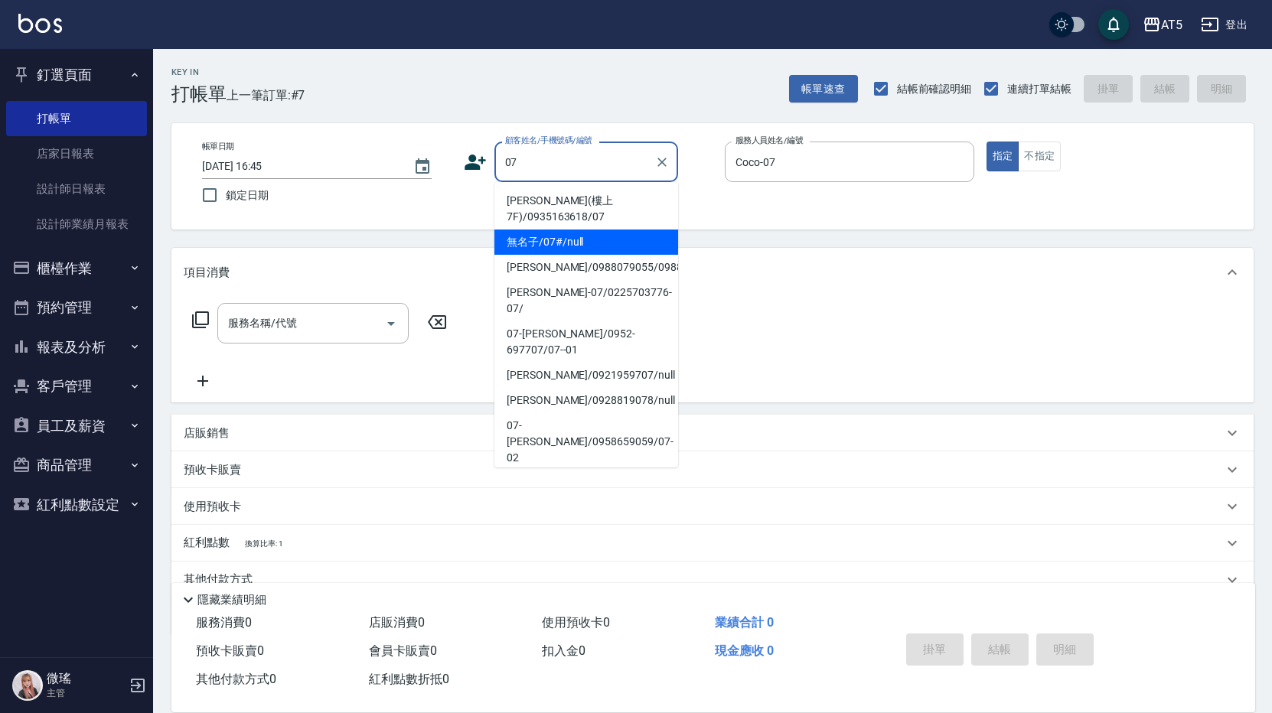
click at [560, 245] on li "無名子/07#/null" at bounding box center [586, 242] width 184 height 25
type input "無名子/07#/null"
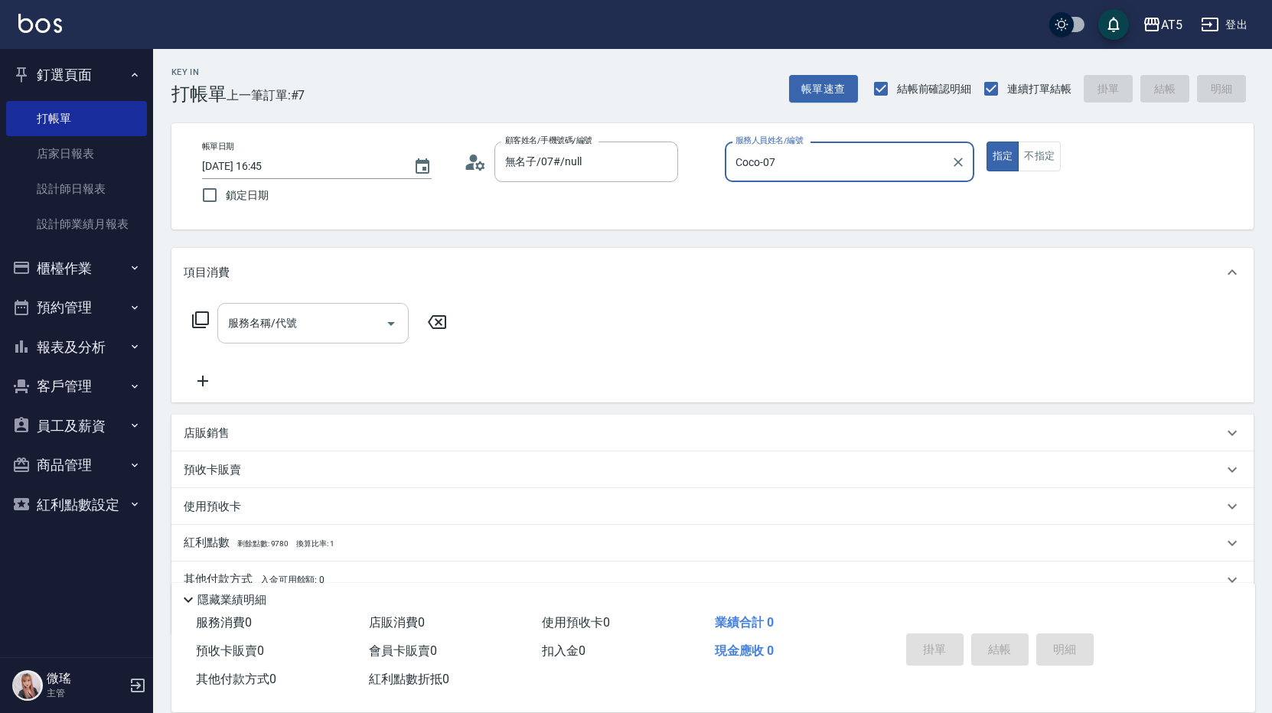
click at [306, 337] on div "服務名稱/代號" at bounding box center [312, 323] width 191 height 41
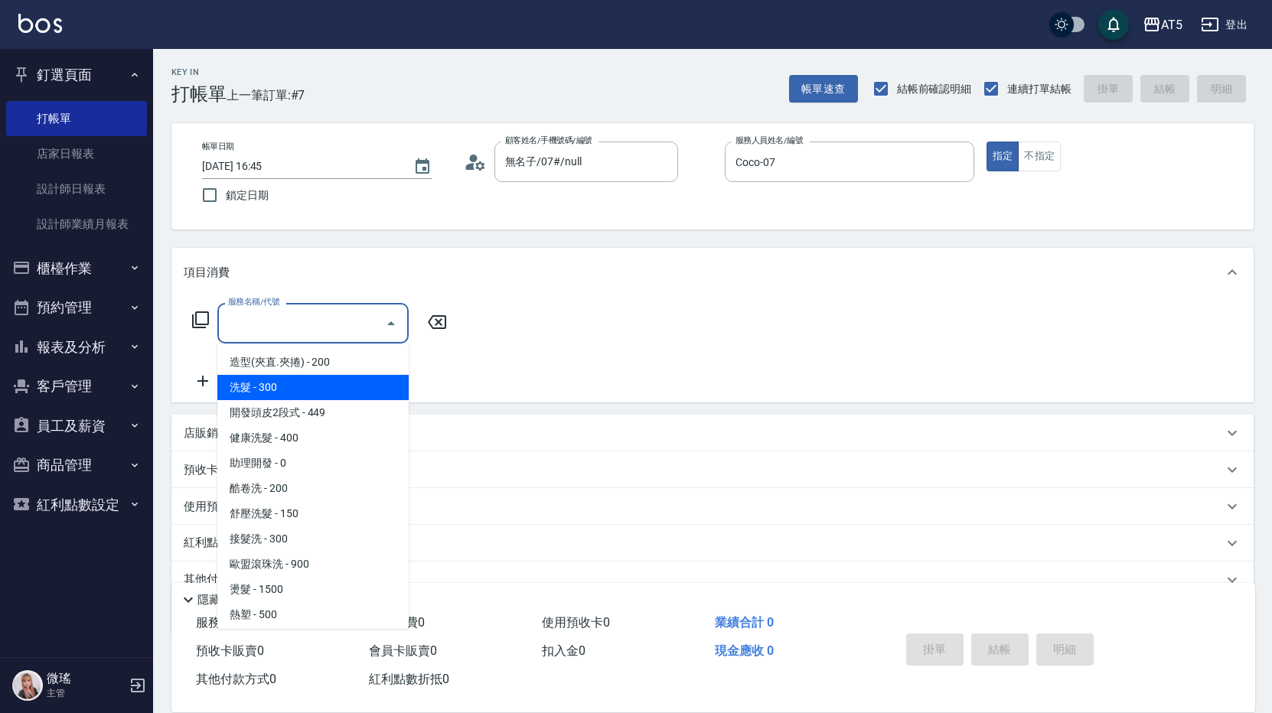
click at [279, 386] on span "洗髮 - 300" at bounding box center [312, 387] width 191 height 25
type input "洗髮(201)"
type input "30"
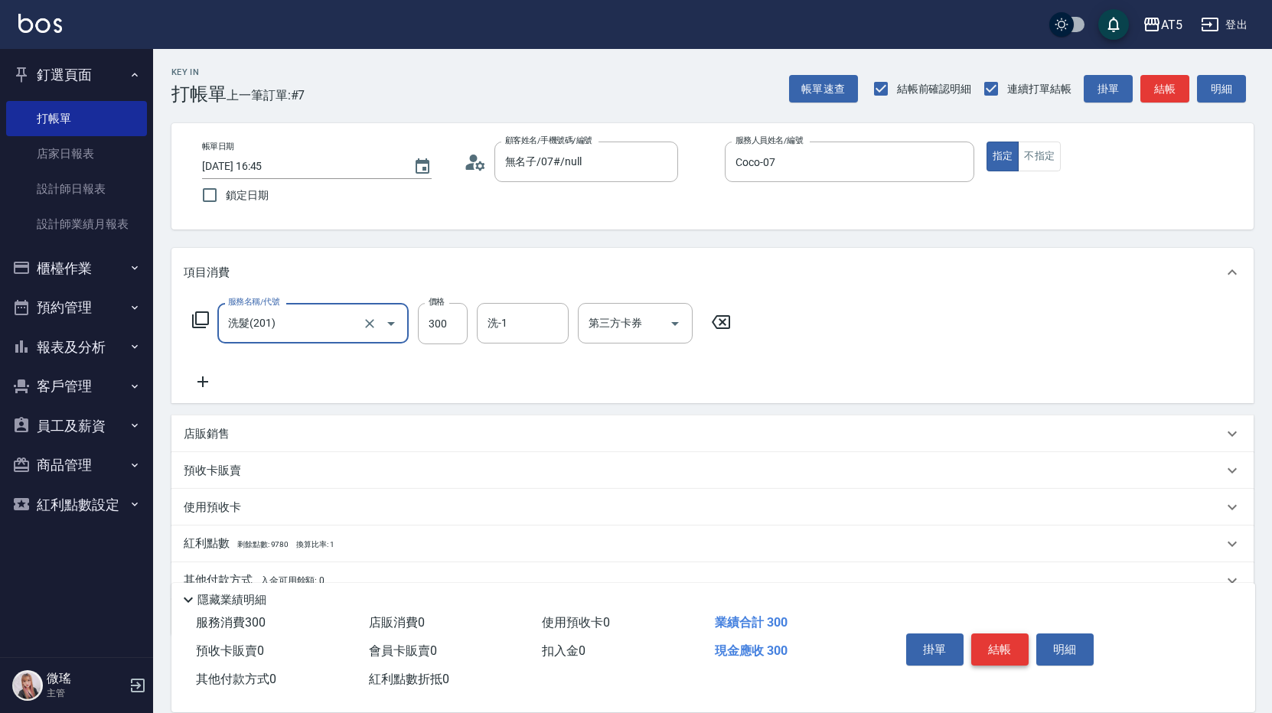
click at [998, 646] on button "結帳" at bounding box center [999, 650] width 57 height 32
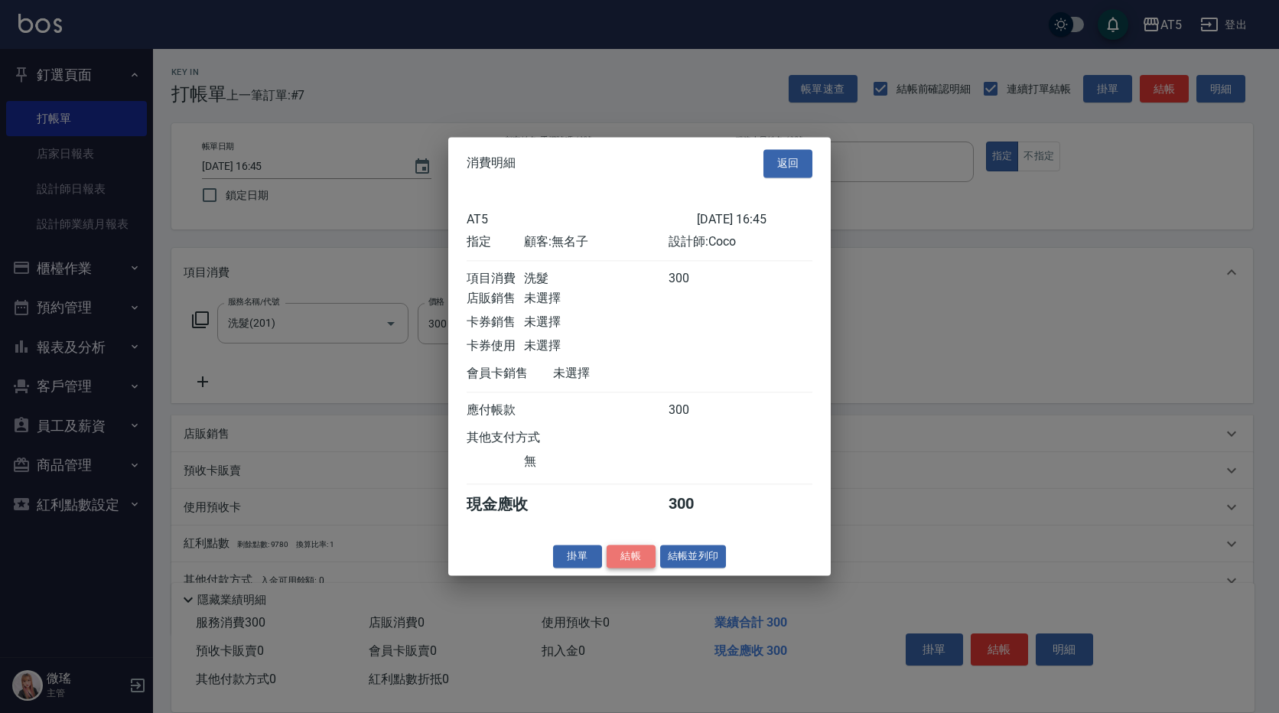
click at [630, 568] on button "結帳" at bounding box center [631, 557] width 49 height 24
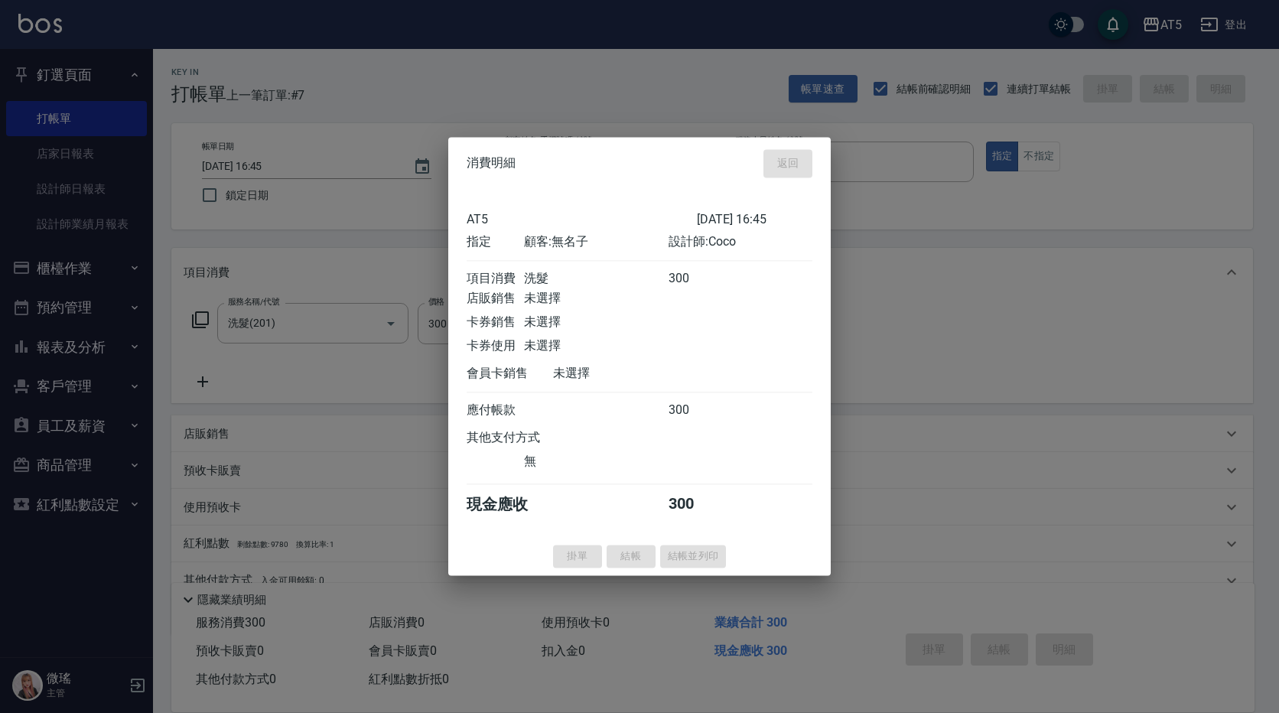
type input "0"
